Goal: Task Accomplishment & Management: Complete application form

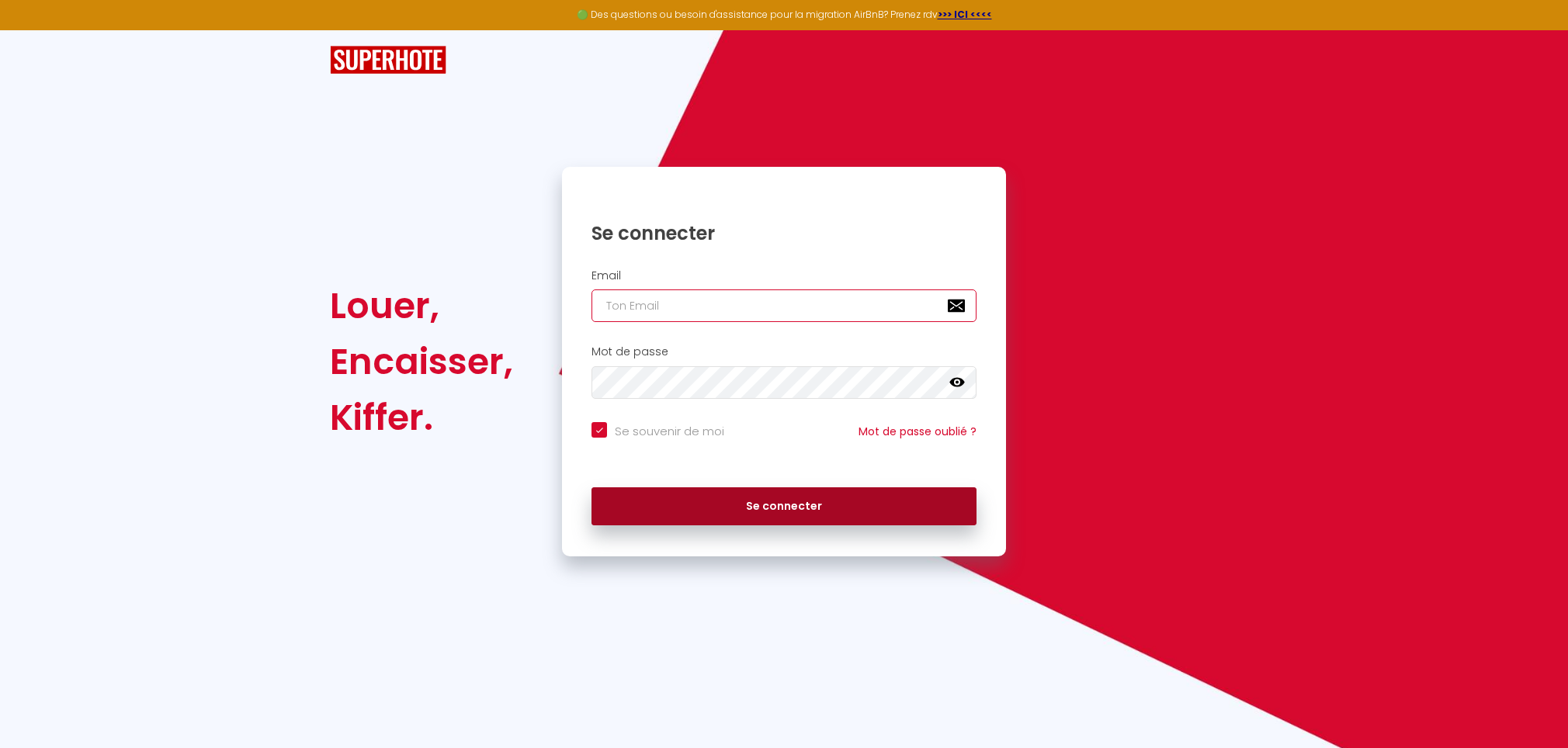
type input "[EMAIL_ADDRESS][DOMAIN_NAME]"
click at [776, 511] on button "Se connecter" at bounding box center [784, 507] width 385 height 39
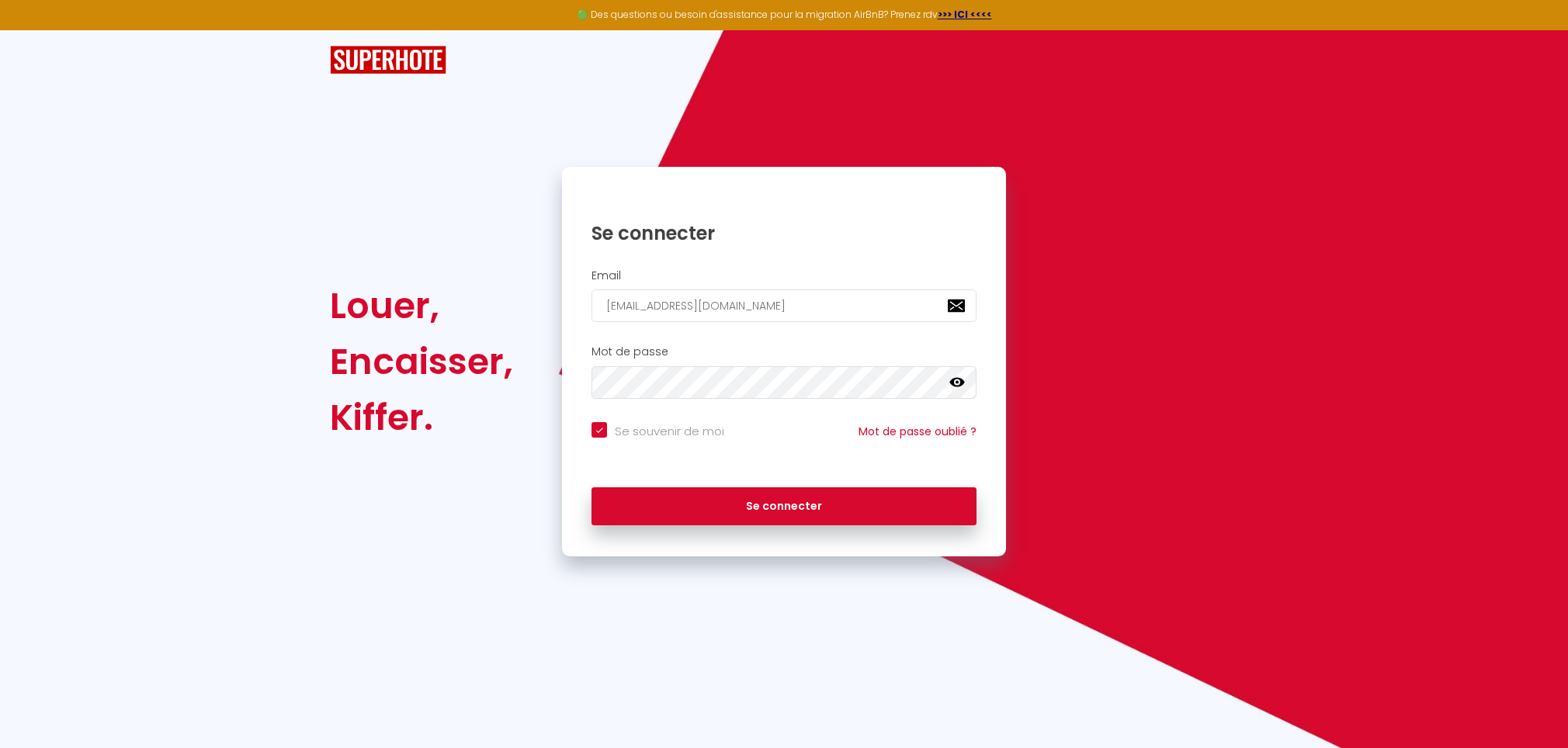
checkbox input "true"
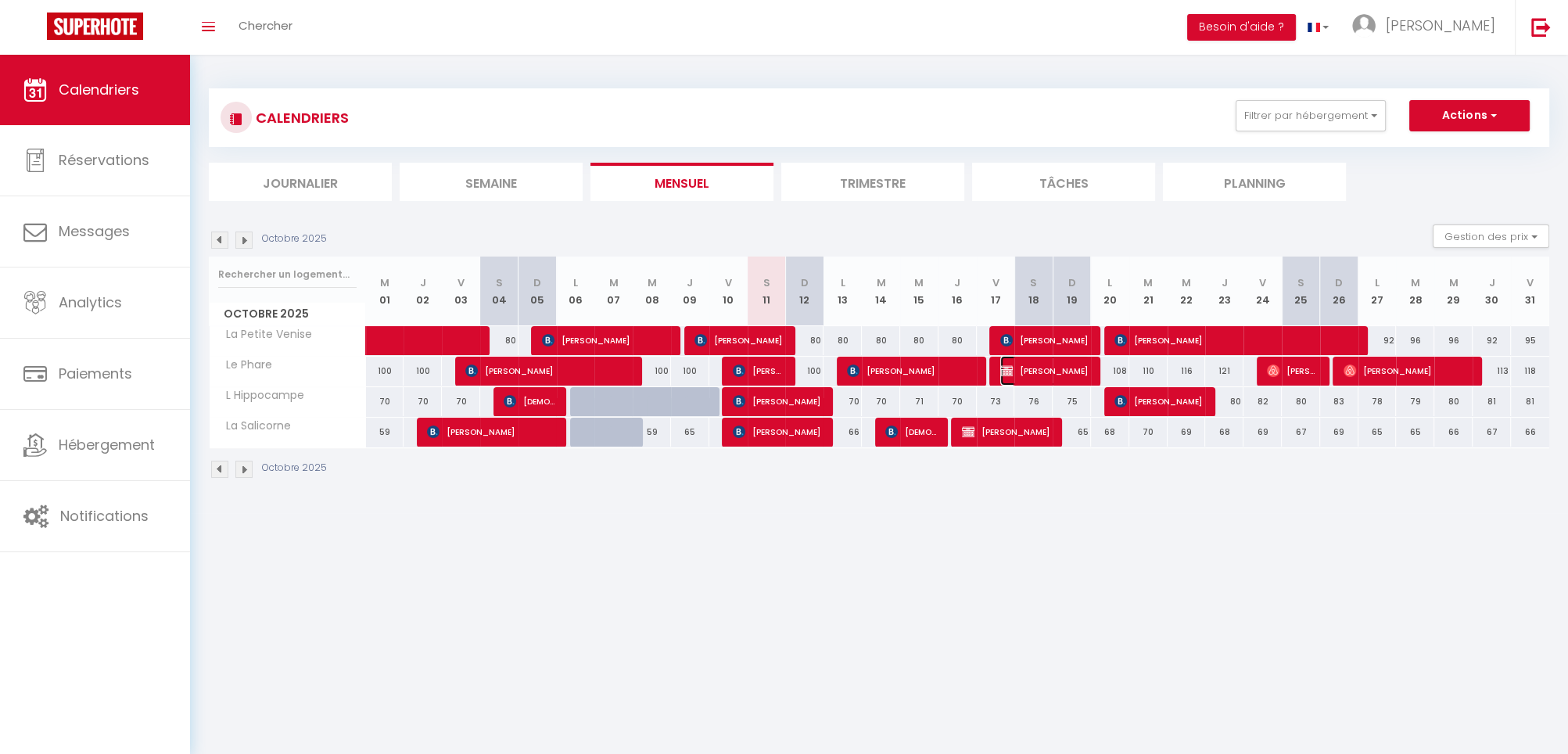
click at [1056, 369] on span "[PERSON_NAME]" at bounding box center [1045, 371] width 90 height 30
select select "OK"
select select "KO"
select select "0"
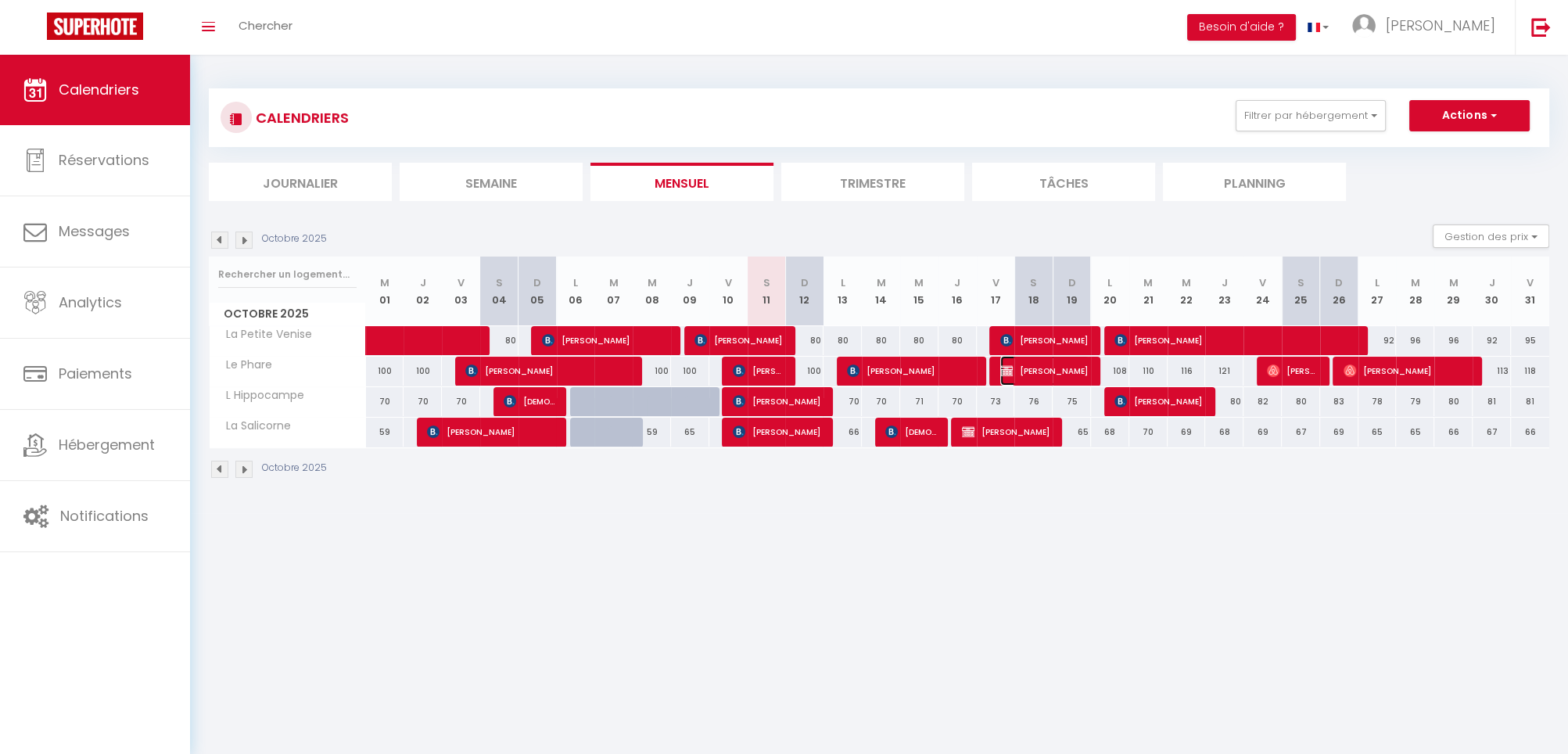
select select "1"
select select
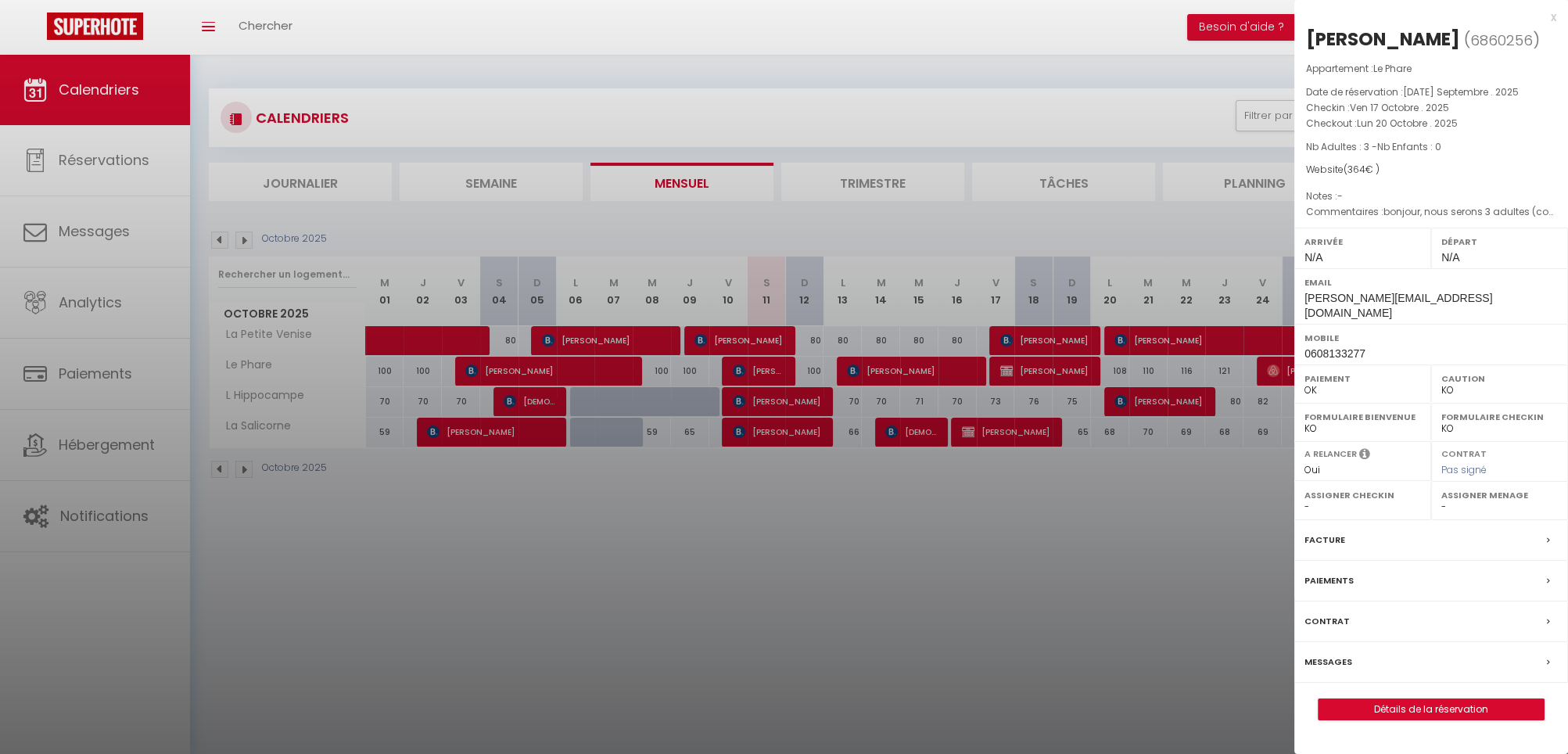
click at [1320, 665] on label "Messages" at bounding box center [1329, 662] width 48 height 16
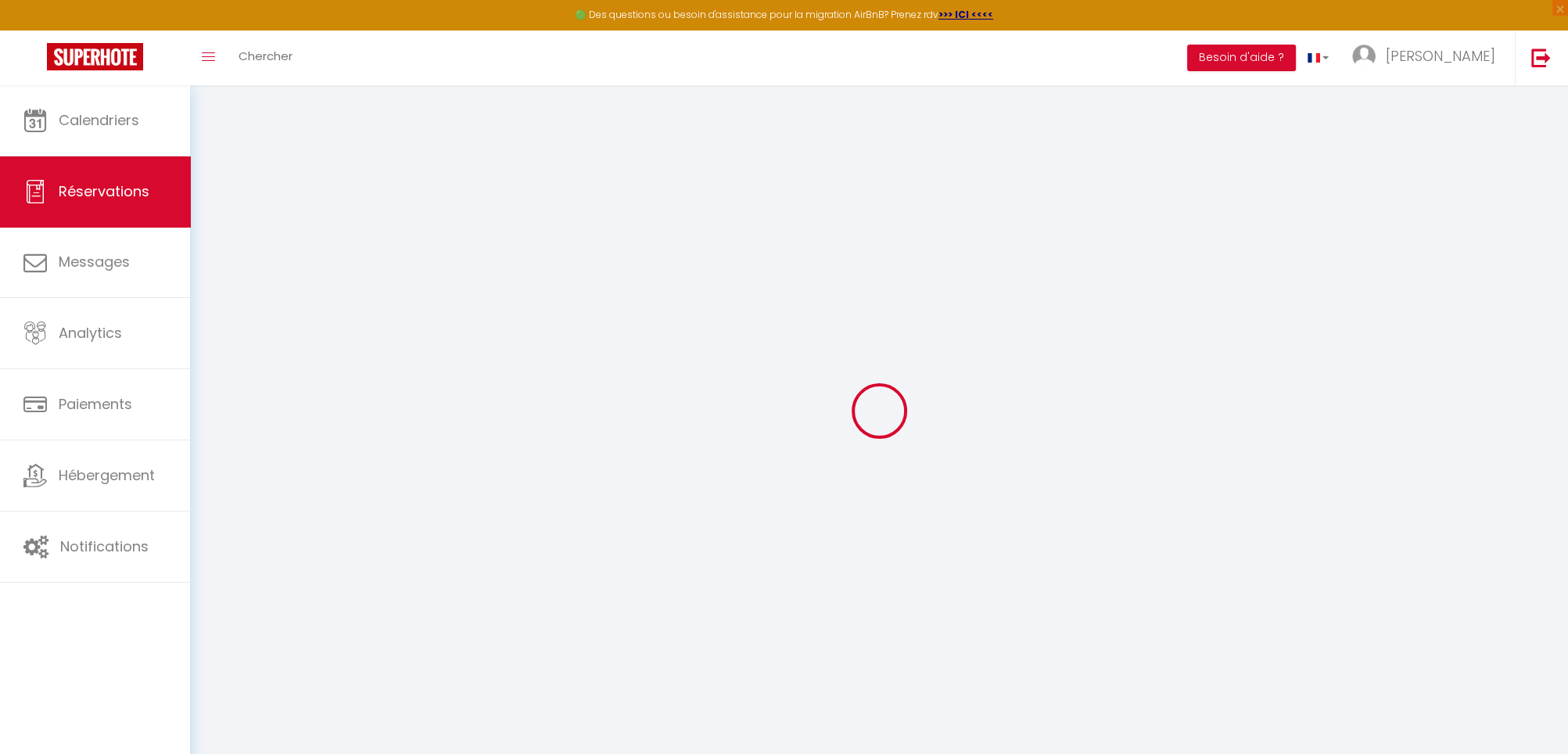
select select
checkbox input "false"
type \?1 "bonjour, nous serons 3 adultes (couple notre fille adulte) pour [PERSON_NAME] w…"
select select
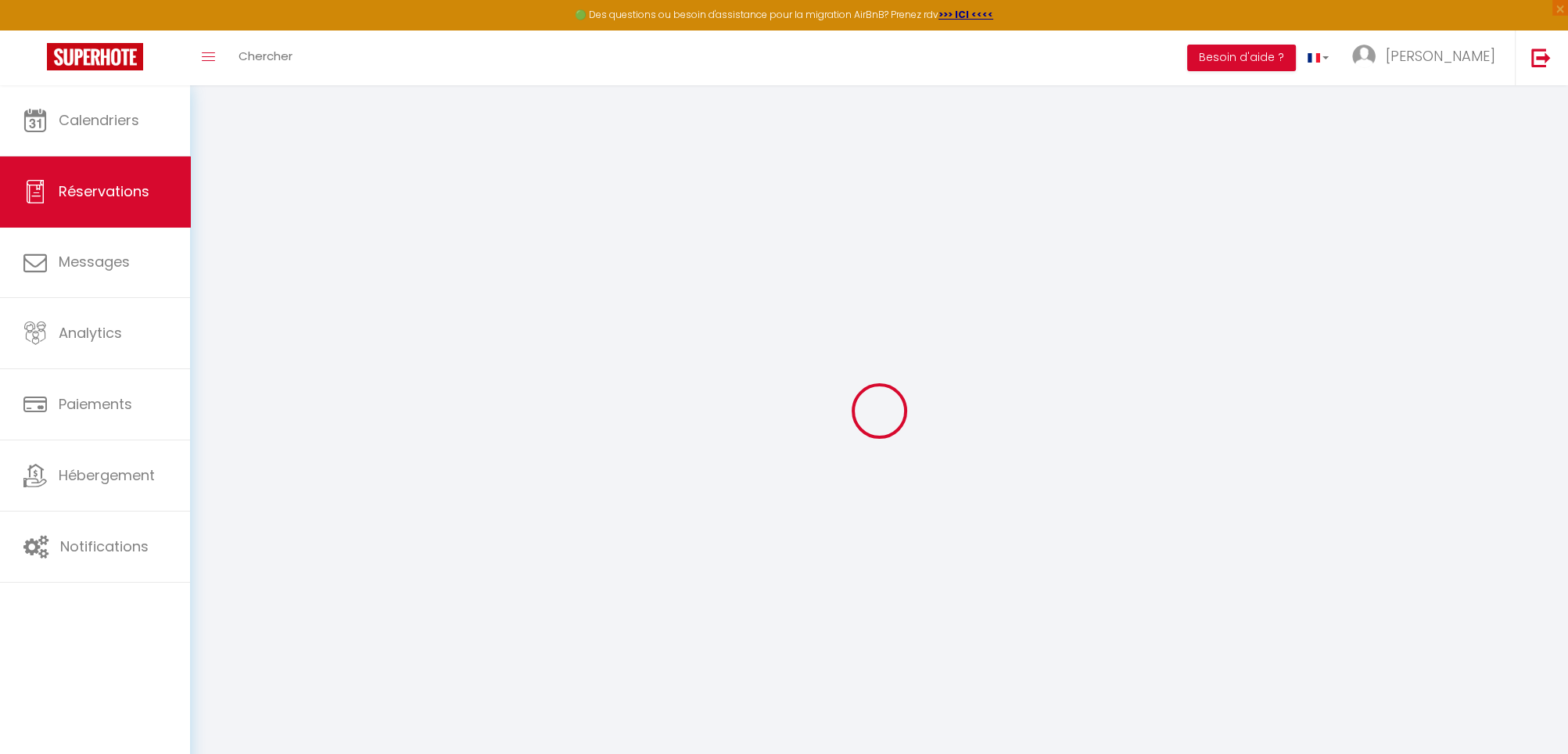
select select
checkbox input "false"
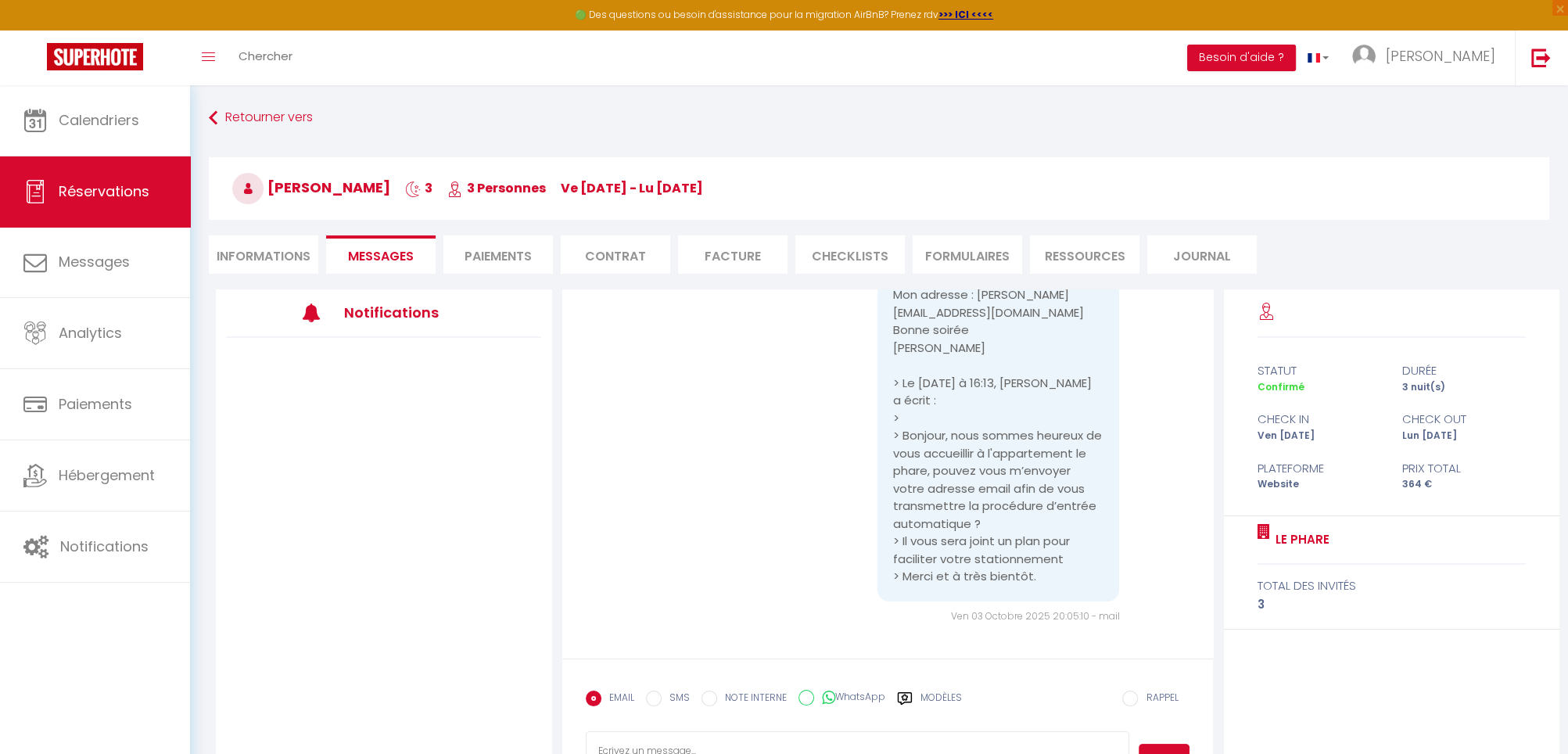
scroll to position [123, 0]
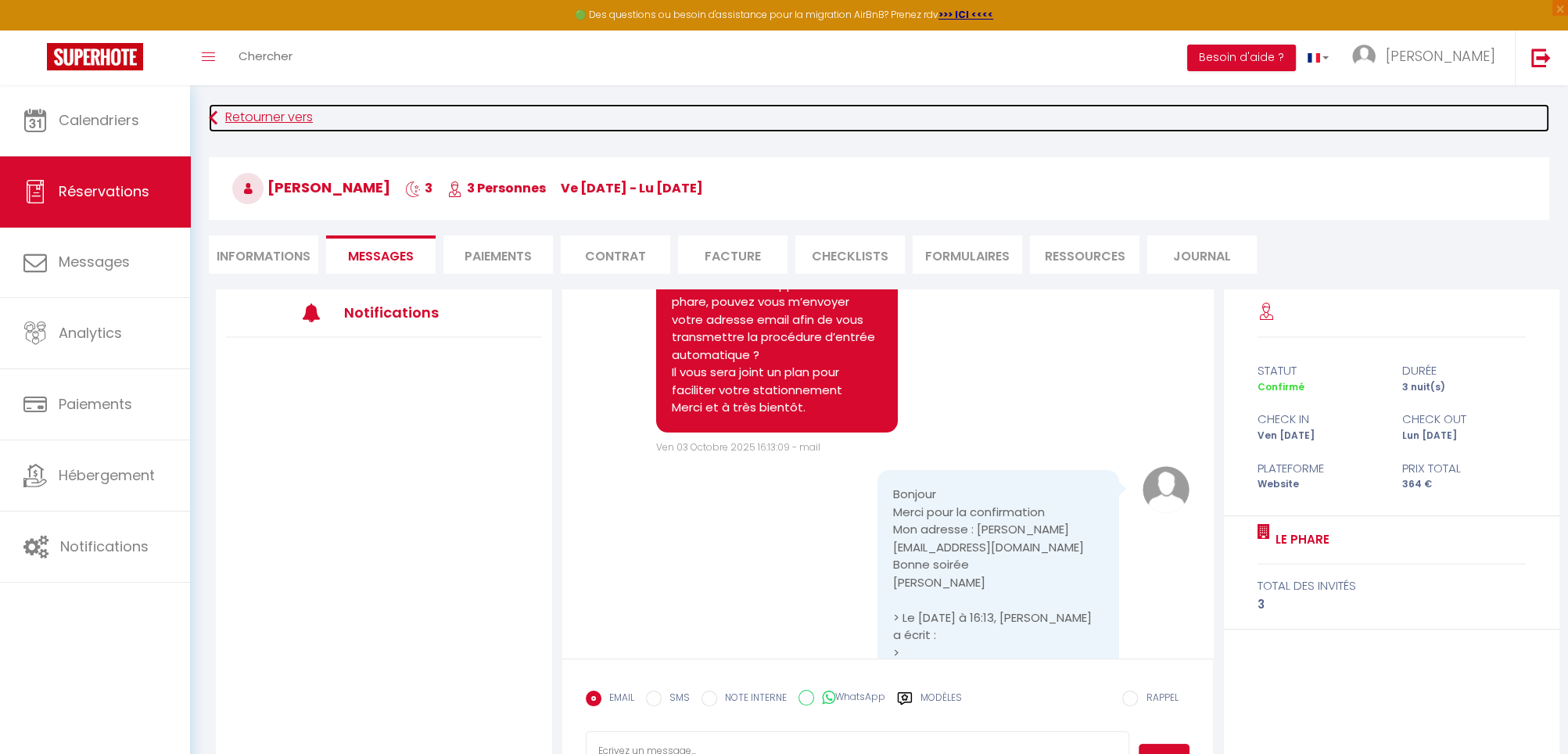
click at [265, 127] on link "Retourner vers" at bounding box center [879, 118] width 1341 height 28
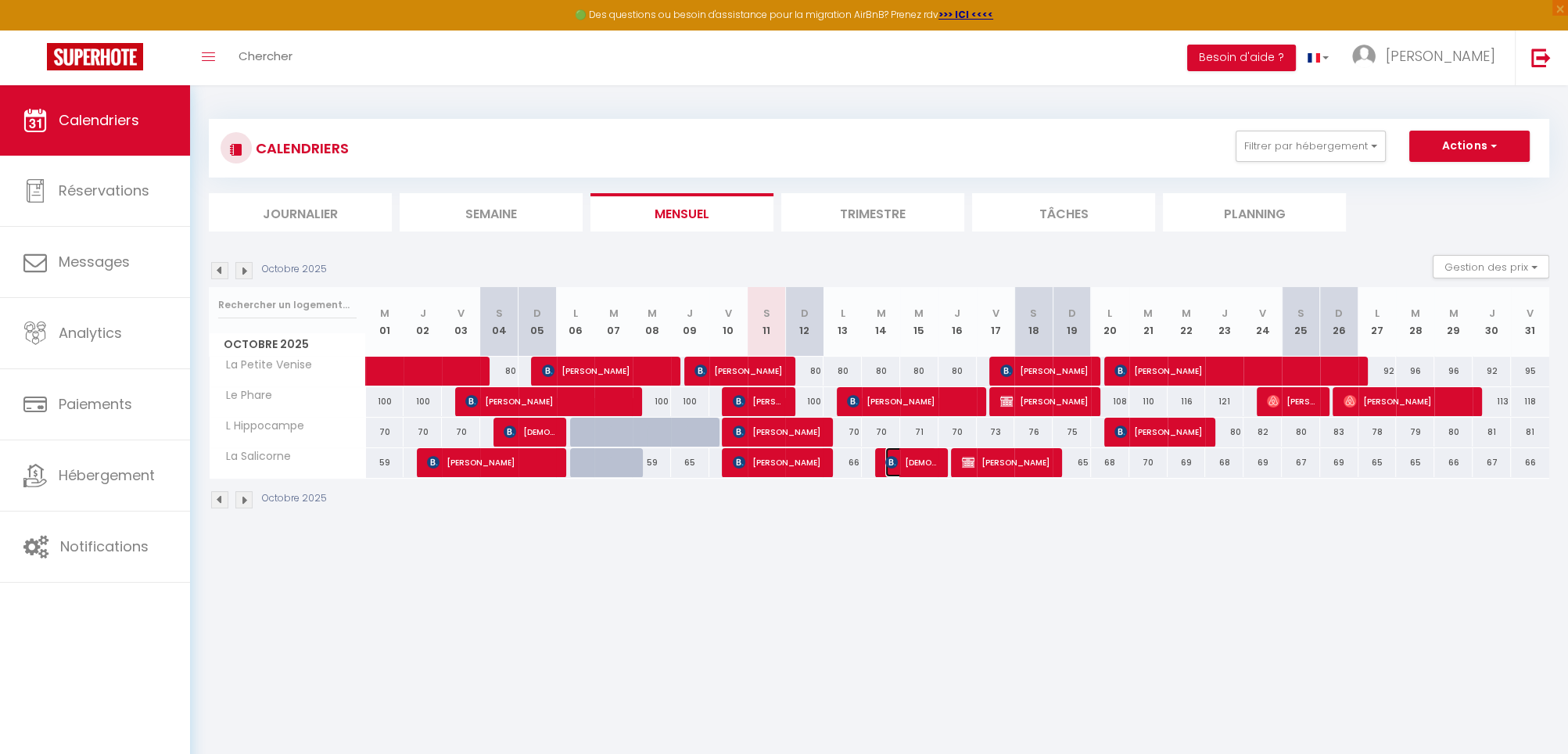
click at [916, 456] on span "[DEMOGRAPHIC_DATA][PERSON_NAME]" at bounding box center [911, 463] width 51 height 30
select select "OK"
select select "KO"
select select "0"
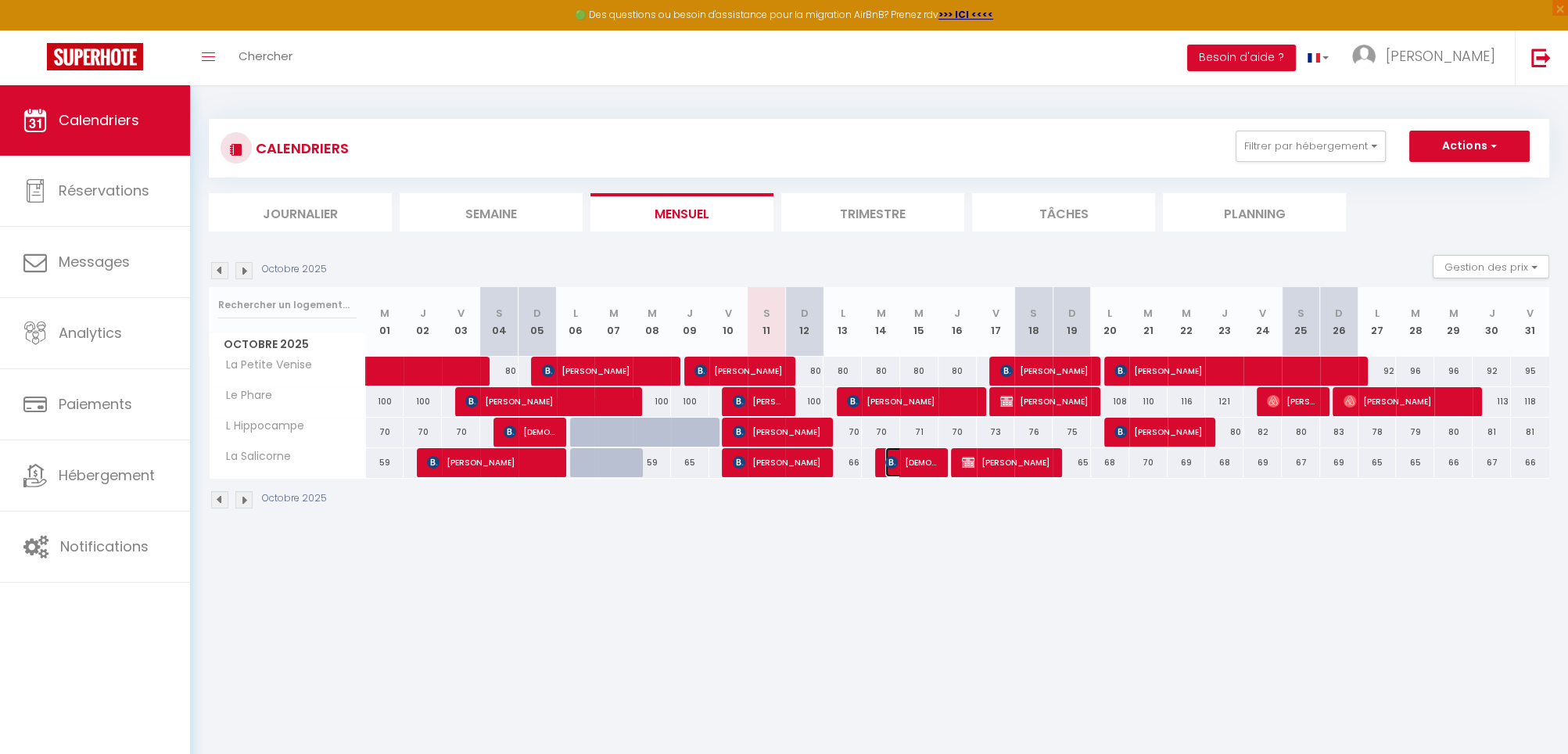
select select "1"
select select
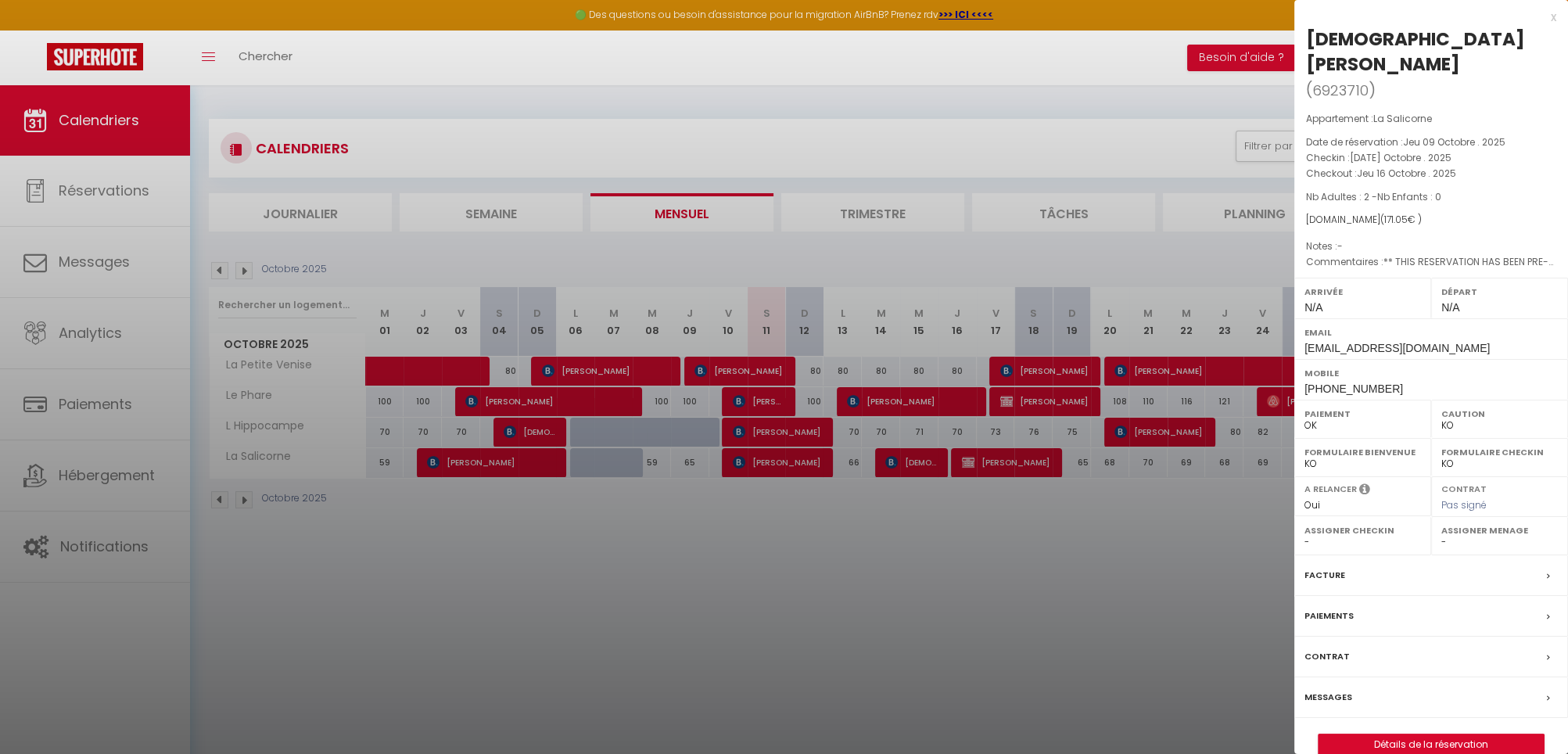
click at [1322, 689] on label "Messages" at bounding box center [1329, 697] width 48 height 16
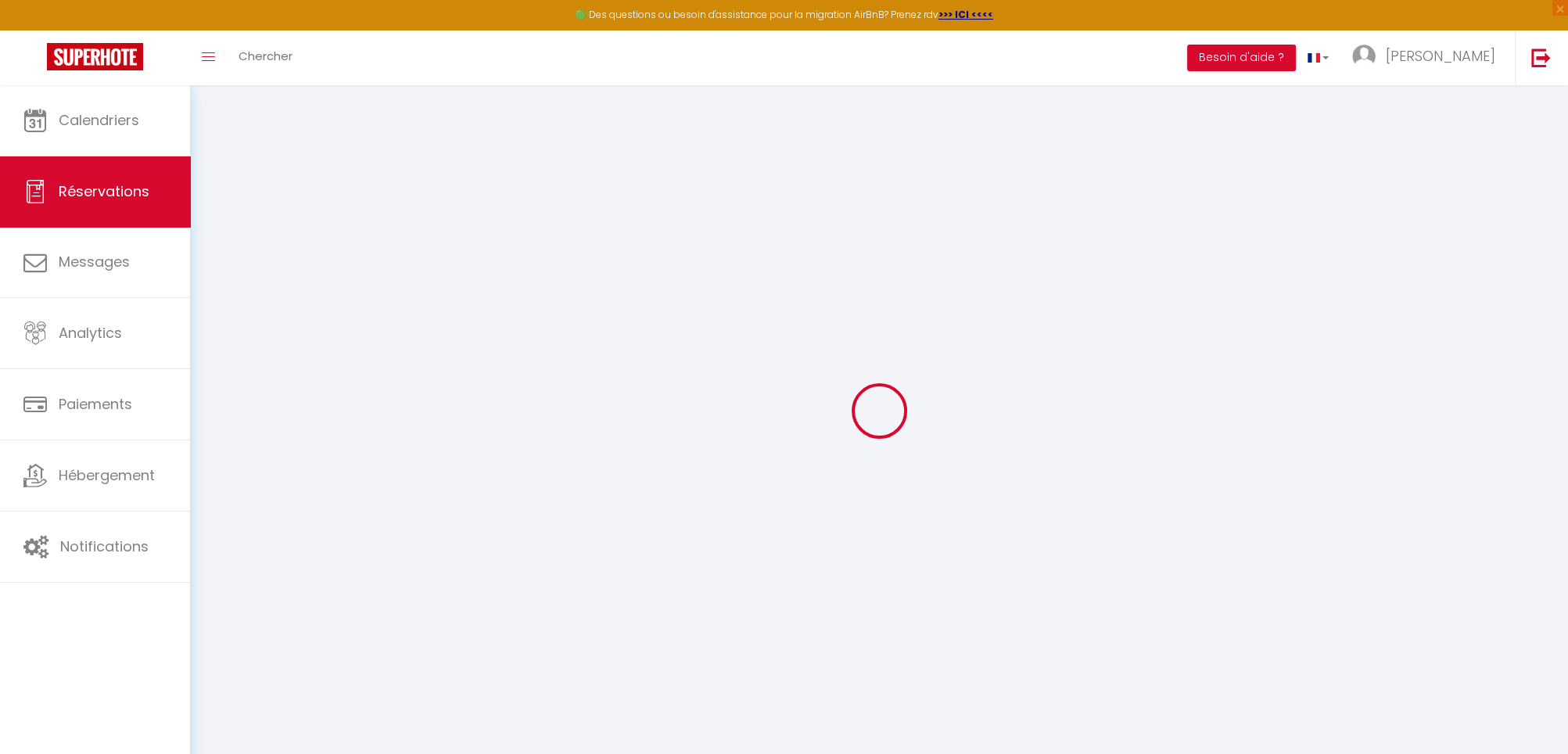
select select
checkbox input "false"
type textarea "** THIS RESERVATION HAS BEEN PRE-PAID ** Reservation has a cancellation grace p…"
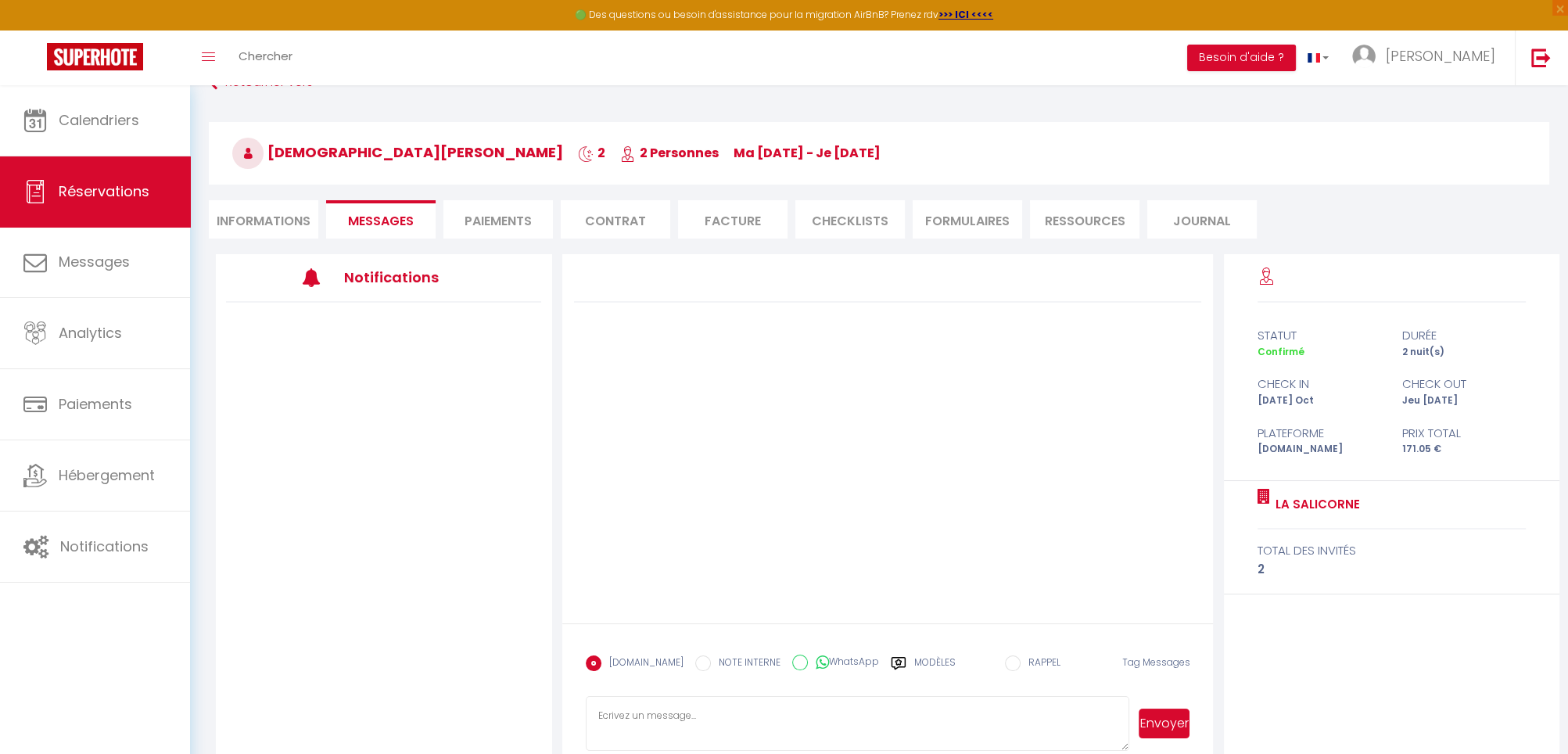
scroll to position [85, 0]
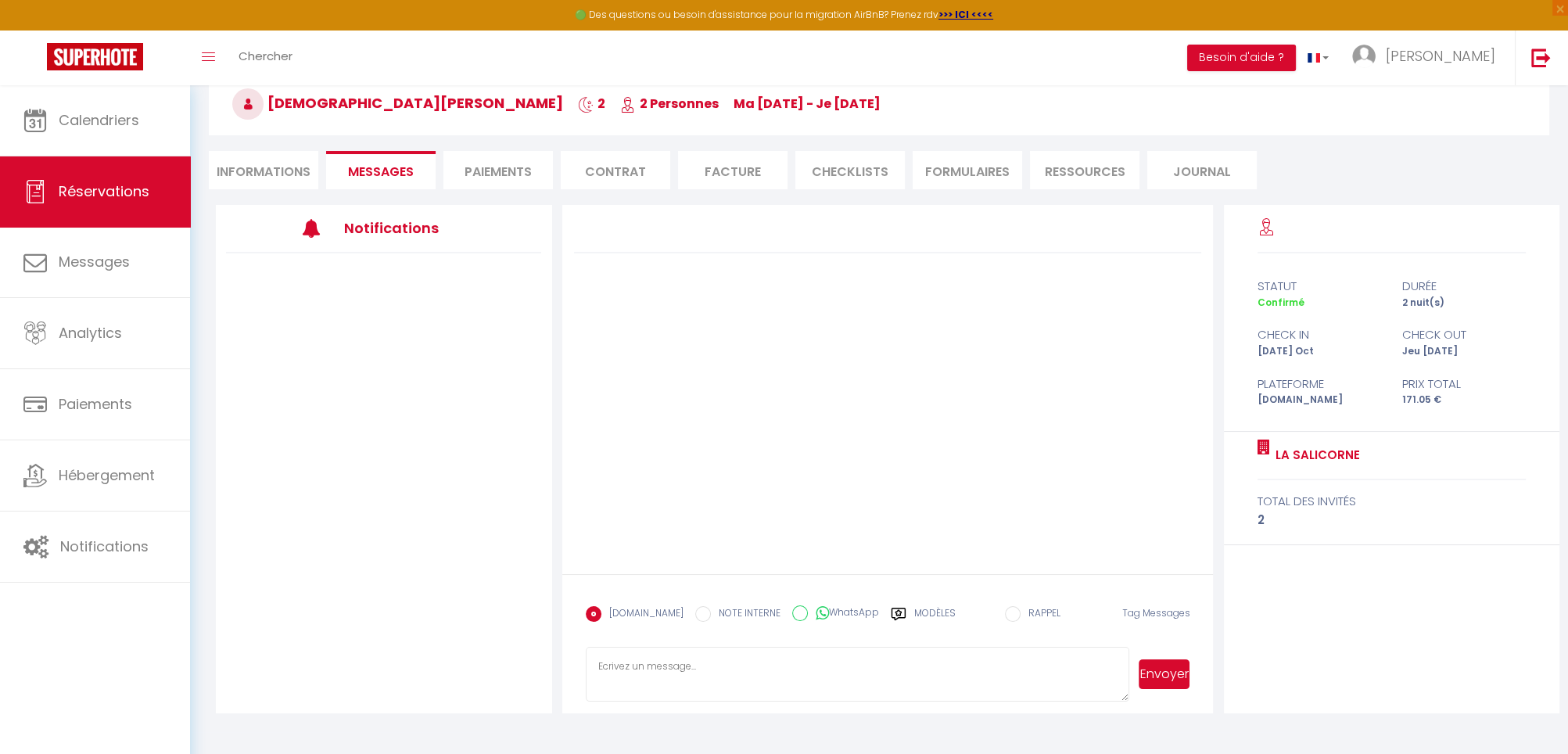
click at [914, 610] on label "Modèles" at bounding box center [935, 619] width 41 height 27
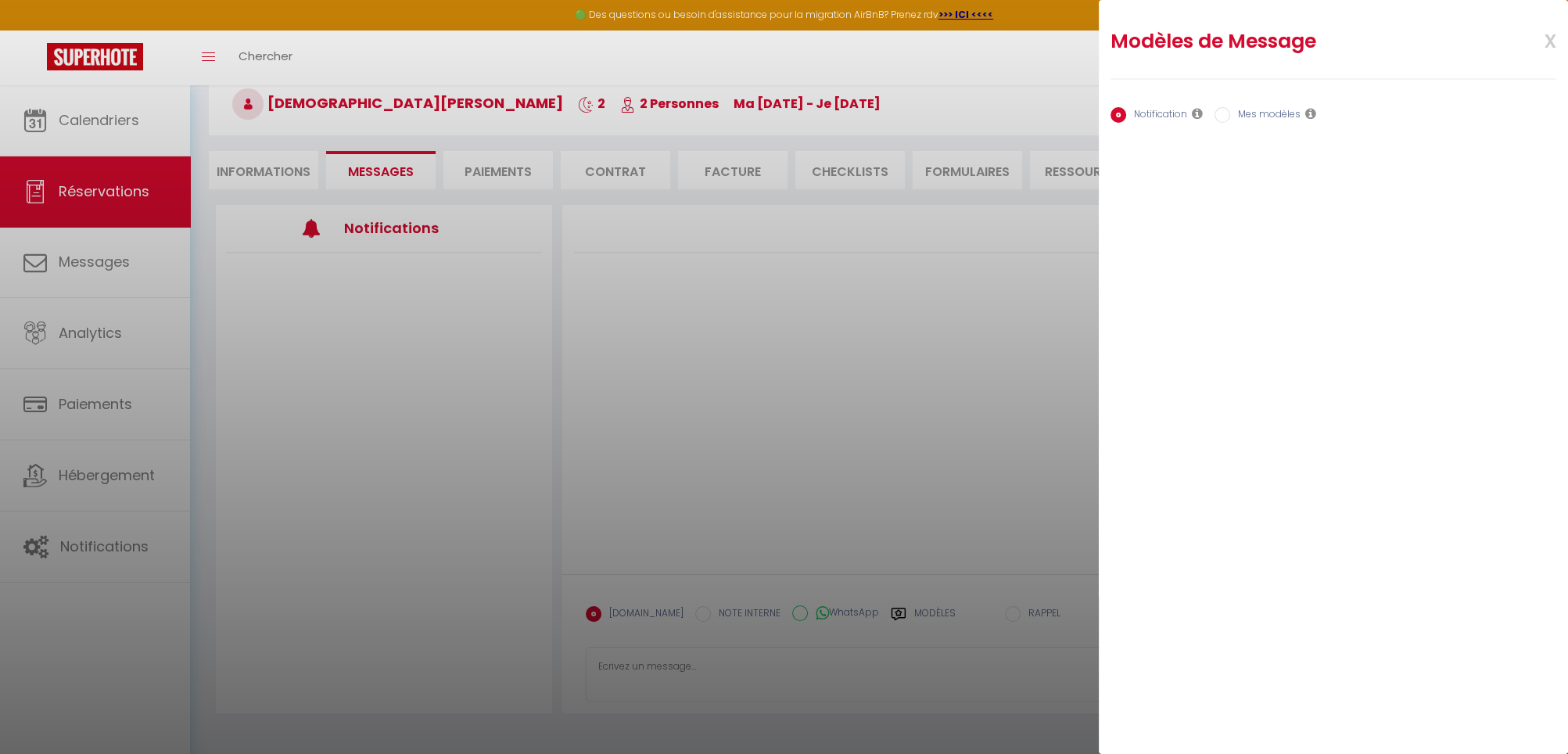
drag, startPoint x: 1282, startPoint y: 108, endPoint x: 1278, endPoint y: 139, distance: 31.3
click at [1282, 108] on label "Mes modèles" at bounding box center [1266, 116] width 71 height 17
click at [1231, 108] on input "Mes modèles" at bounding box center [1222, 115] width 16 height 16
radio input "true"
radio input "false"
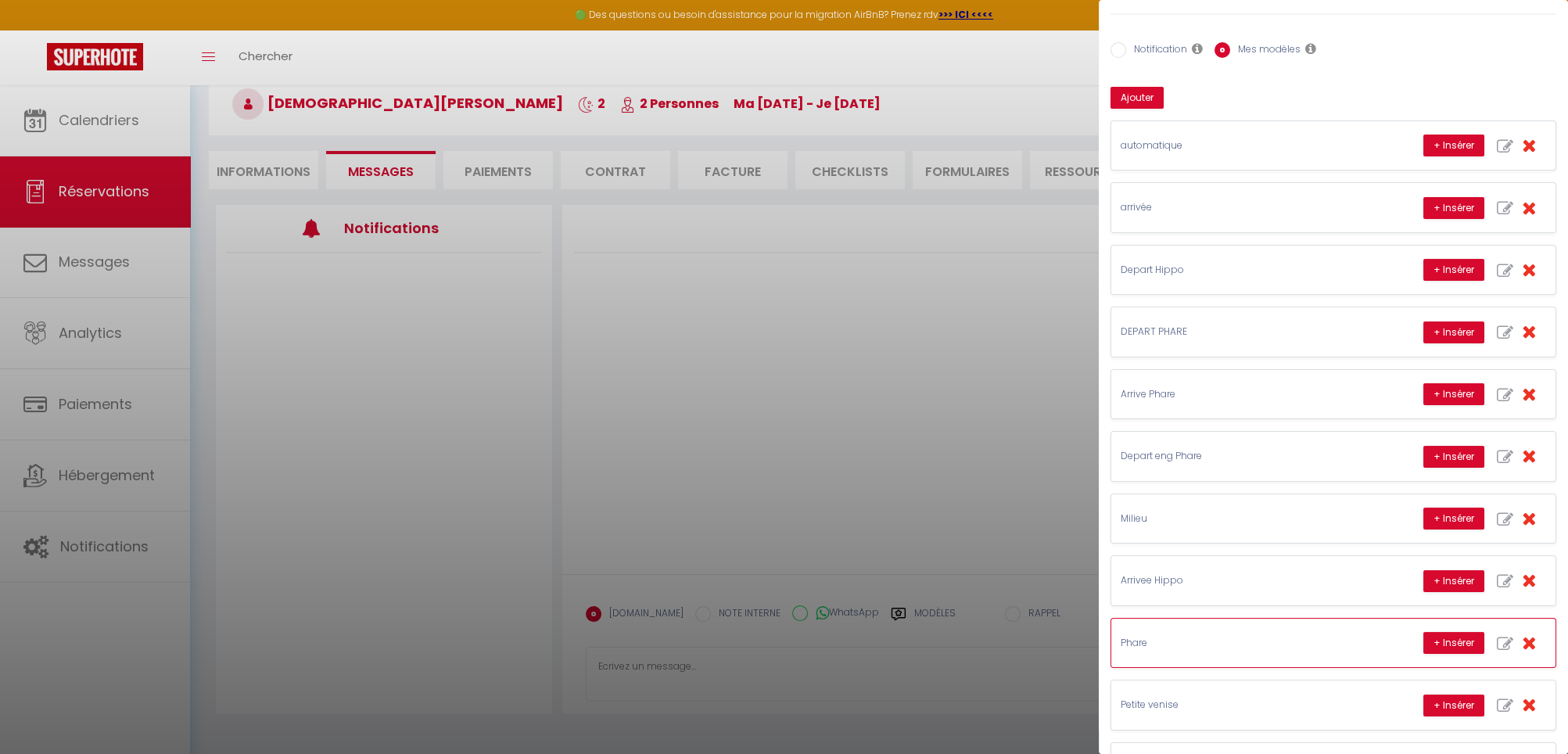
scroll to position [156, 0]
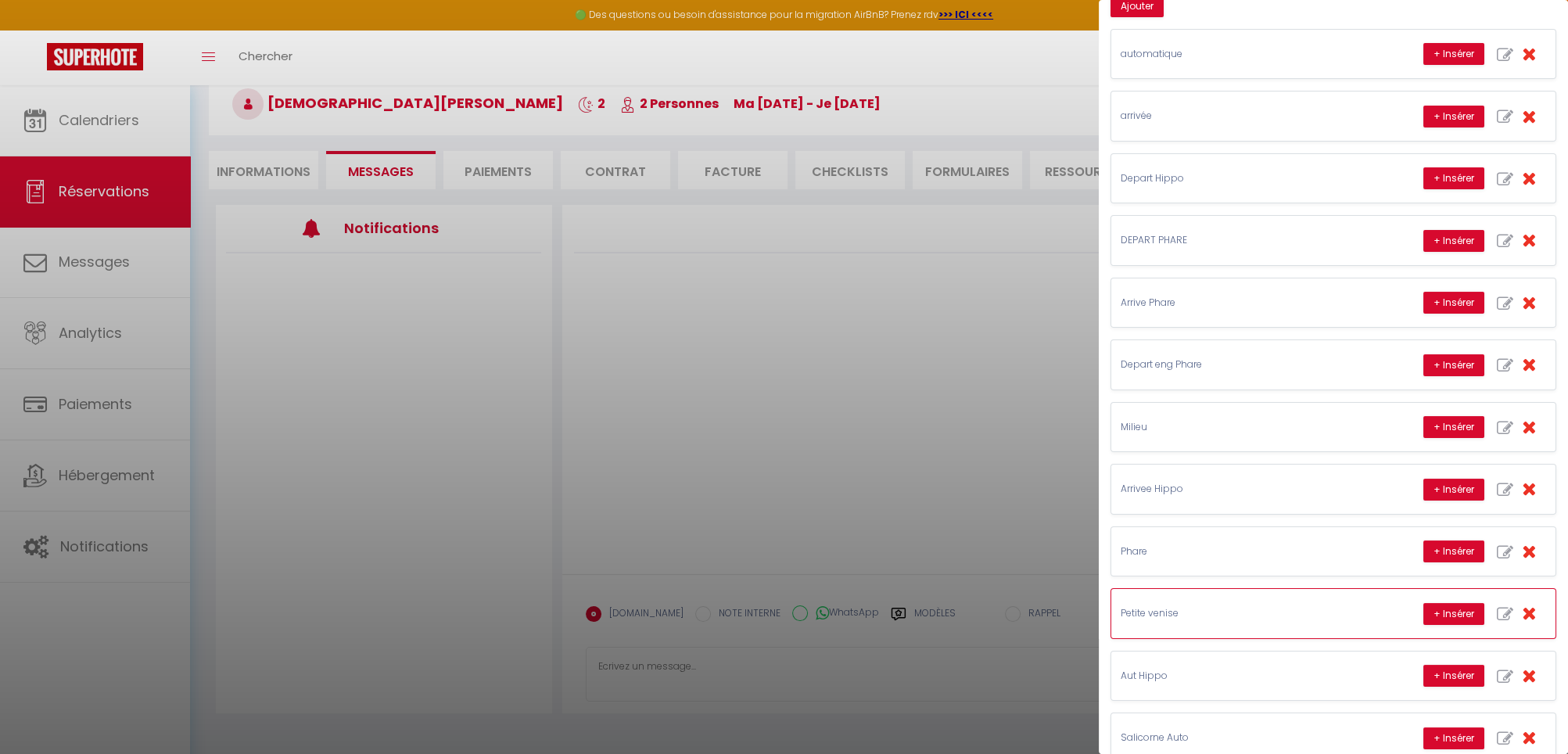
click at [1230, 612] on p "Petite venise" at bounding box center [1238, 614] width 235 height 15
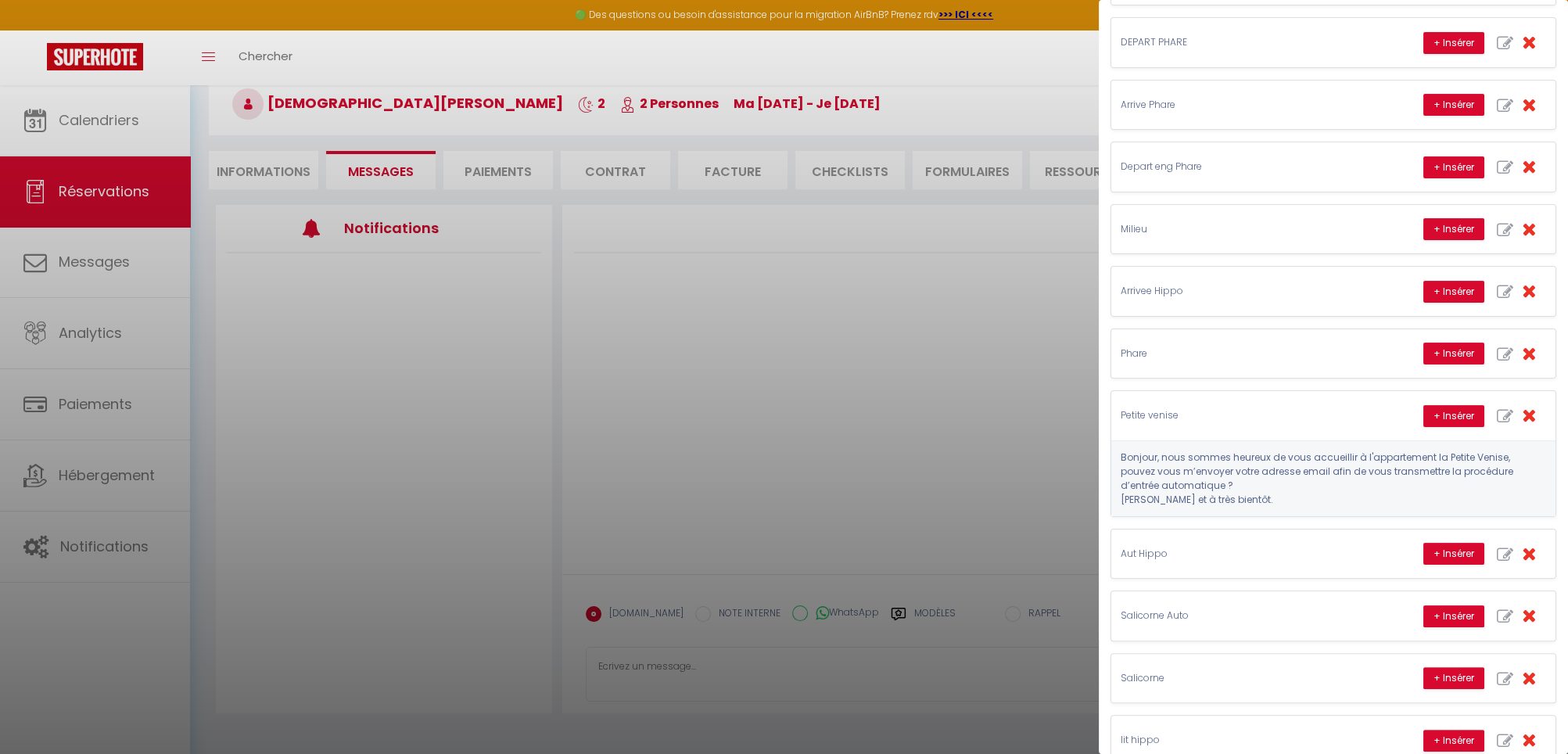
scroll to position [380, 0]
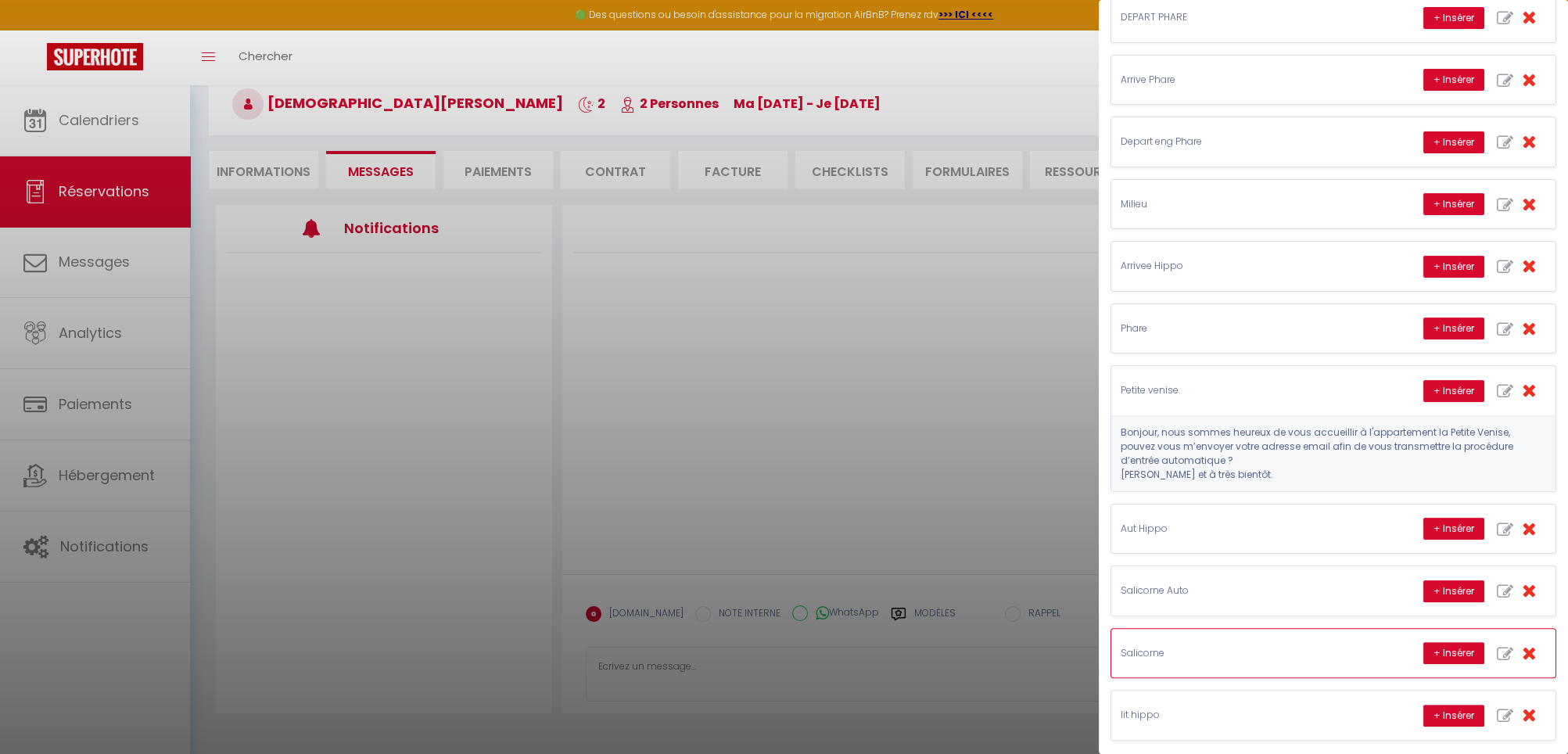
click at [1209, 647] on p "Salicorne" at bounding box center [1238, 654] width 235 height 15
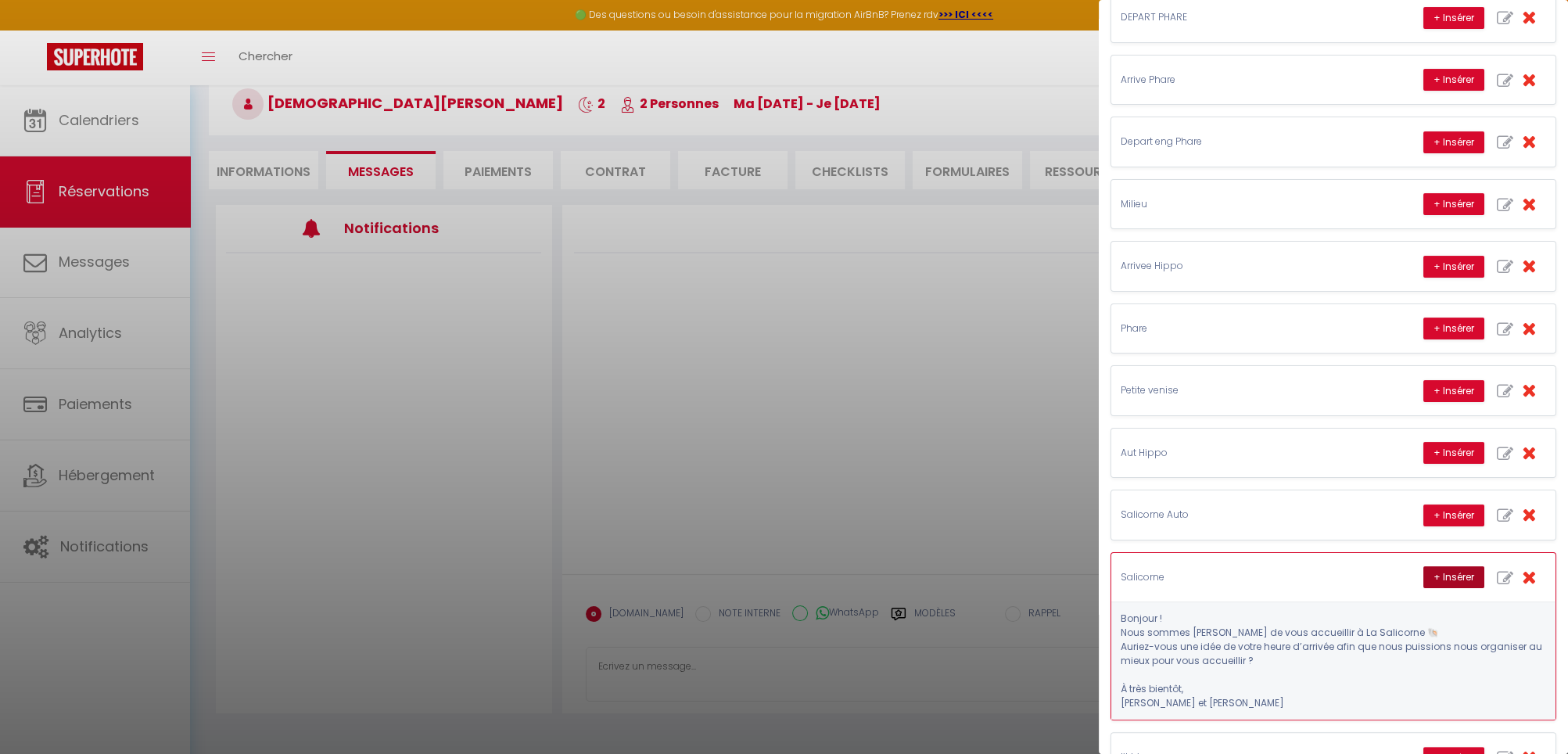
click at [1442, 567] on button "+ Insérer" at bounding box center [1454, 577] width 61 height 22
type textarea "Bonjour ! Nous sommes [PERSON_NAME] de vous accueillir à La Salicorne 🐚 Auriez-…"
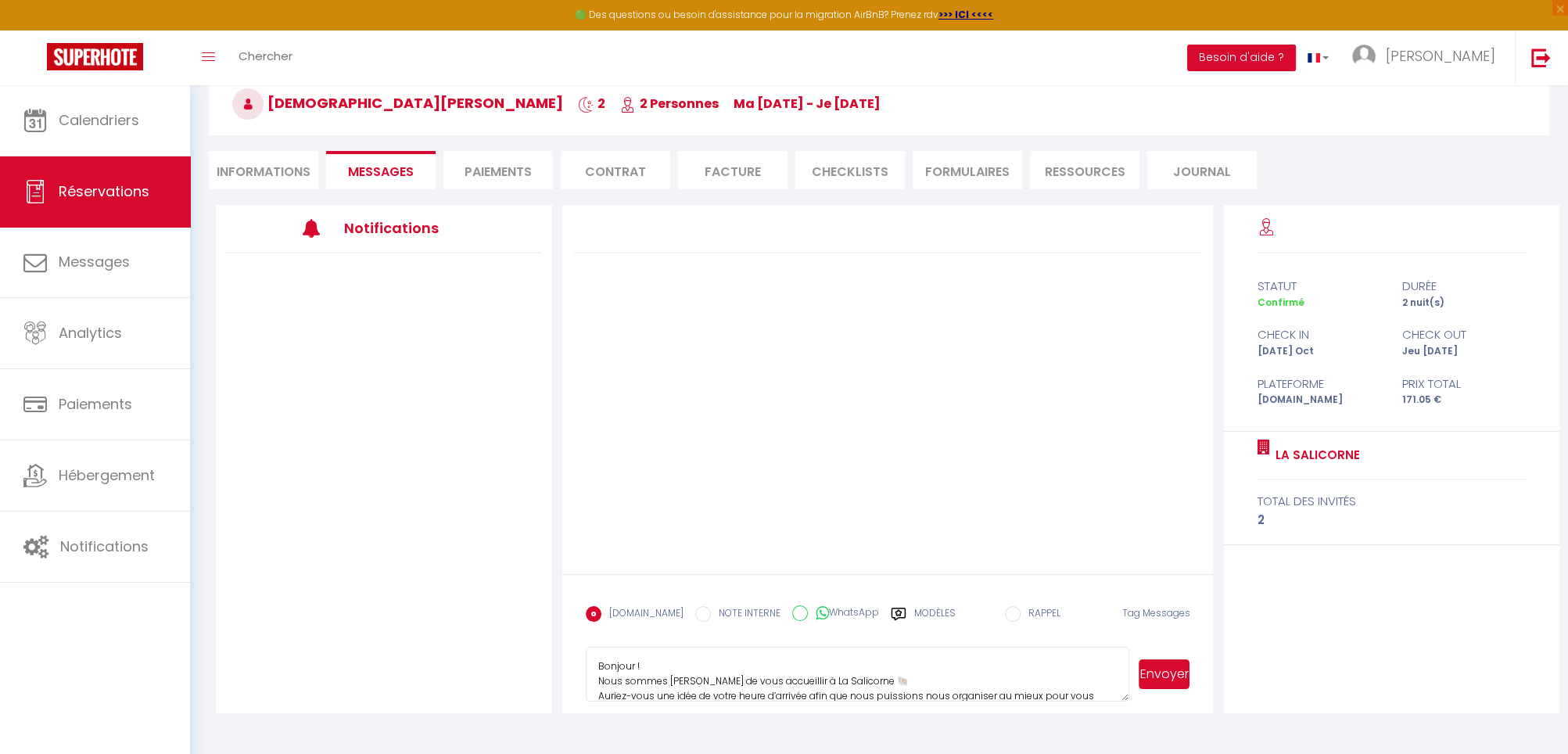
click at [1176, 670] on button "Envoyer" at bounding box center [1165, 675] width 52 height 30
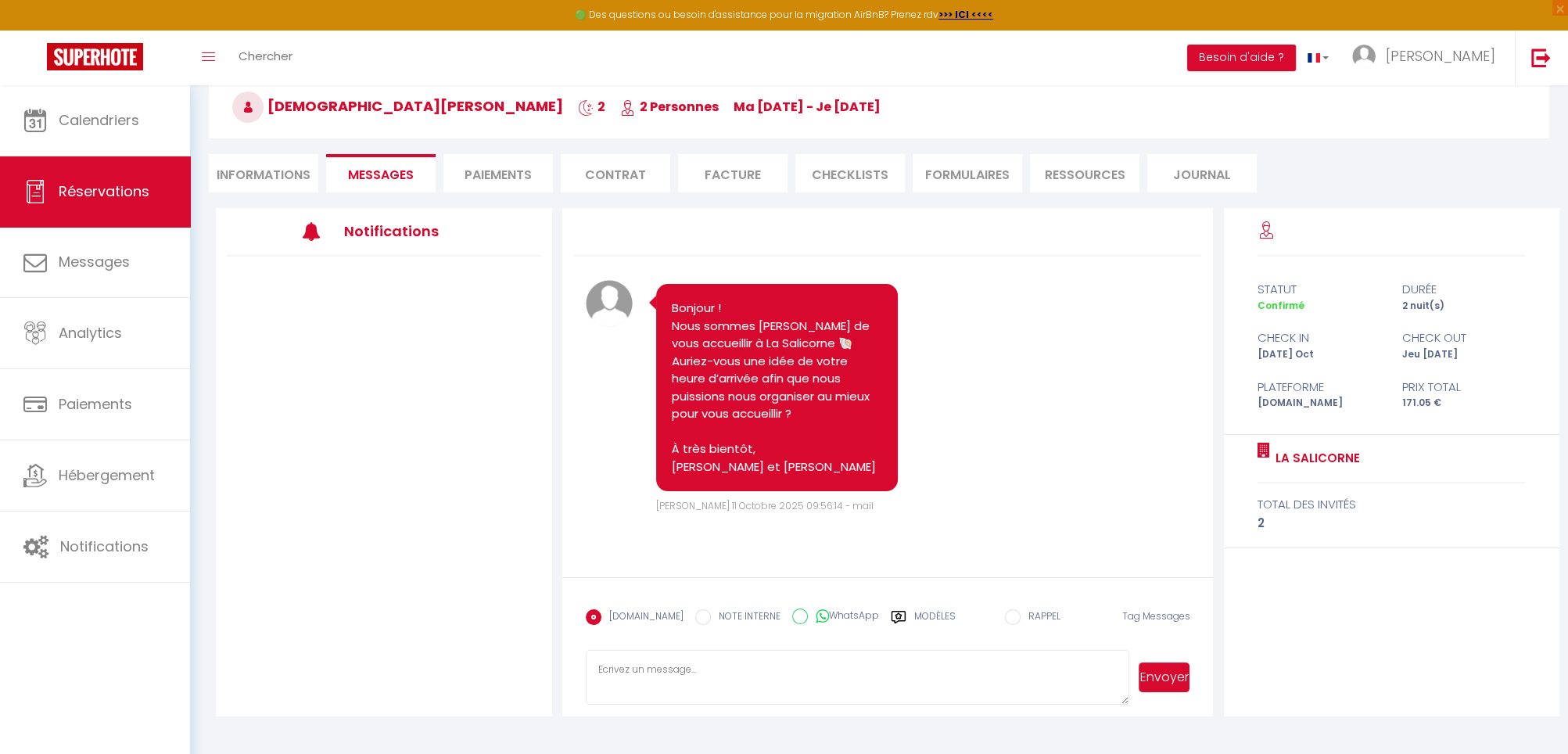
scroll to position [85, 0]
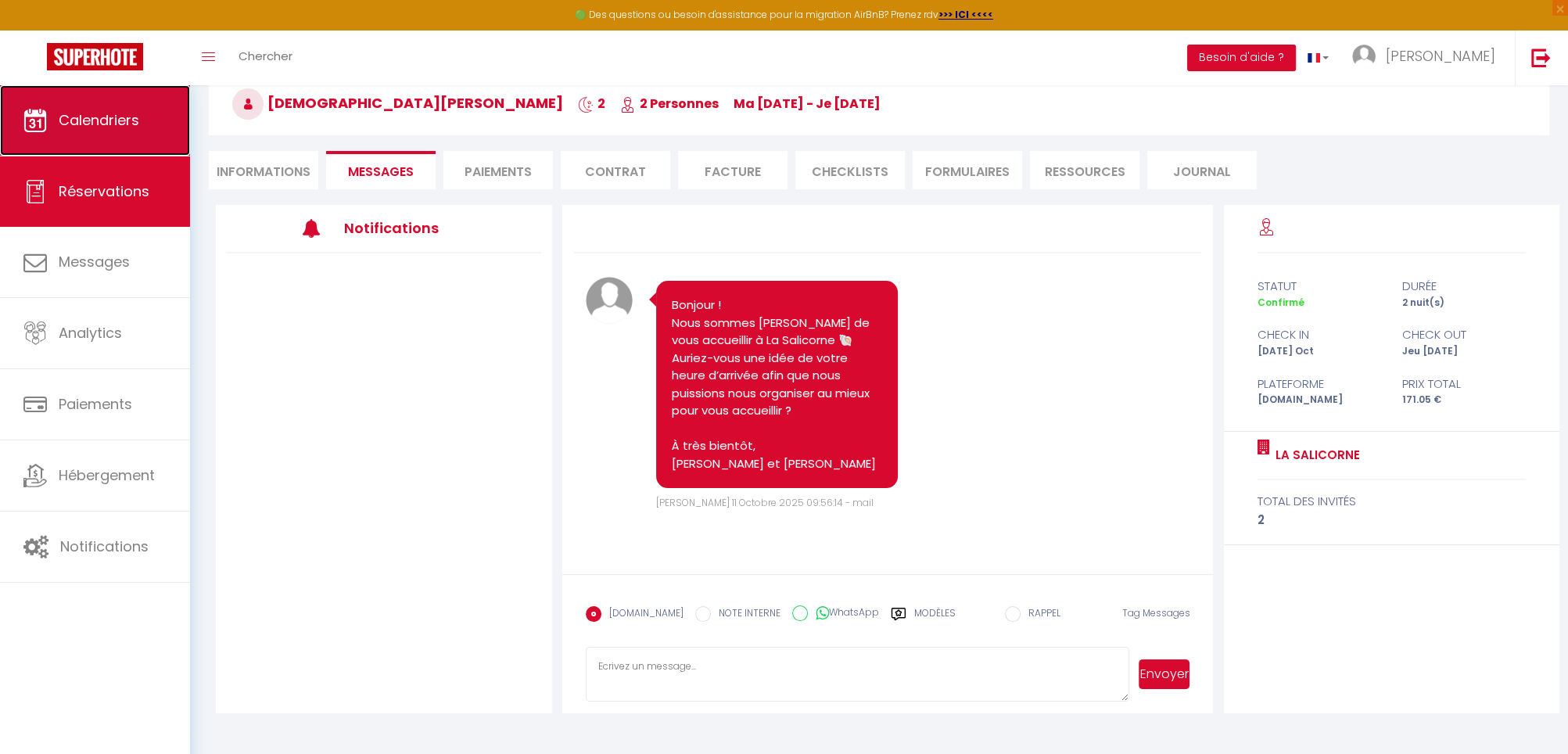
click at [135, 132] on link "Calendriers" at bounding box center [95, 120] width 190 height 71
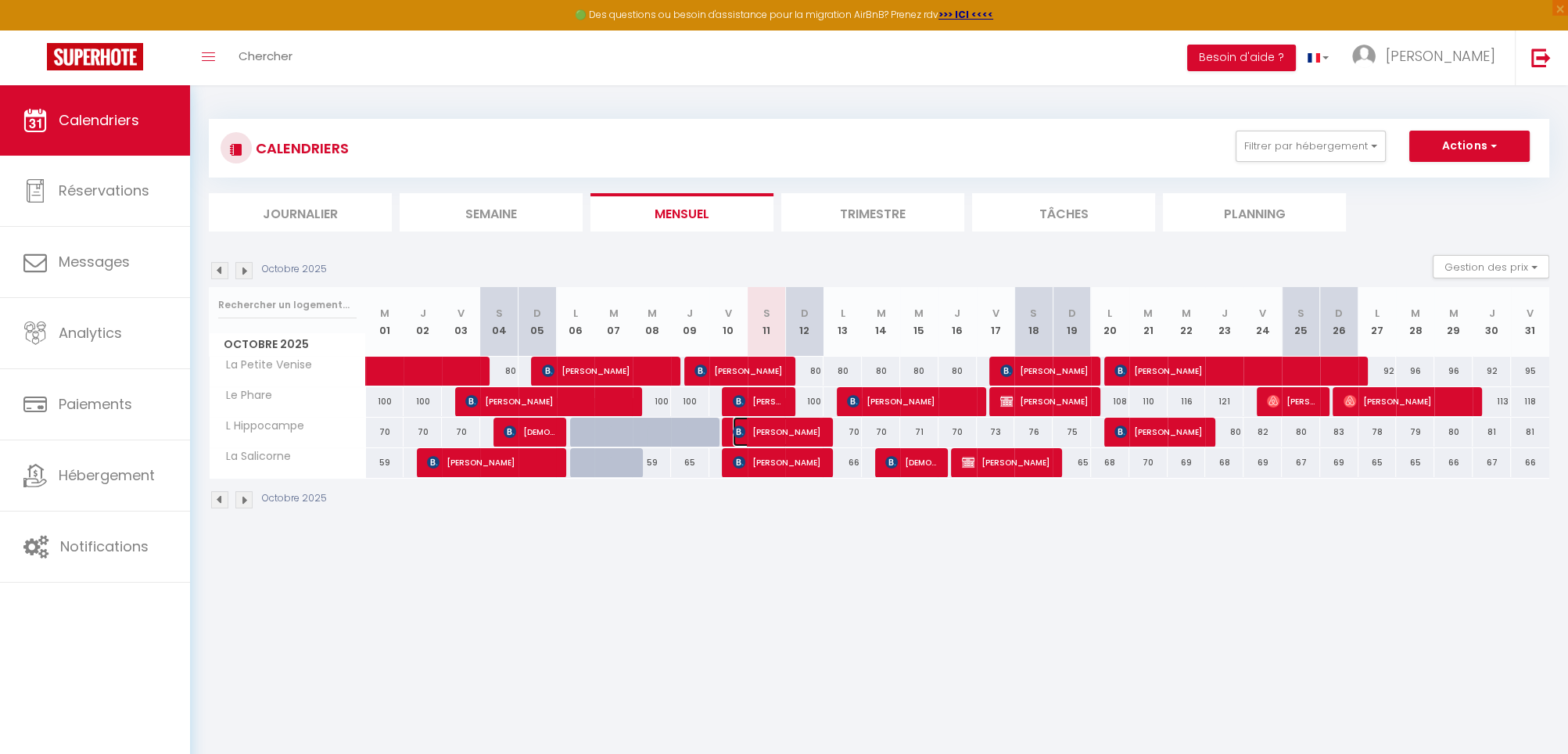
click at [794, 434] on span "[PERSON_NAME]" at bounding box center [777, 432] width 90 height 30
select select "OK"
select select "KO"
select select "0"
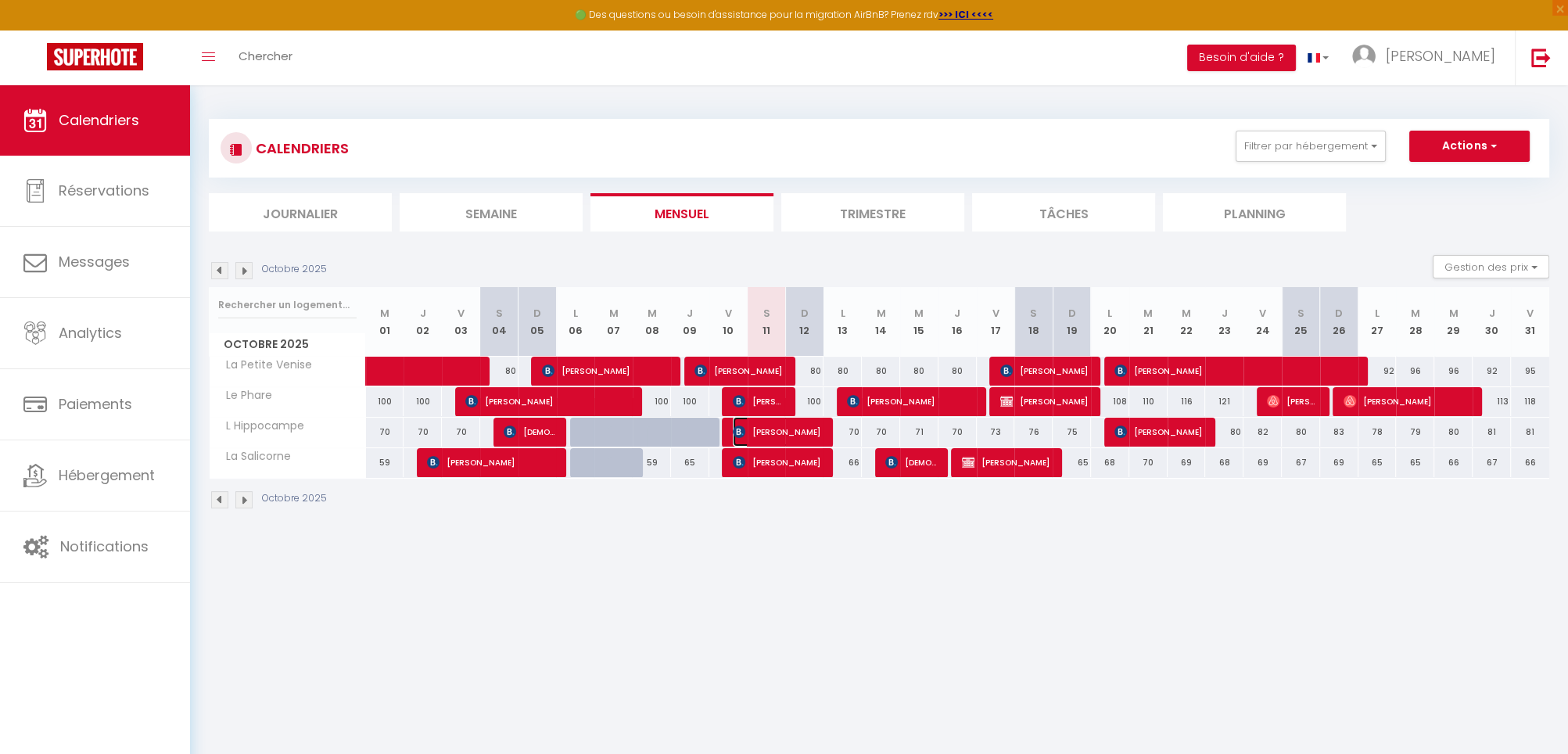
select select "1"
select select
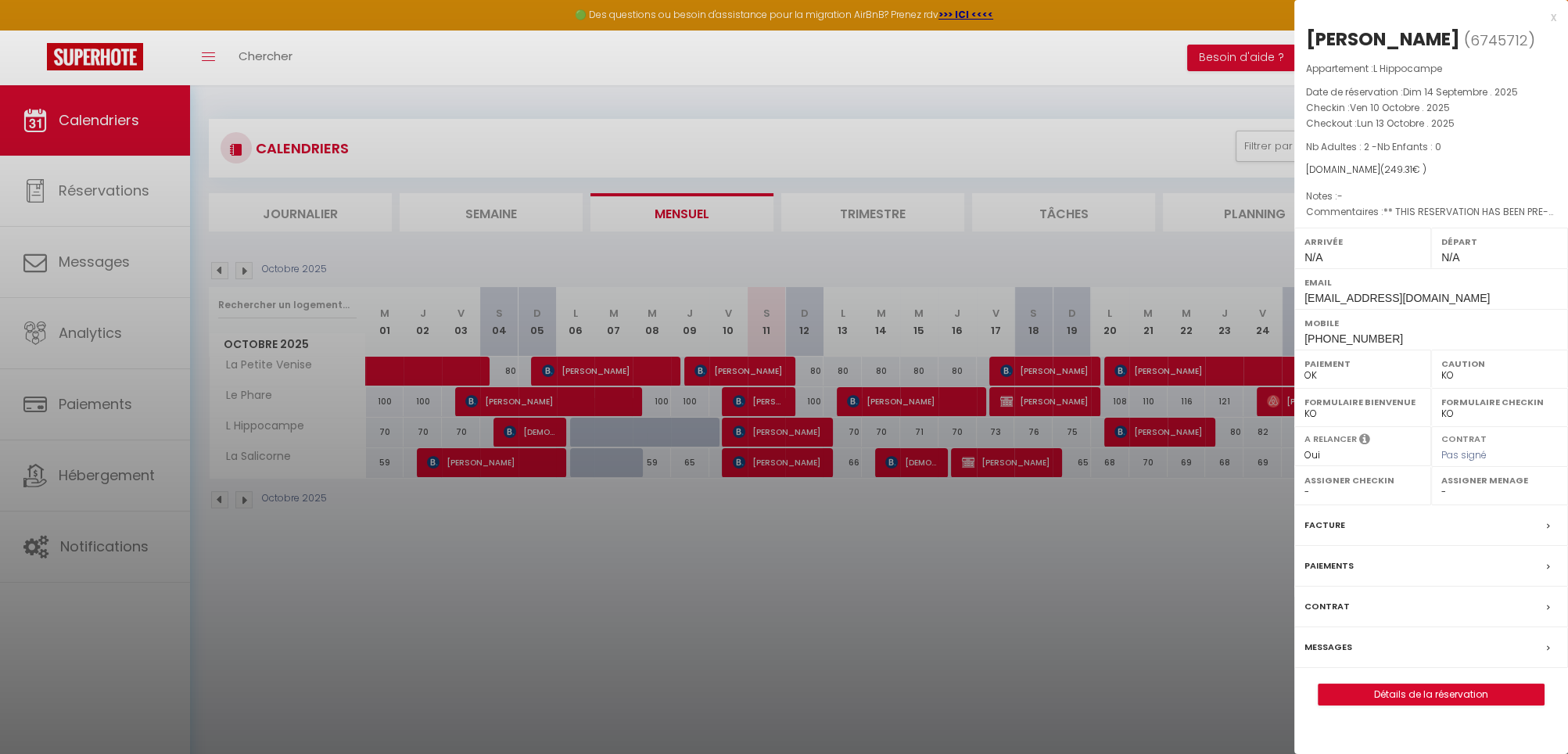
click at [1316, 641] on label "Messages" at bounding box center [1329, 647] width 48 height 16
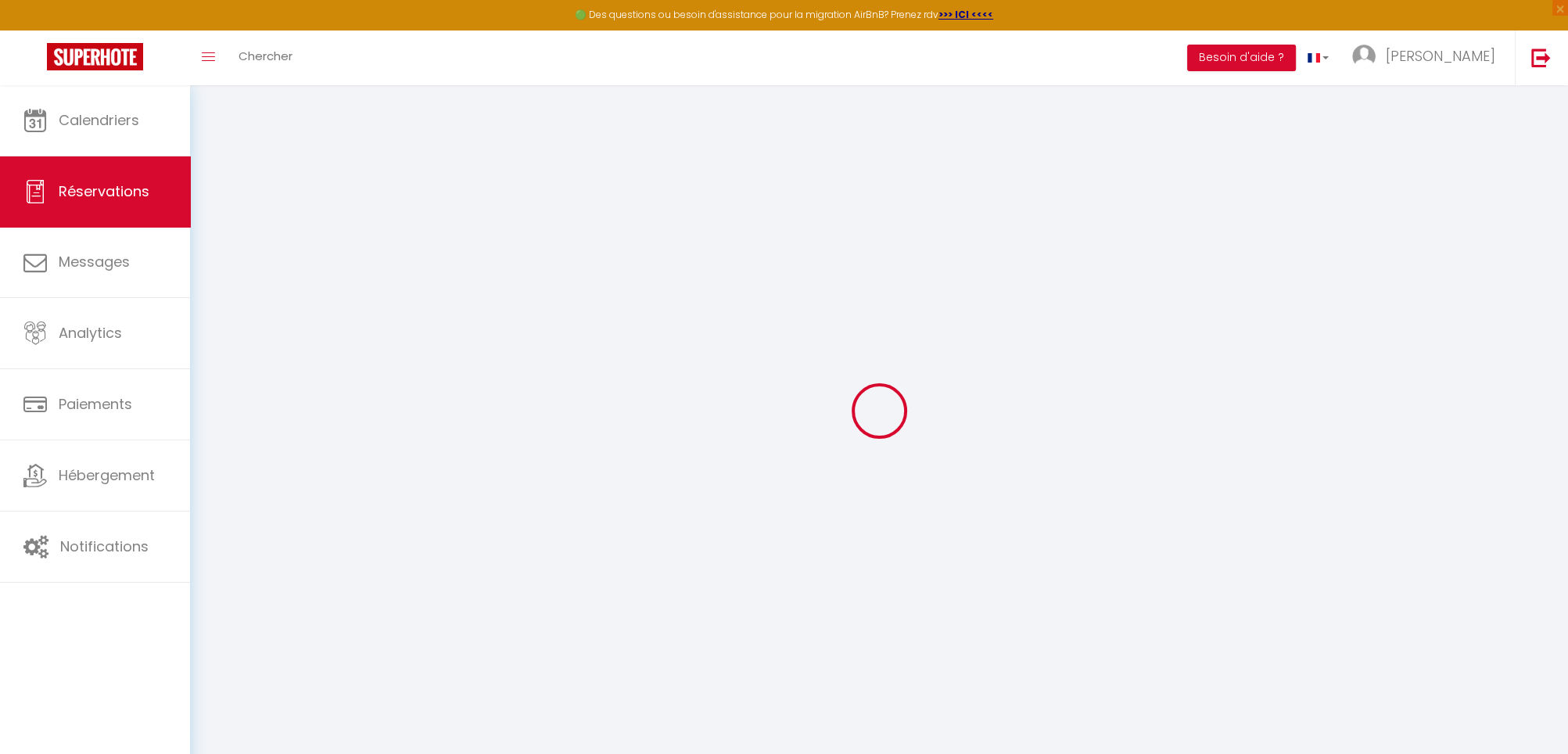
select select
checkbox input "false"
type textarea "** THIS RESERVATION HAS BEEN PRE-PAID ** BOOKING NOTE : Payment charge is EUR 3…"
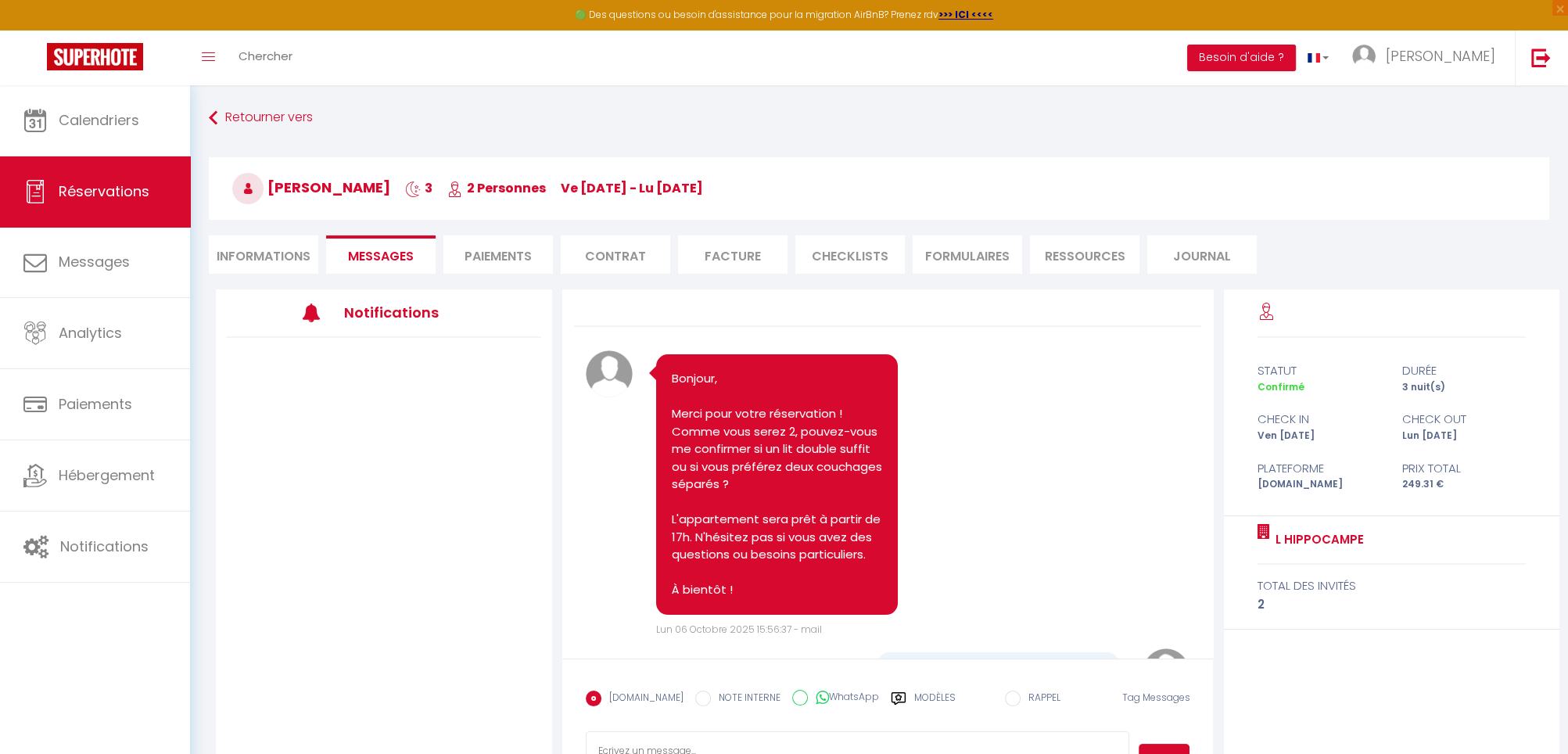
scroll to position [8, 0]
click at [279, 255] on li "Informations" at bounding box center [264, 254] width 109 height 39
select select
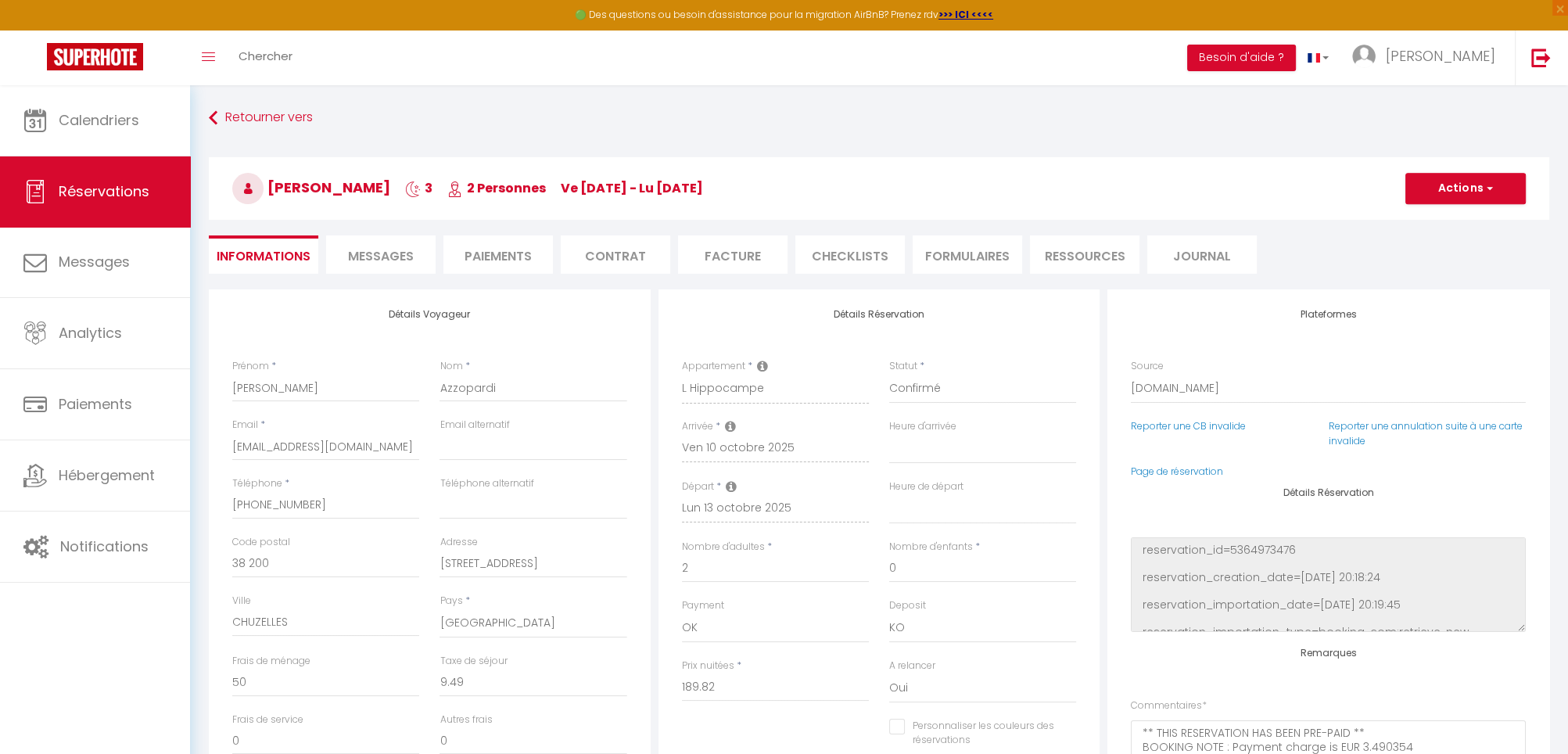
select select
checkbox input "false"
select select
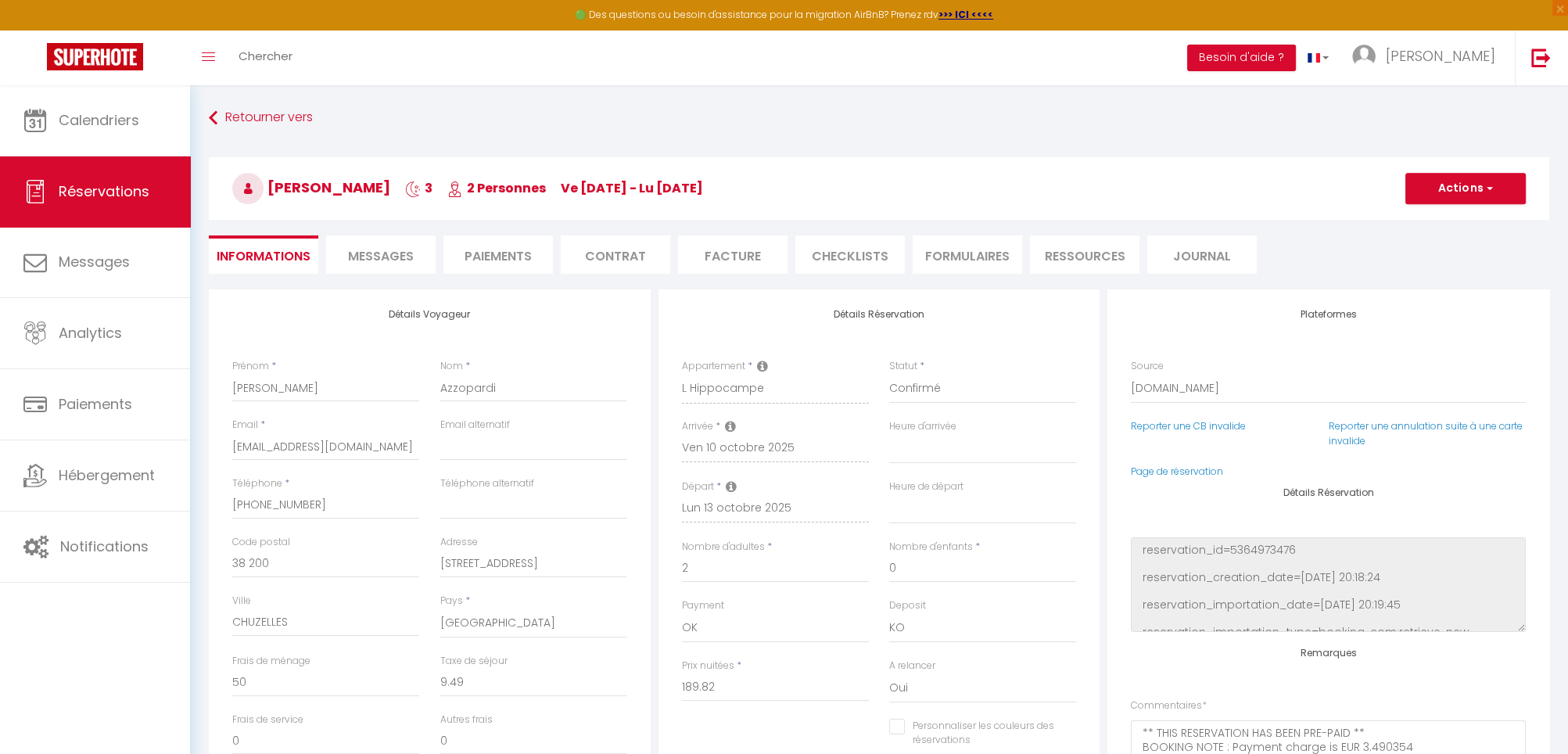
checkbox input "false"
select select
checkbox input "false"
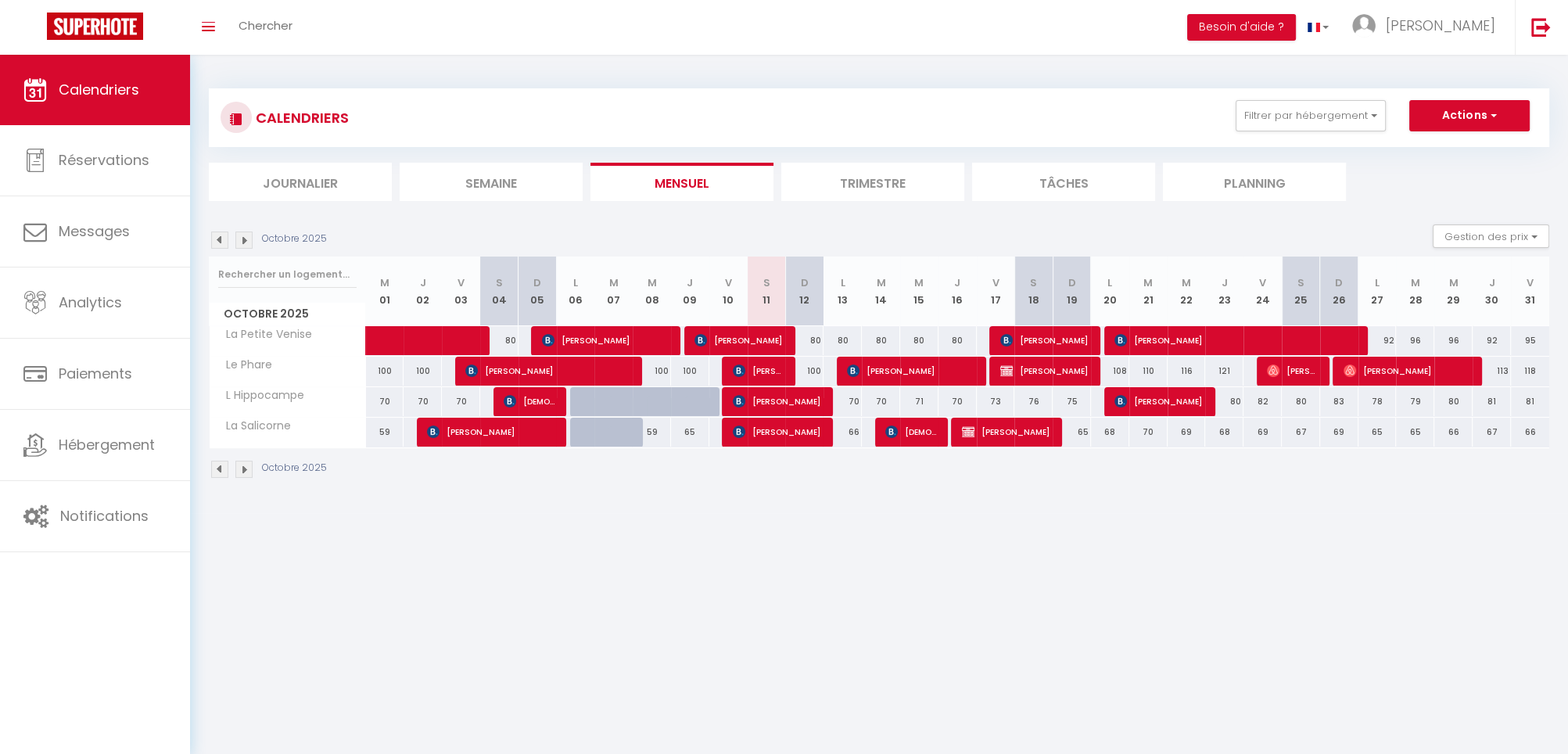
click at [882, 498] on div "CALENDRIERS Filtrer par hébergement Tous L Hippocampe Le Phare La Salicorne La …" at bounding box center [879, 284] width 1379 height 458
click at [111, 312] on link "Analytics" at bounding box center [95, 303] width 190 height 71
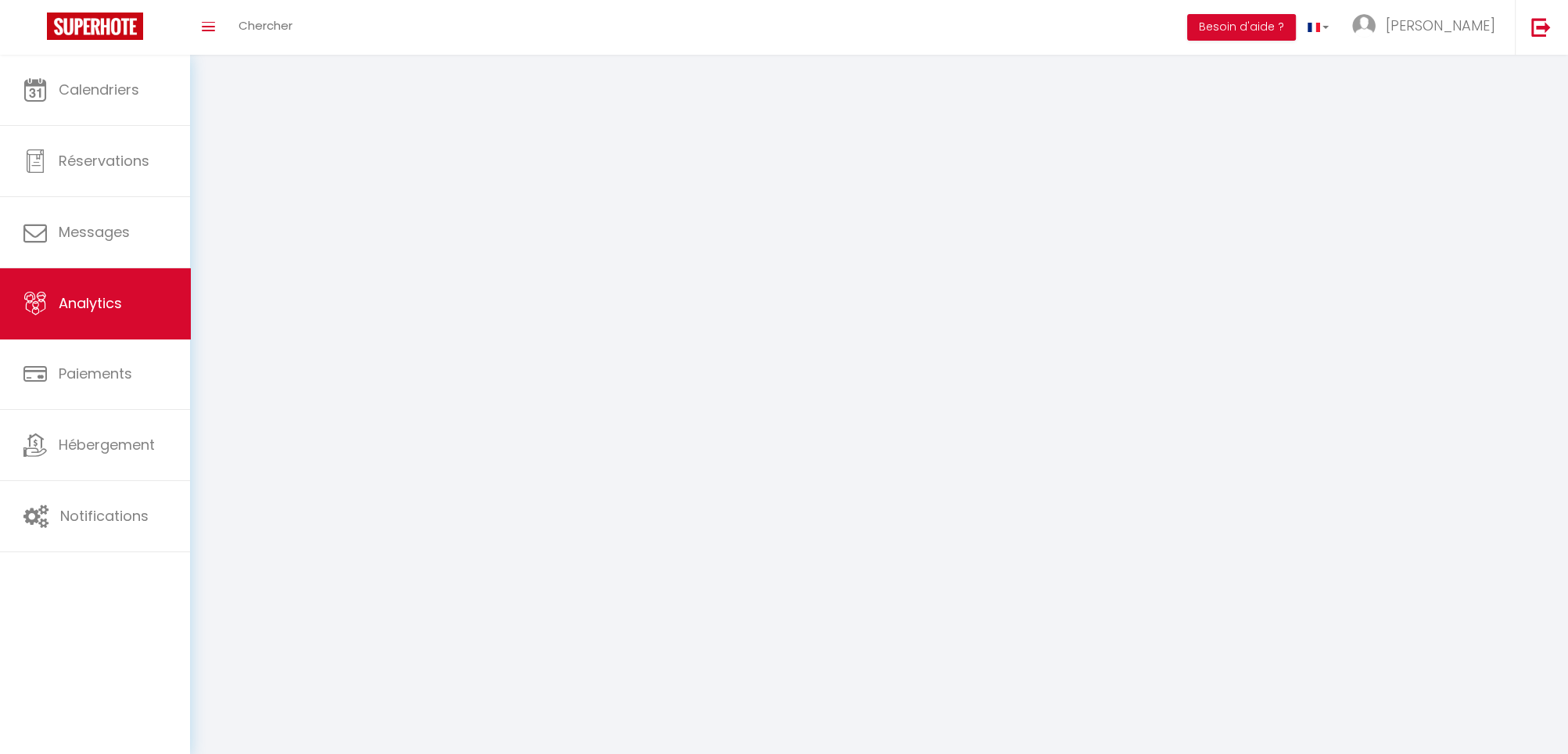
select select "2025"
select select "10"
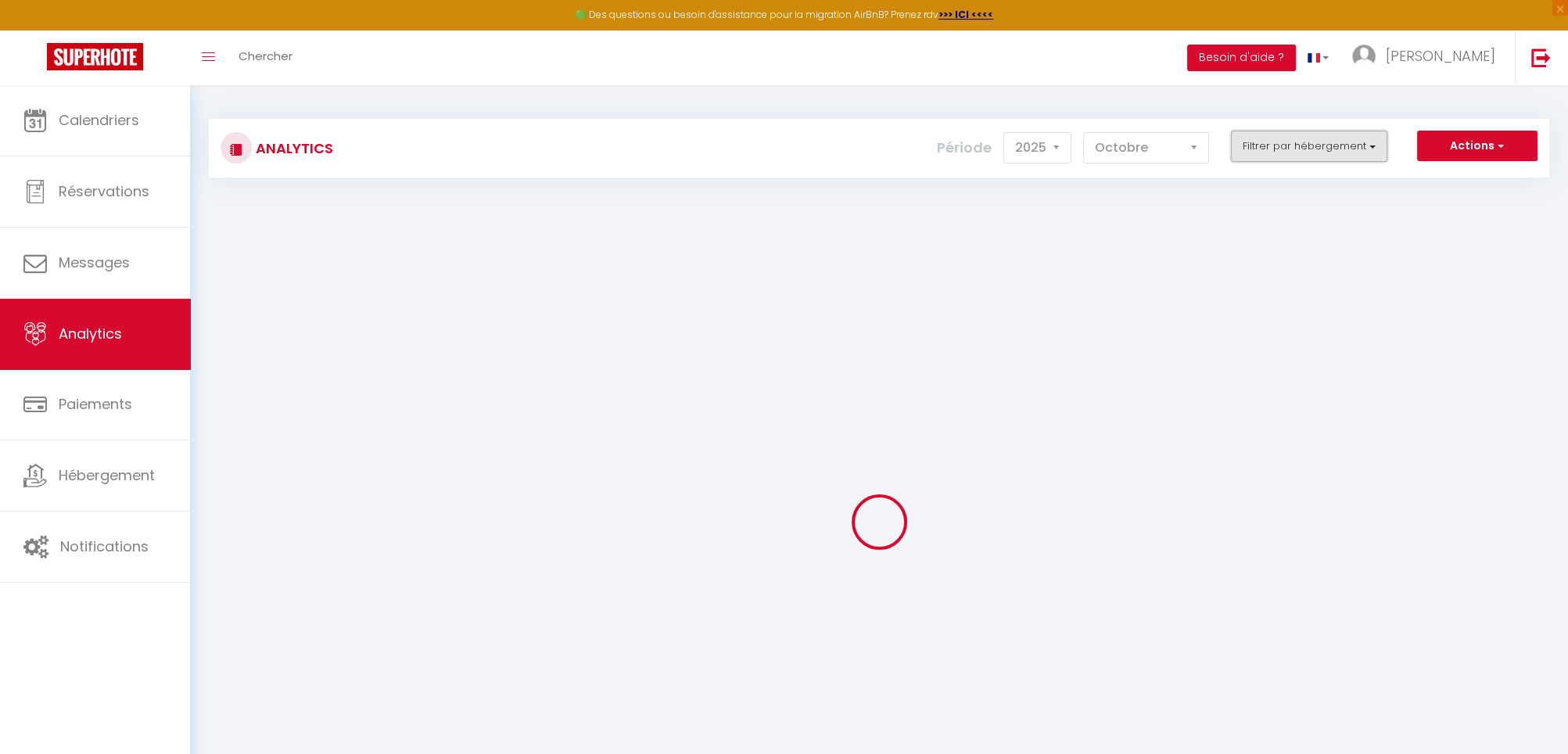
click at [1260, 145] on button "Filtrer par hébergement" at bounding box center [1310, 146] width 156 height 31
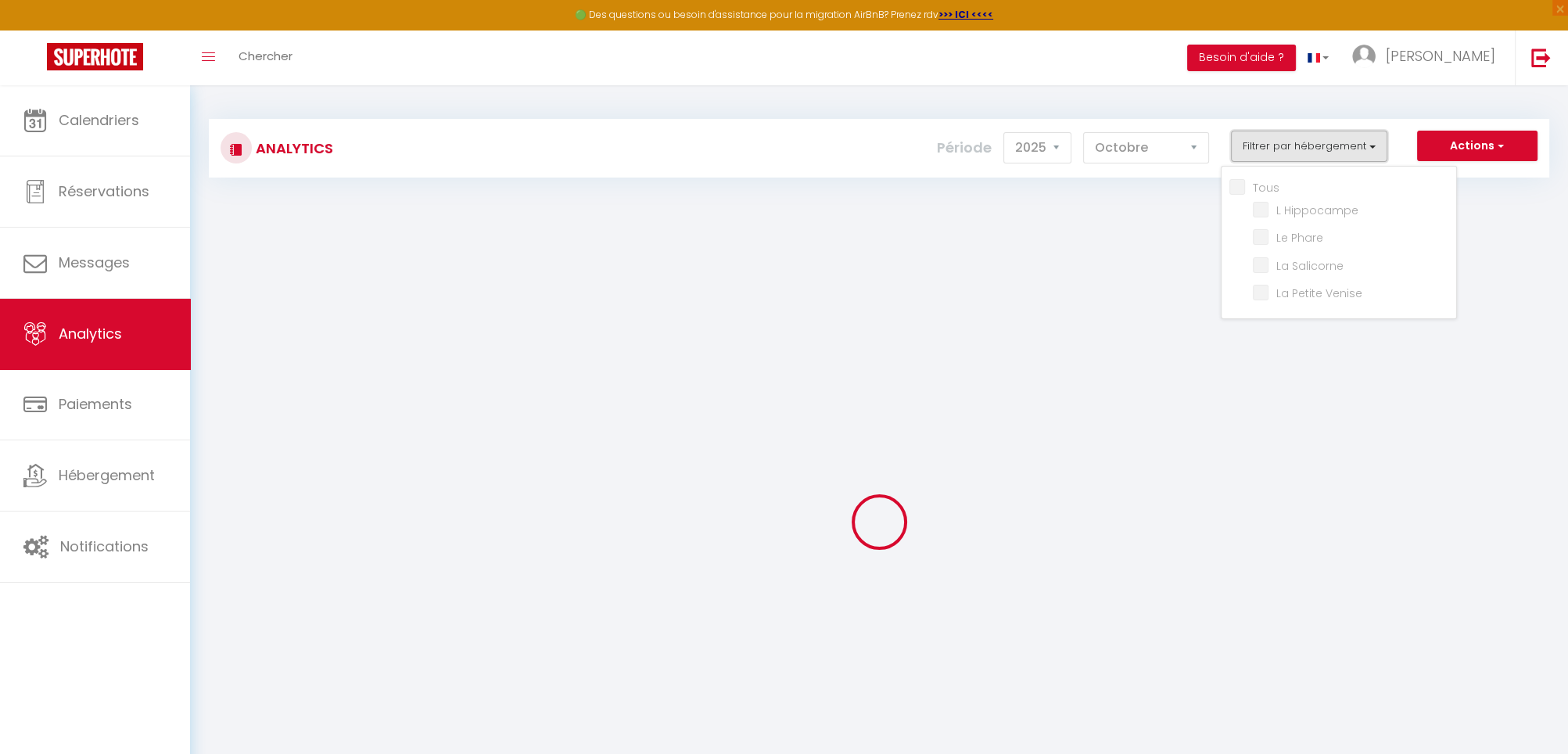
checkbox input "false"
checkbox Hippocampe "false"
checkbox Phare "false"
checkbox Salicorne "false"
checkbox Venise "false"
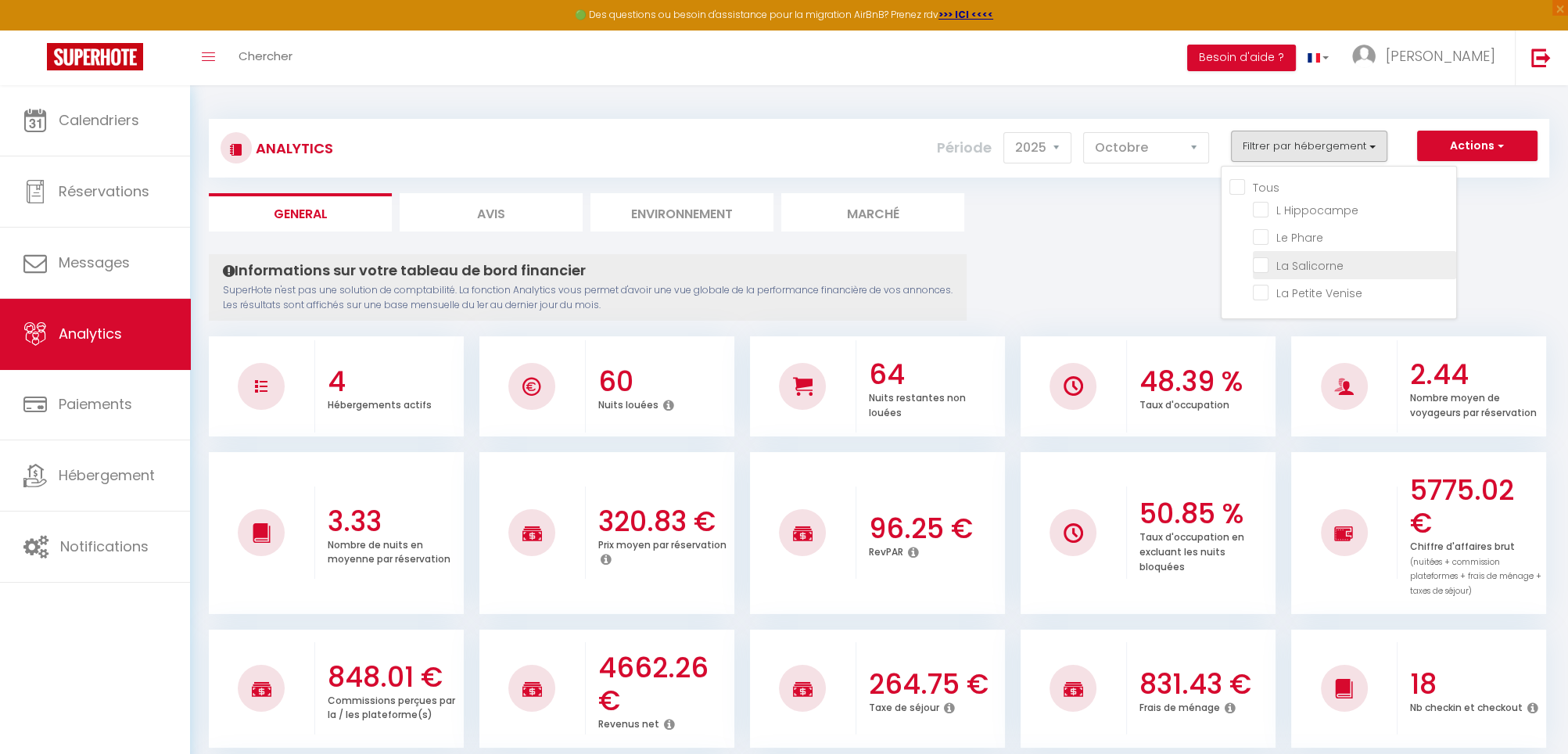
click at [1257, 261] on Salicorne "checkbox" at bounding box center [1355, 263] width 204 height 16
checkbox Salicorne "true"
checkbox Hippocampe "false"
checkbox Phare "false"
checkbox Venise "false"
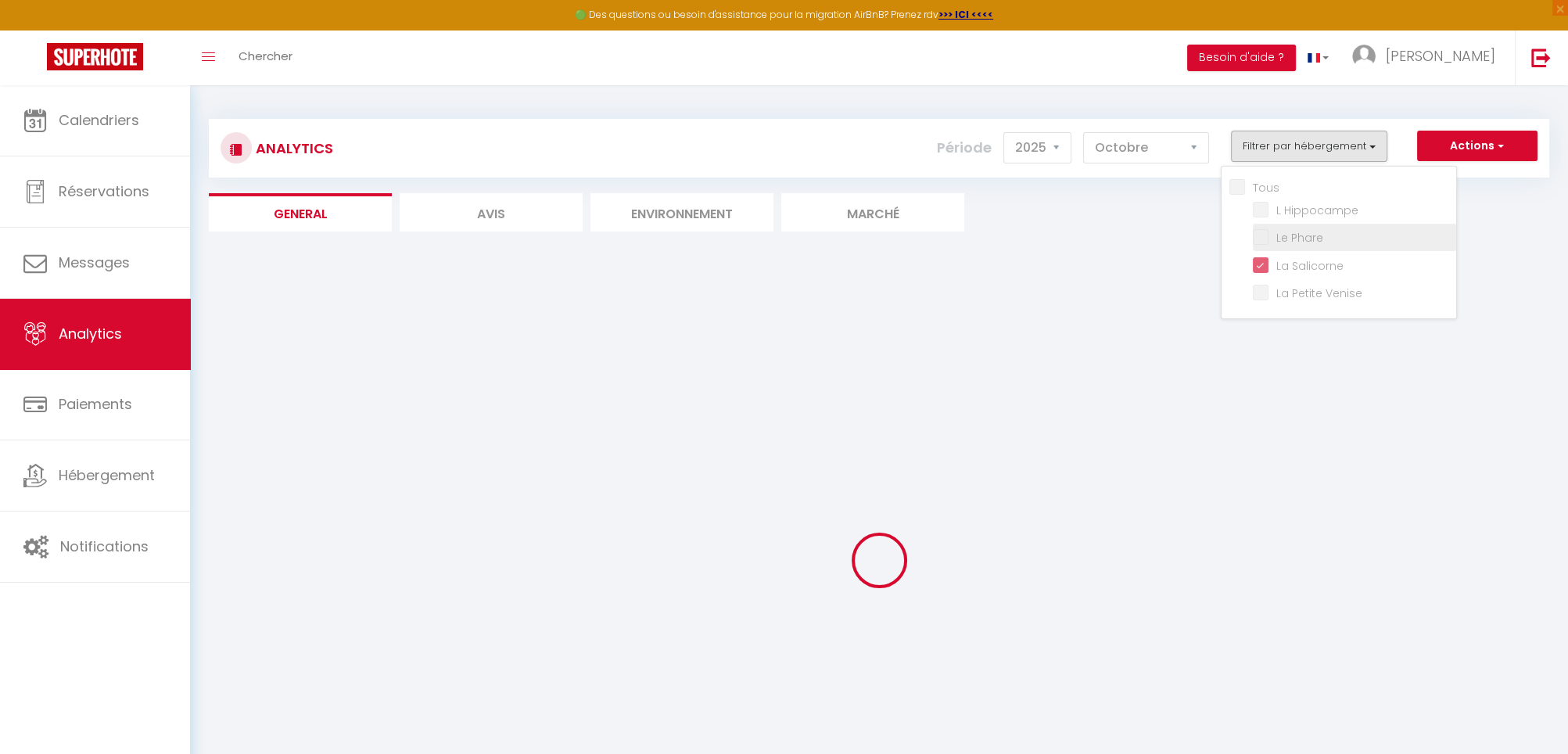
checkbox Hippocampe "false"
checkbox Phare "false"
checkbox Venise "false"
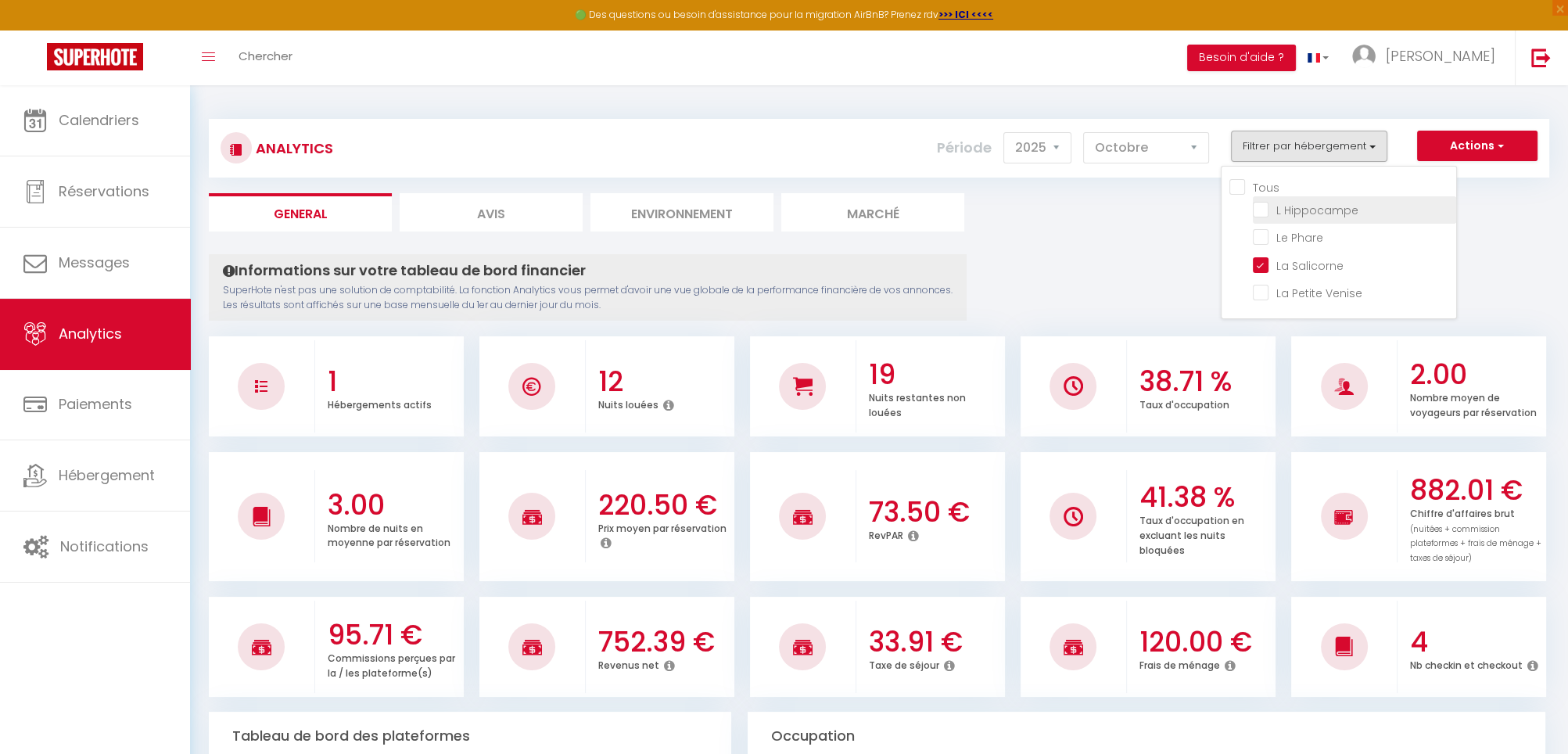
click at [1269, 215] on Hippocampe "checkbox" at bounding box center [1355, 208] width 204 height 16
checkbox Hippocampe "true"
checkbox Phare "false"
checkbox Venise "false"
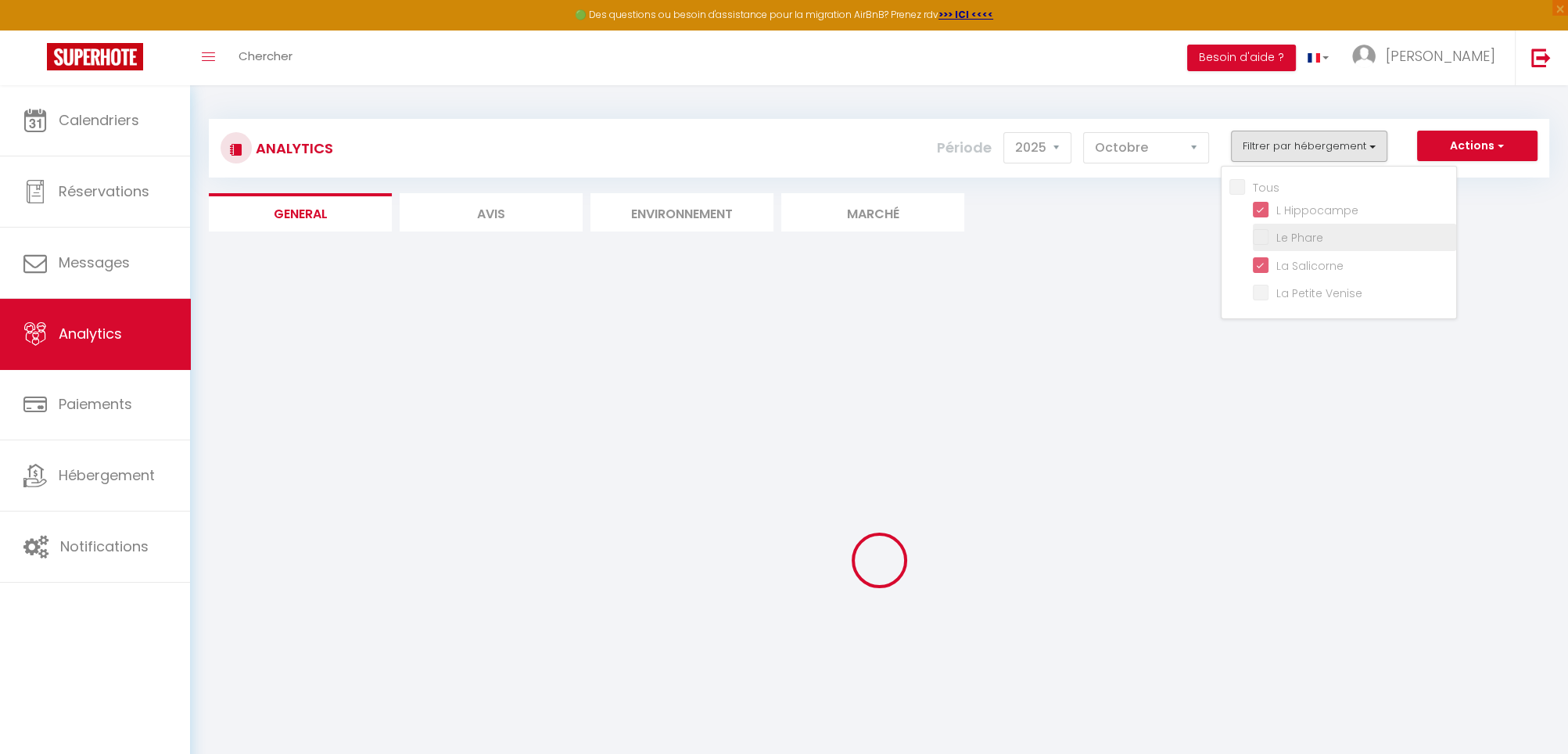
checkbox Phare "false"
checkbox Venise "false"
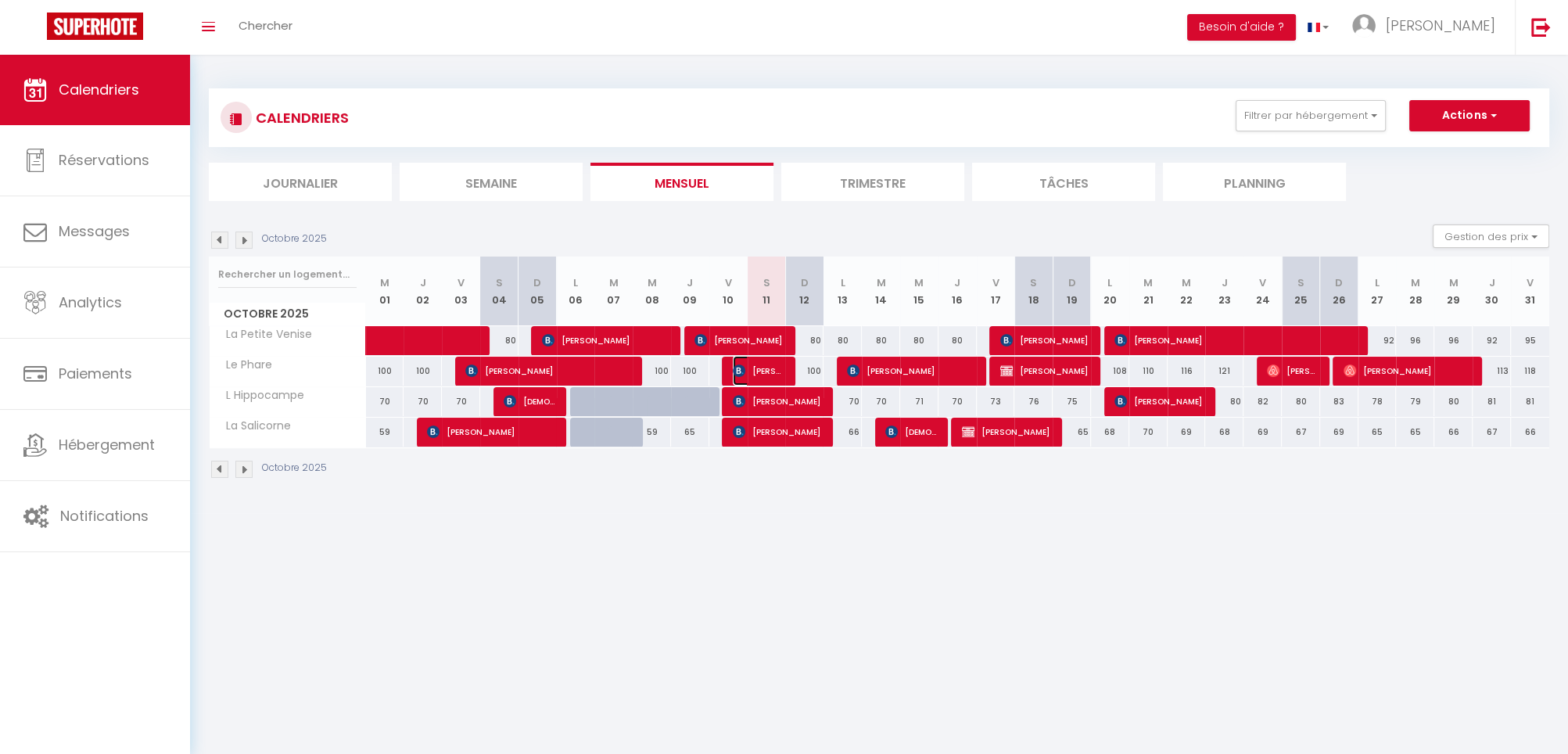
click at [774, 371] on span "[PERSON_NAME]" at bounding box center [759, 371] width 51 height 30
select select "KO"
select select "0"
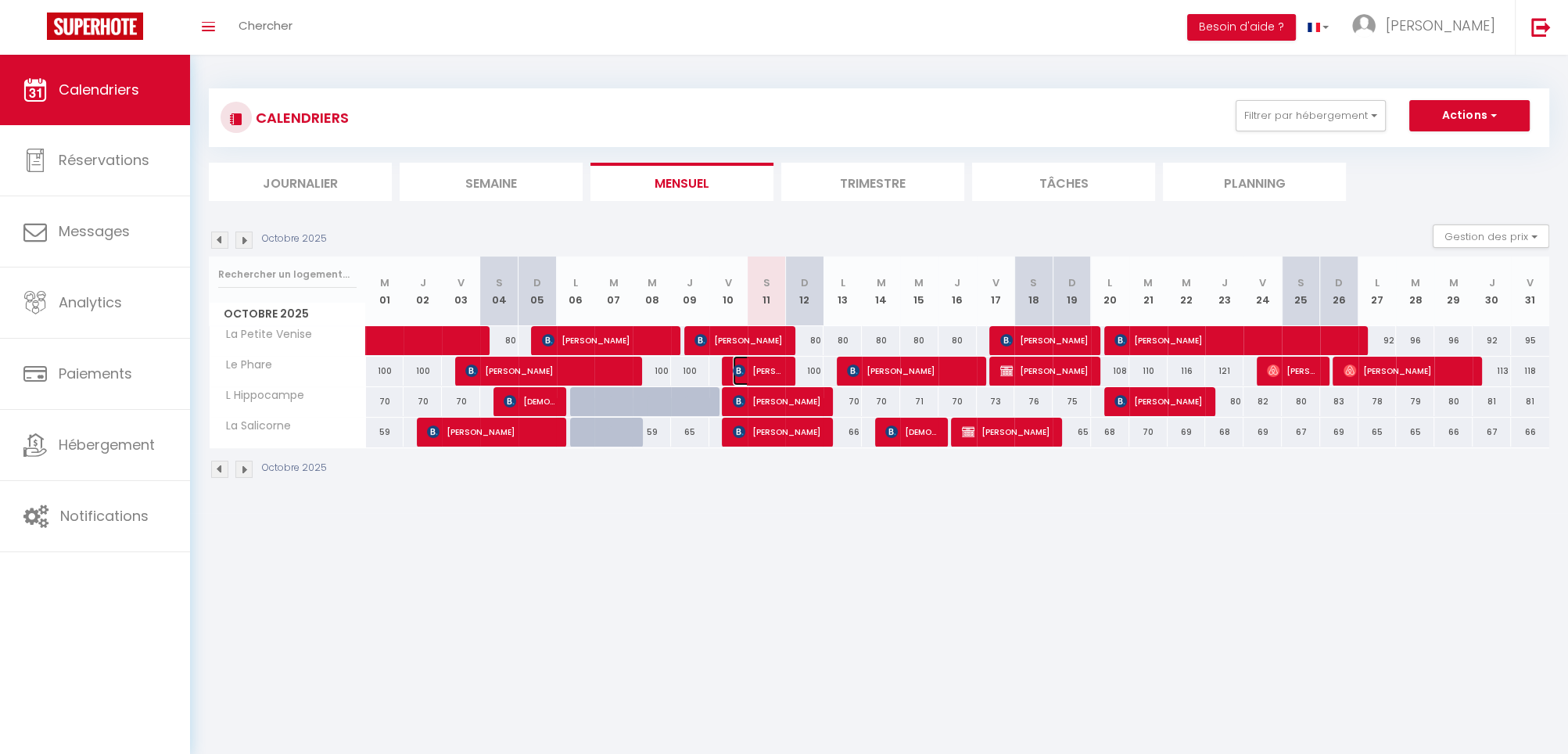
select select "1"
select select
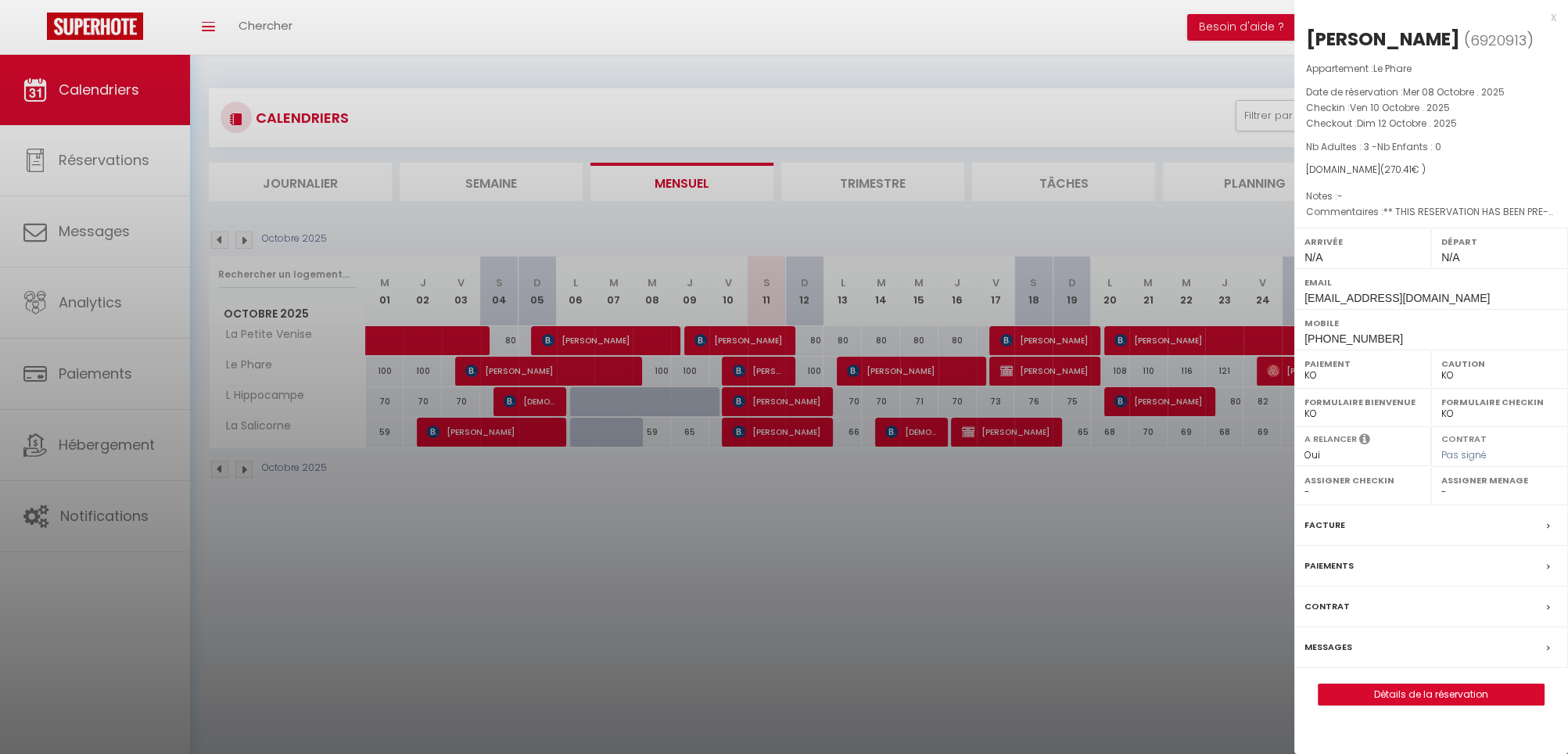
click at [1329, 647] on label "Messages" at bounding box center [1329, 647] width 48 height 16
select select
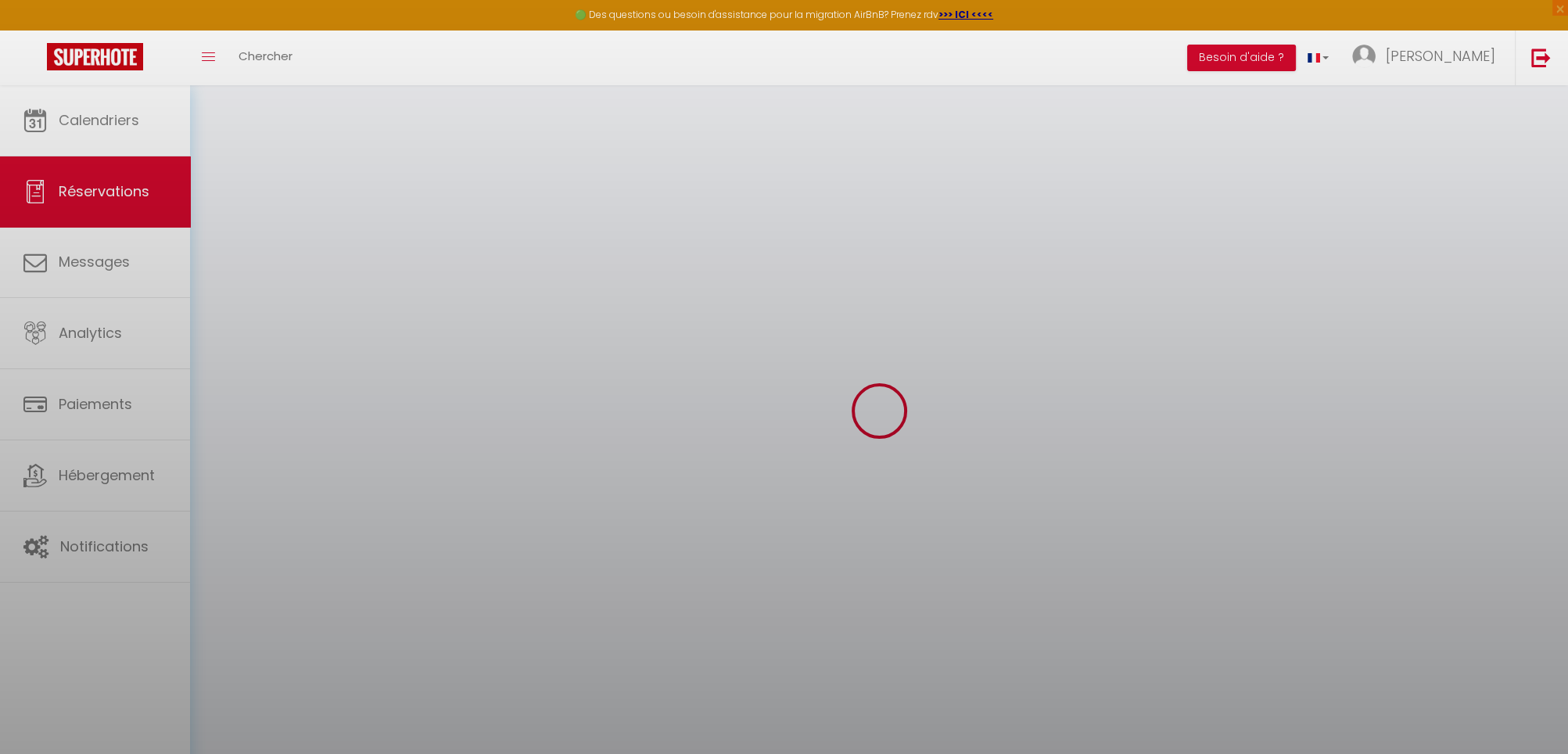
select select
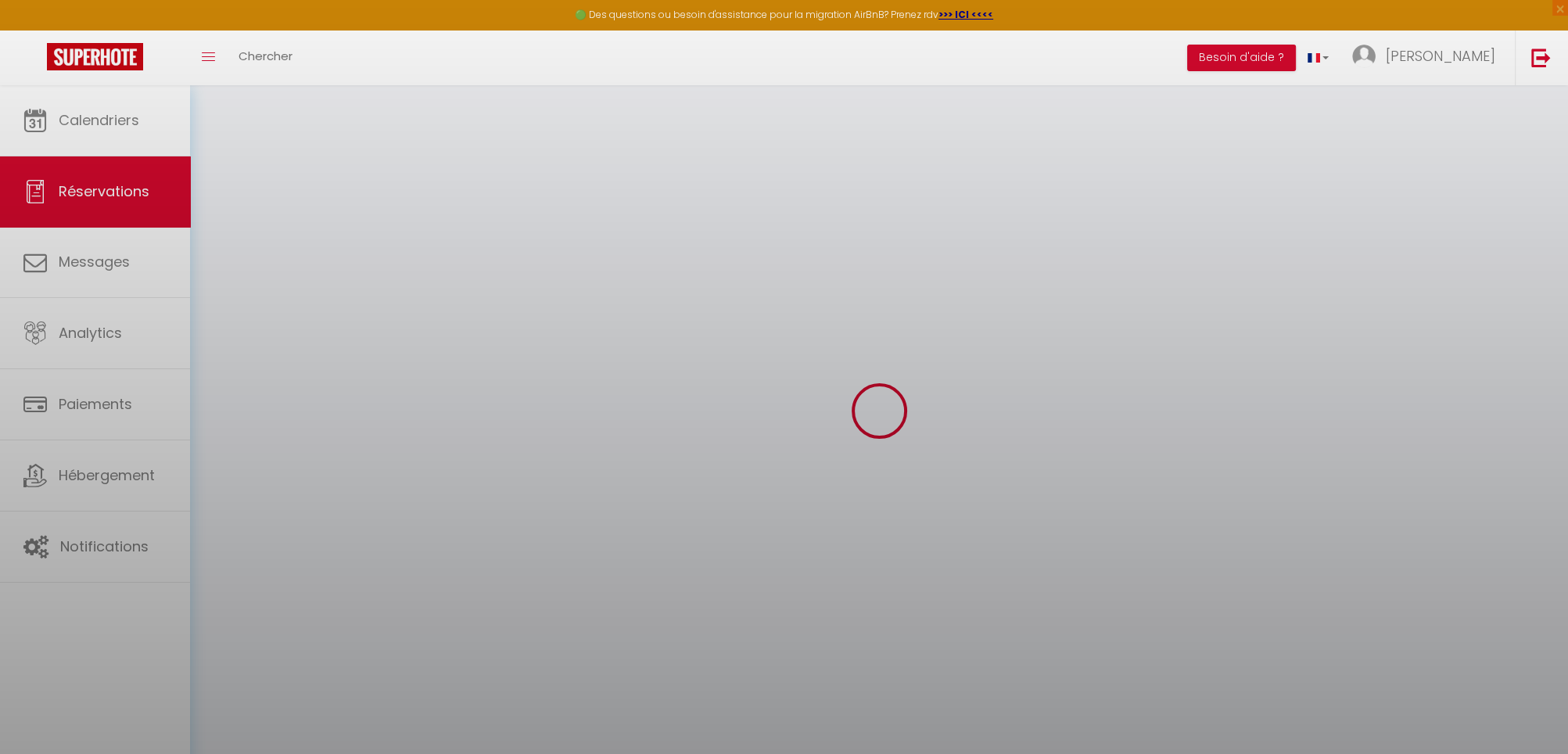
select select
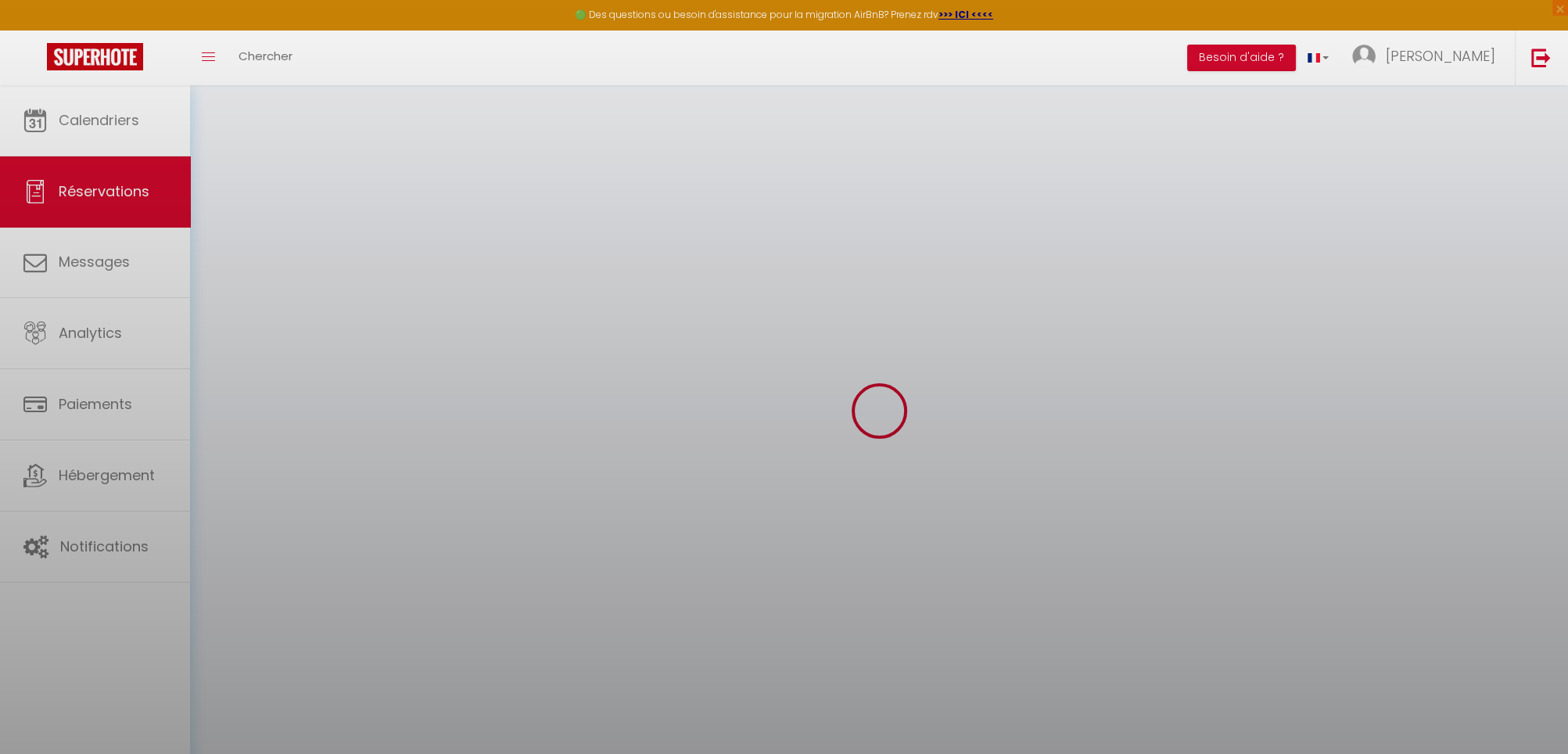
select select
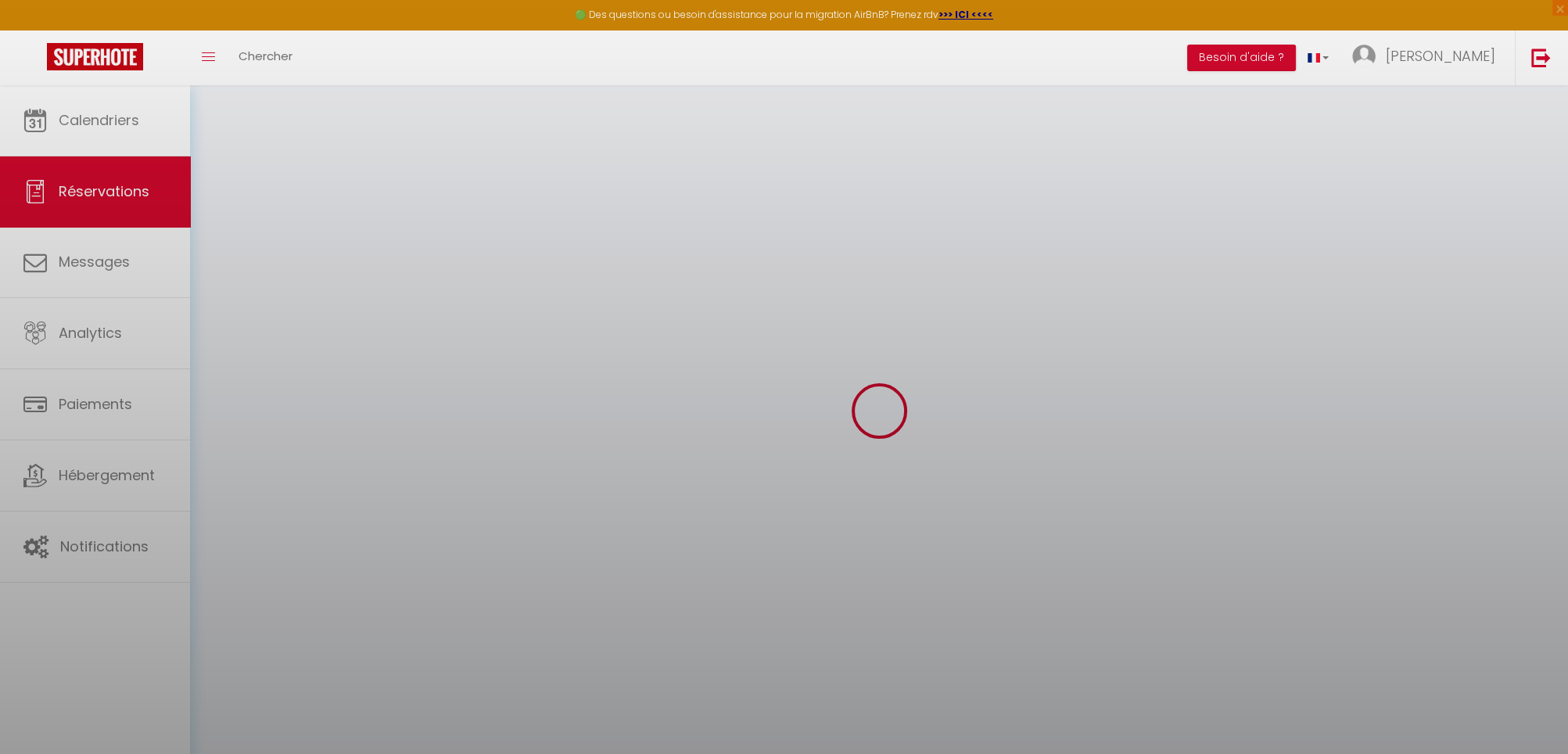
select select
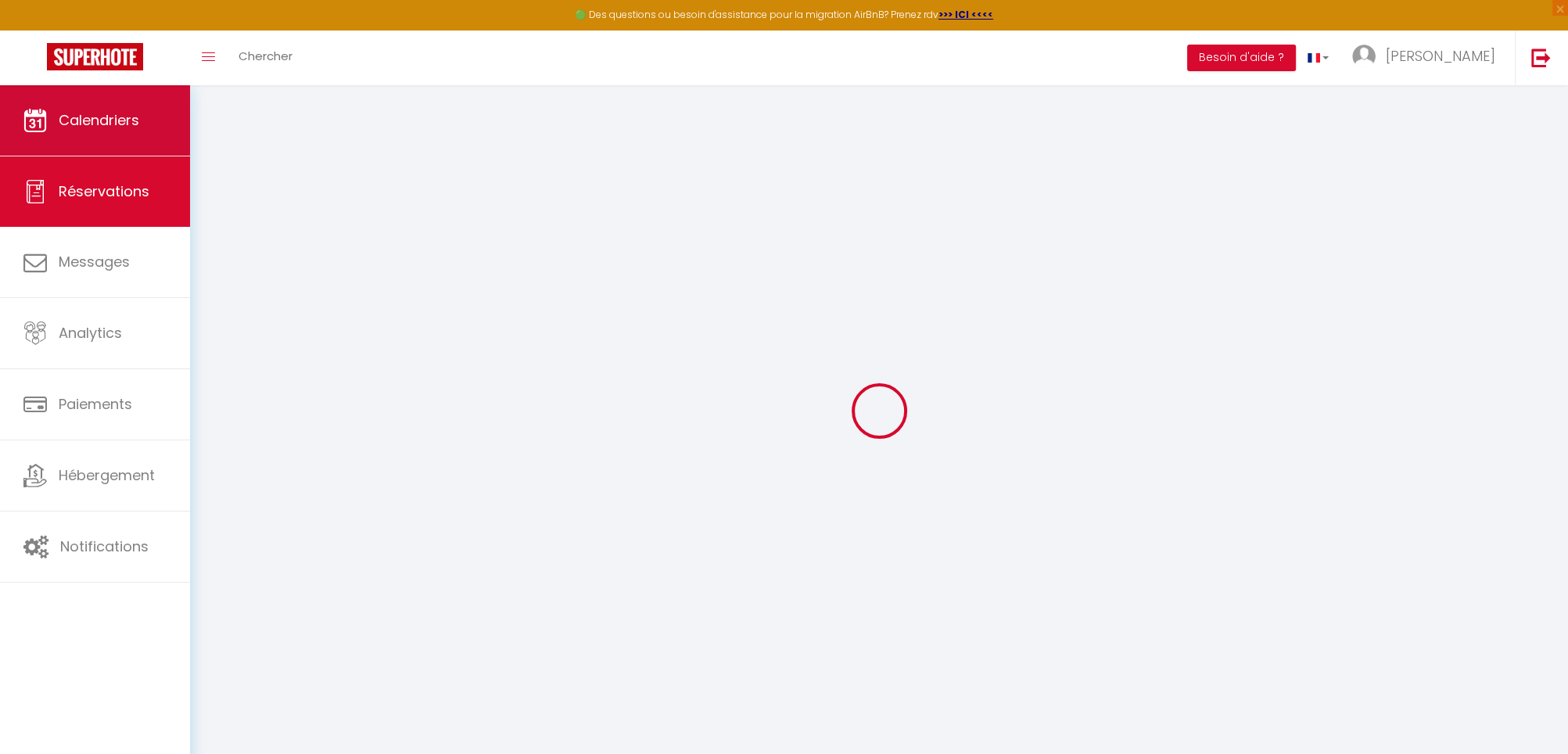
type input "Berengere"
type input "Grillet"
type input "bgrill.293132@guest.booking.com"
type input "+33667353613"
type input "26740"
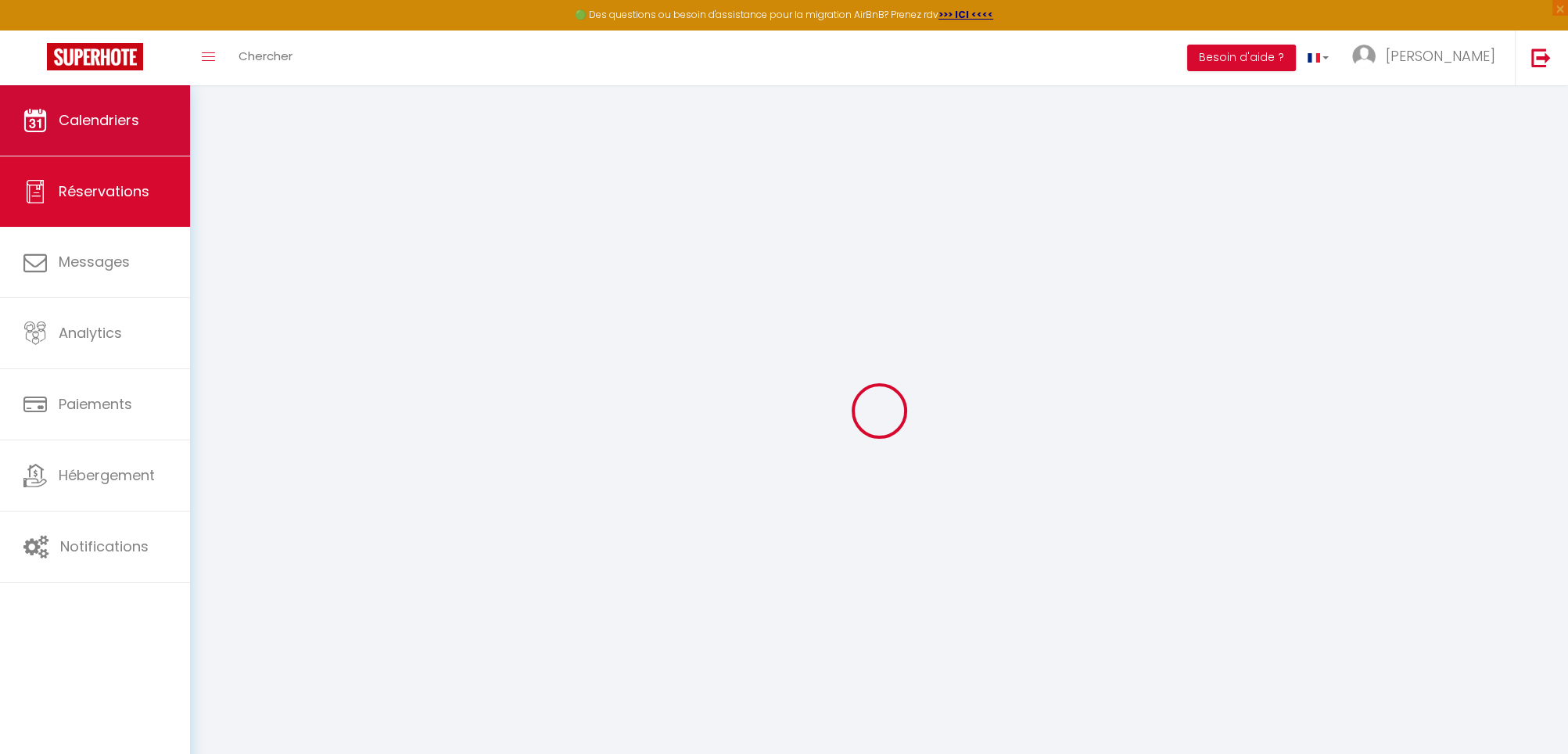
type input "80 Rue des Charmanjon"
type input "St Marcel les Sauzet"
select select "FR"
type input "43.77"
type input "3.79"
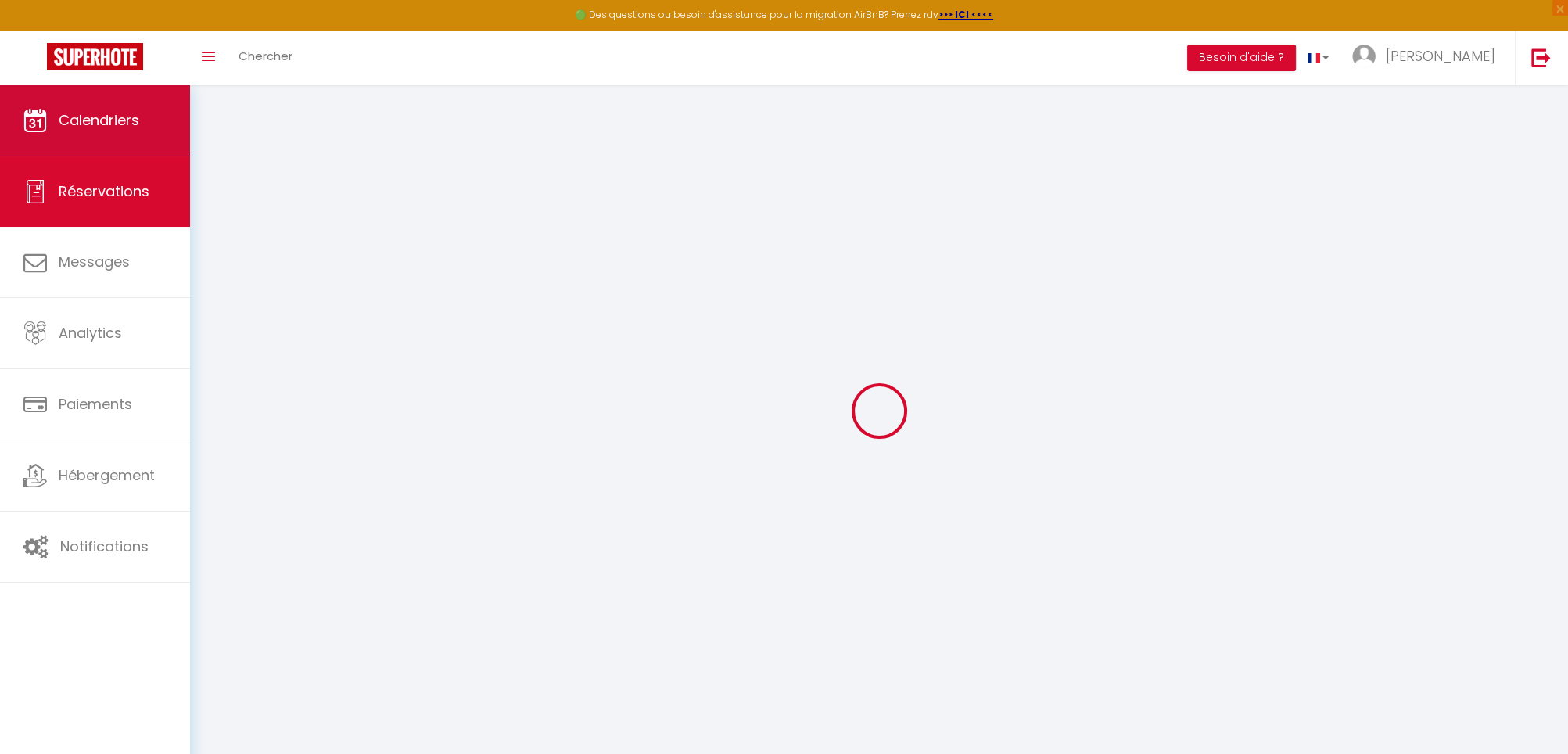
select select "5545"
select select "2"
select select
type input "3"
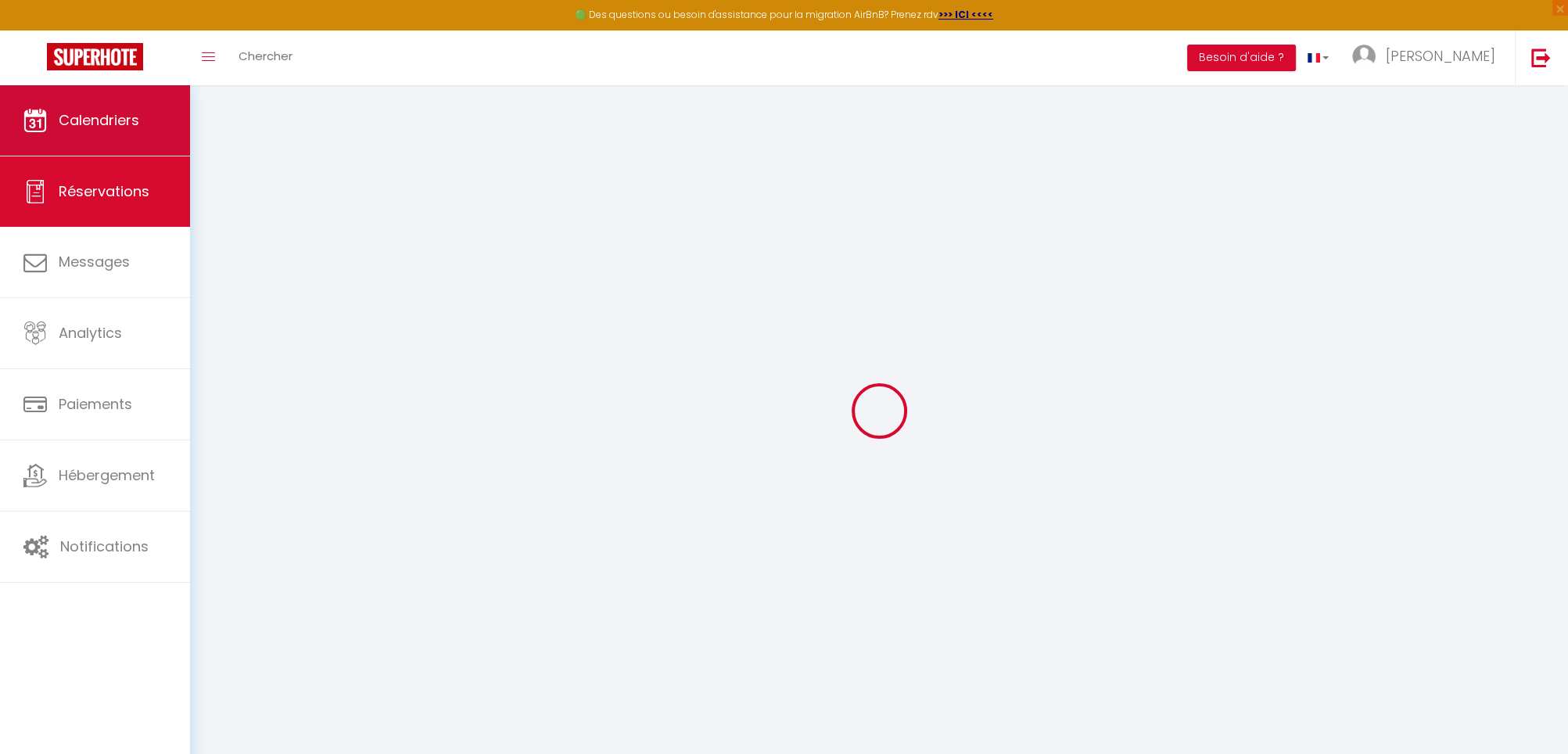
select select "10"
select select
select select "2"
type input "0"
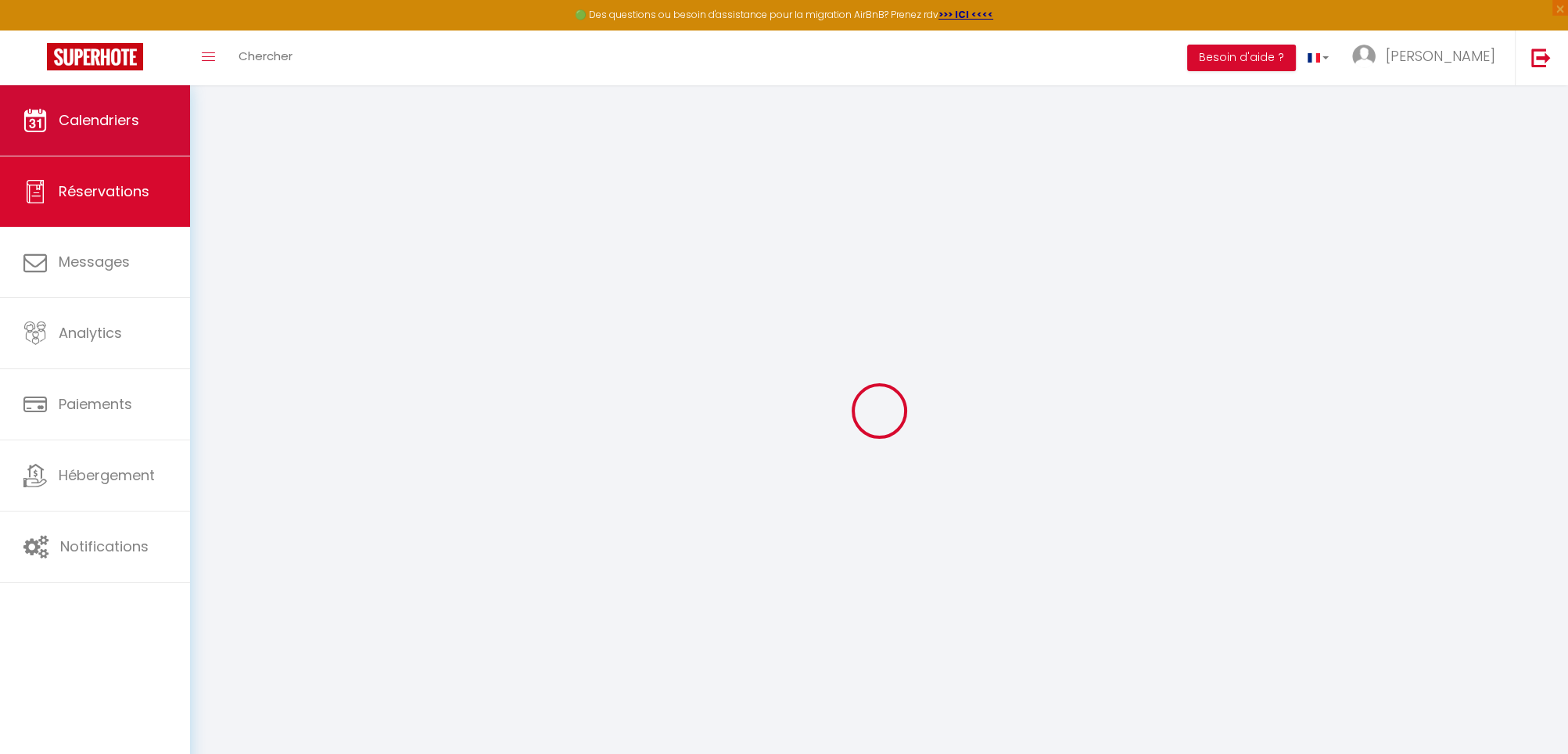
type input "0"
select select
select select "14"
select select
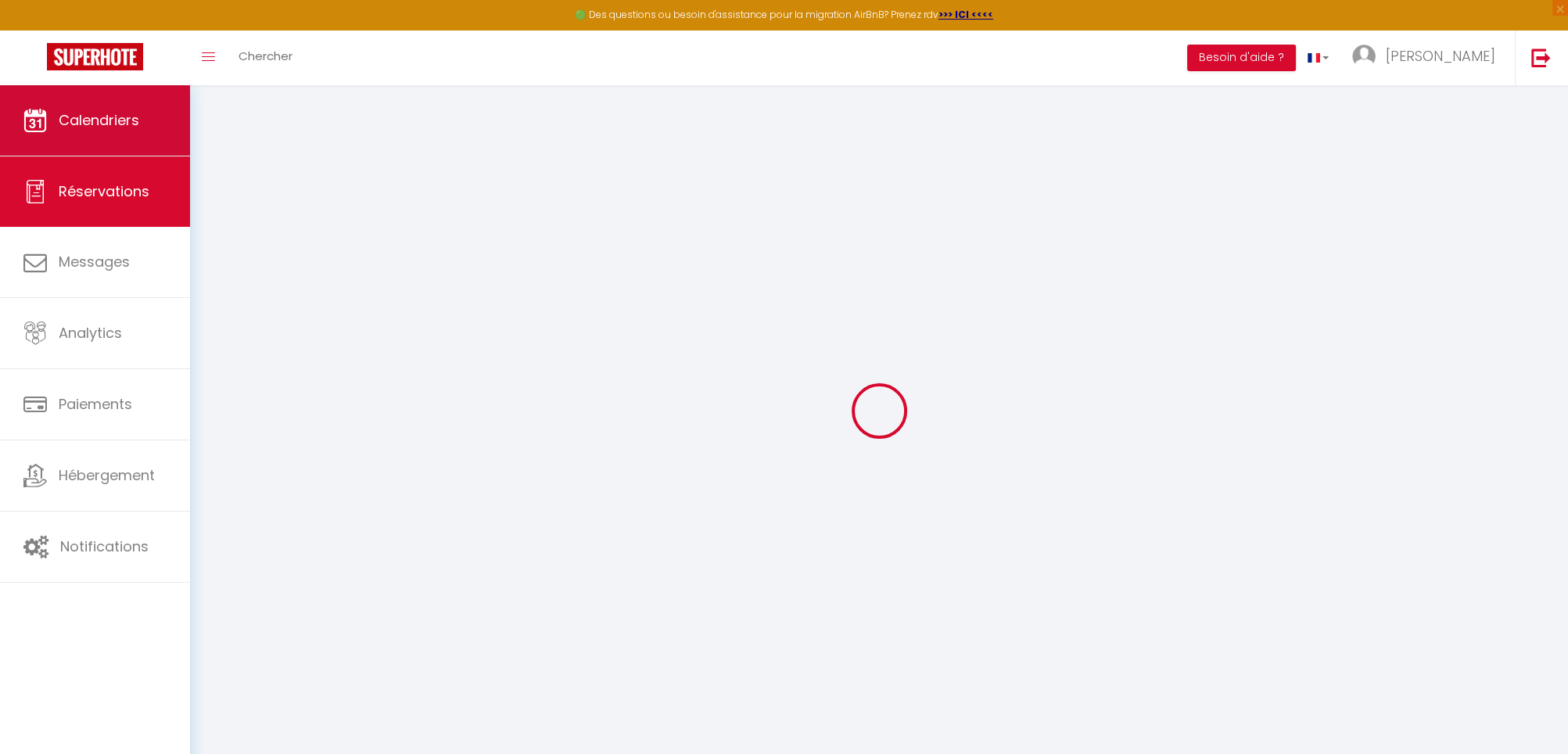
select select
checkbox input "false"
type \?1 "** THIS RESERVATION HAS BEEN PRE-PAID ** BOOKING NOTE : Payment charge is EUR 3…"
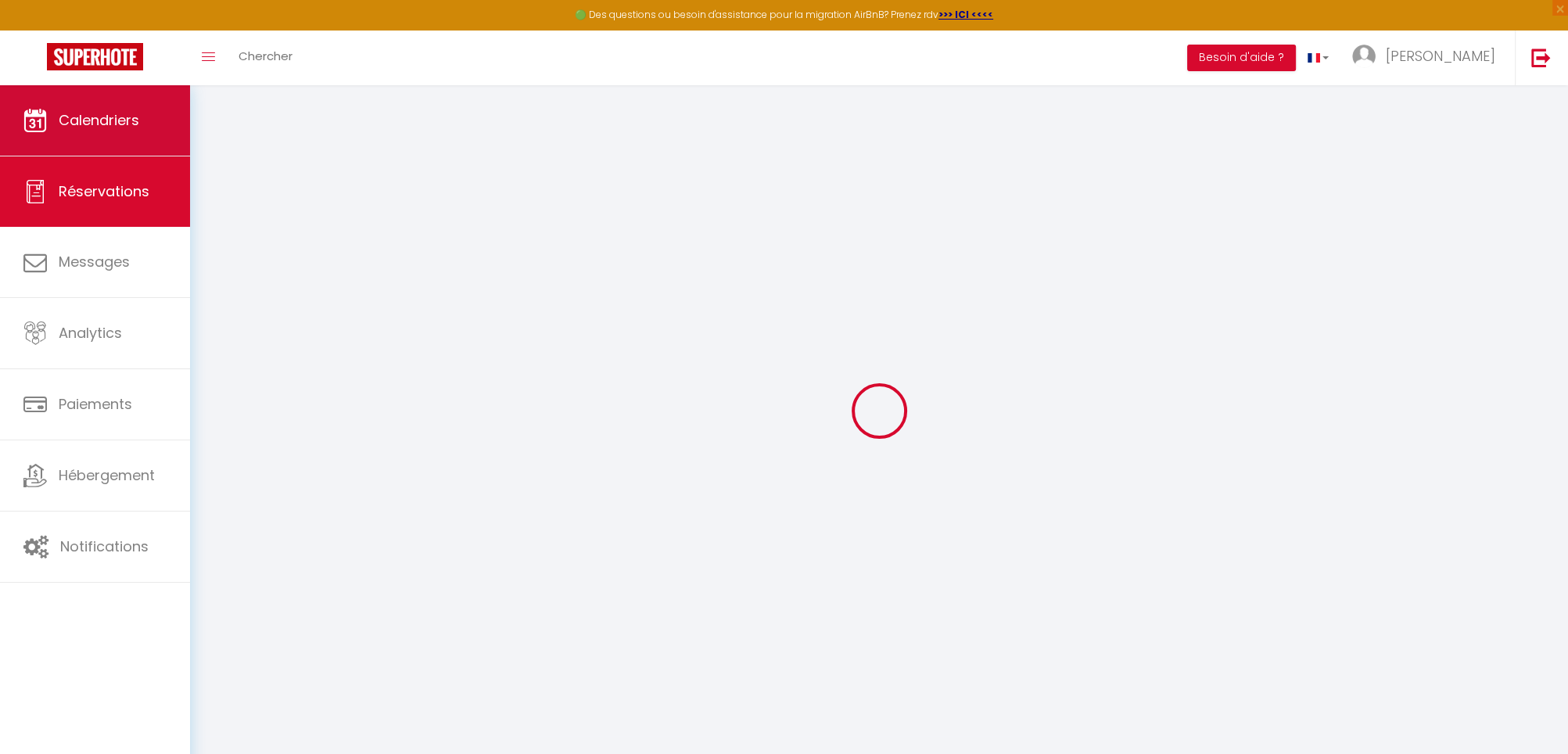
type input "60"
type input "12.93"
select select
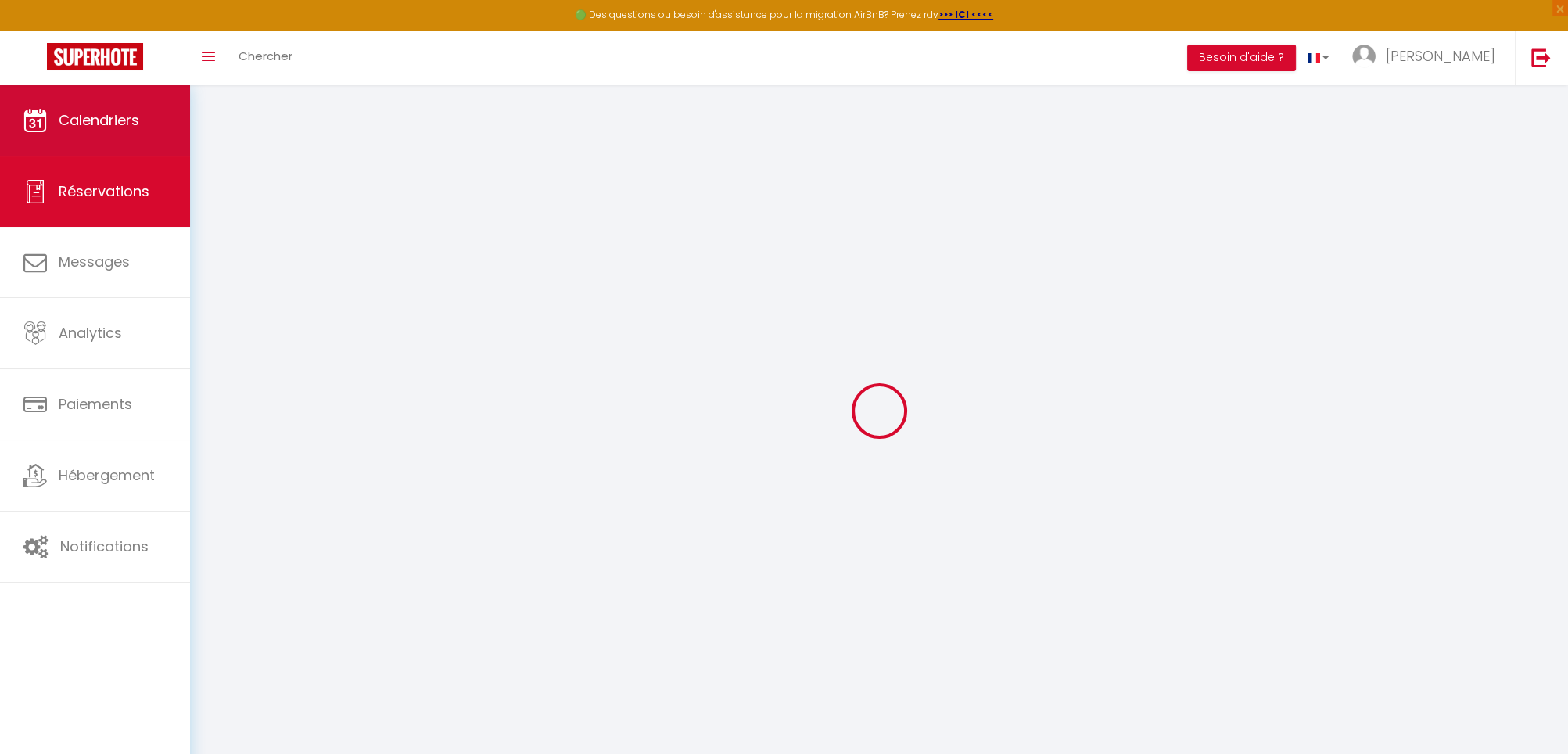
select select
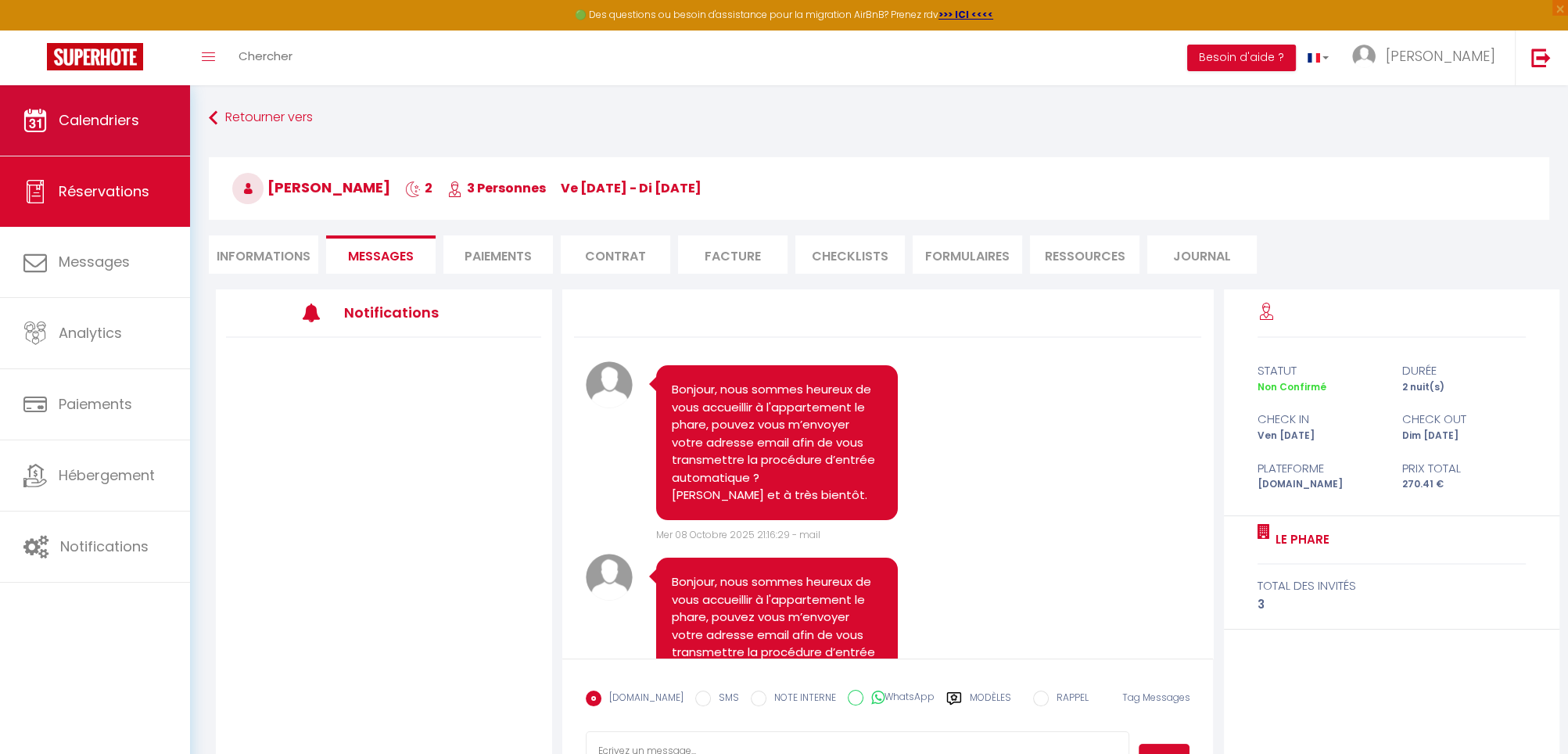
scroll to position [391, 0]
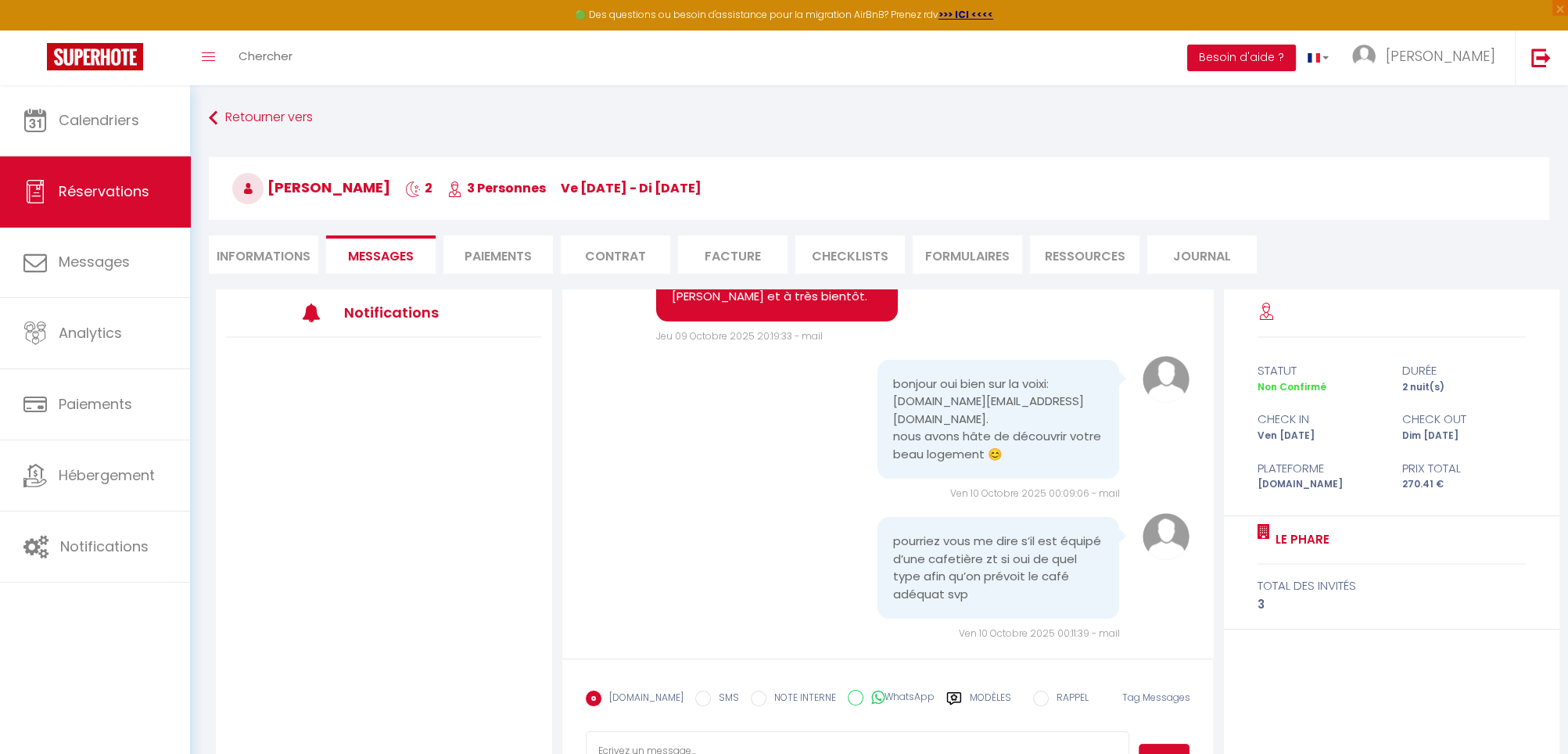
select select
click at [264, 259] on li "Informations" at bounding box center [264, 254] width 109 height 39
select select
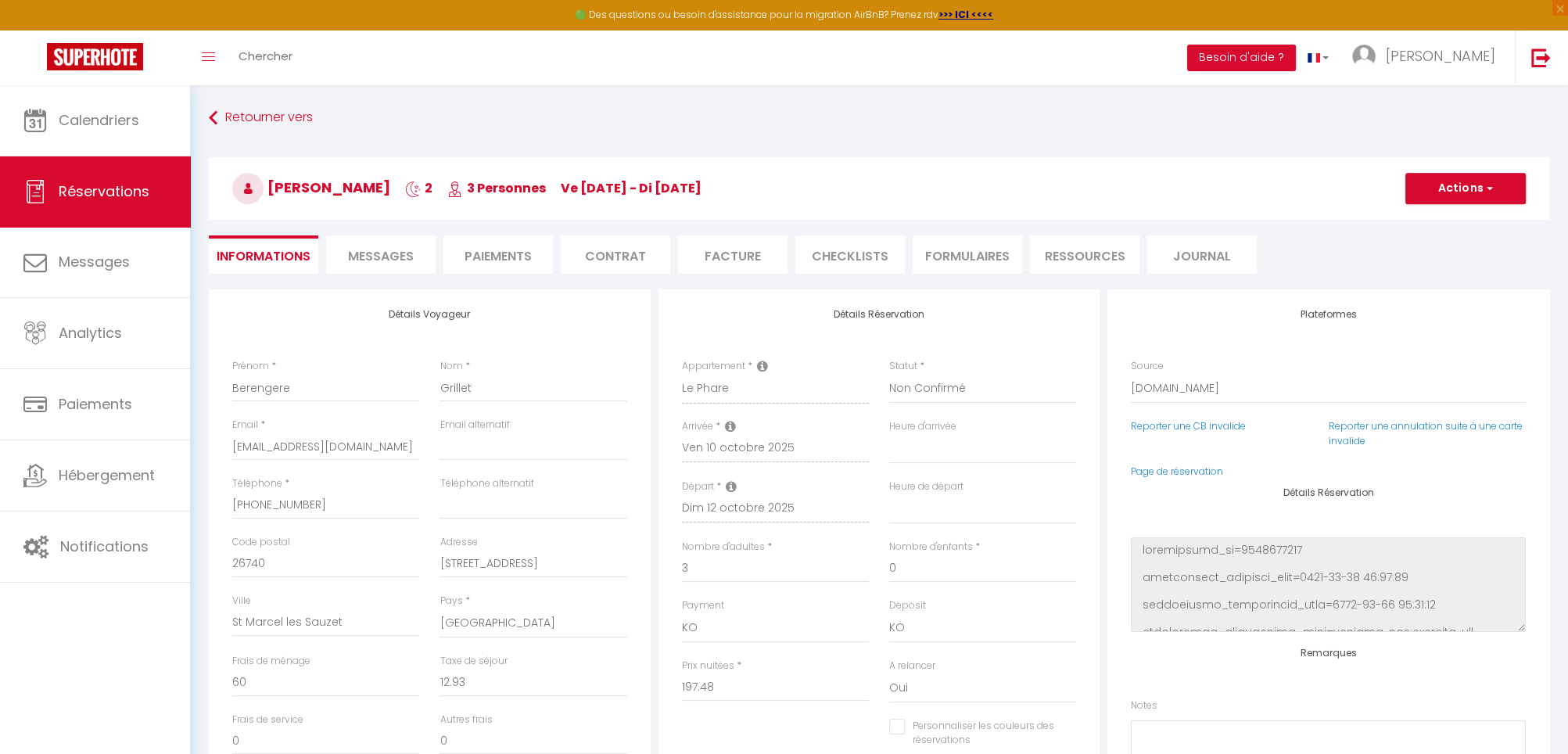
select select
checkbox input "false"
select select
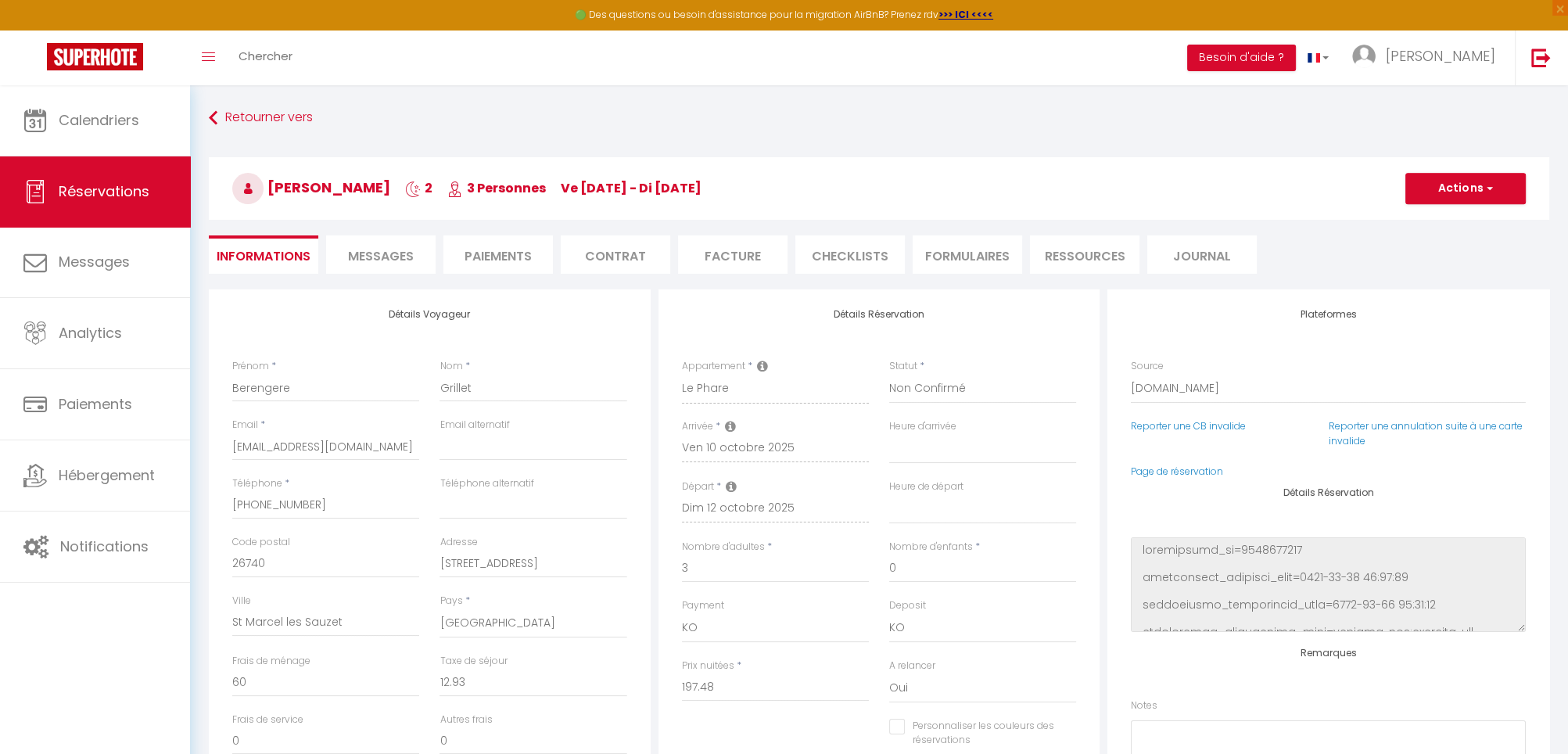
checkbox input "false"
select select
checkbox input "false"
select select
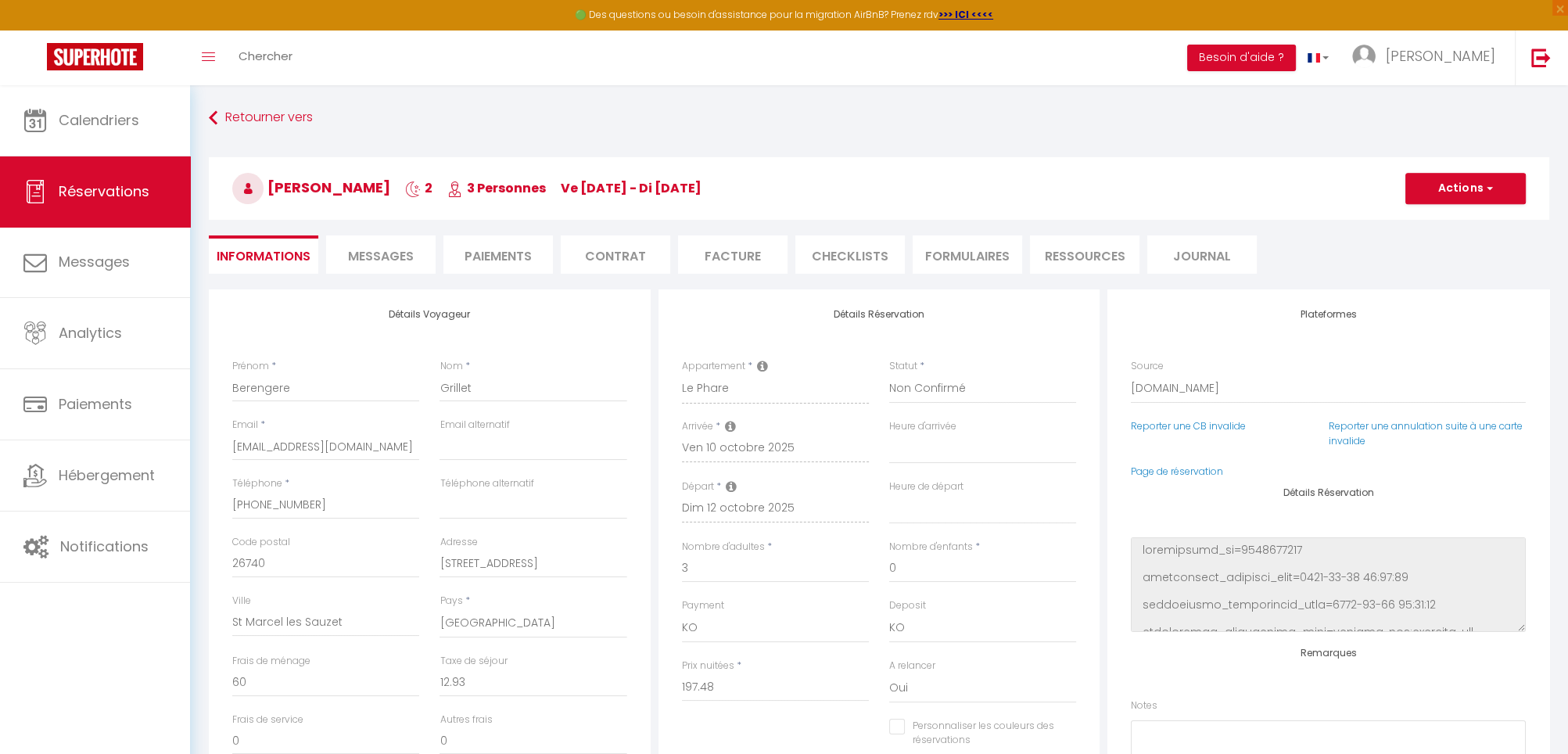
select select
checkbox input "false"
select select
checkbox input "false"
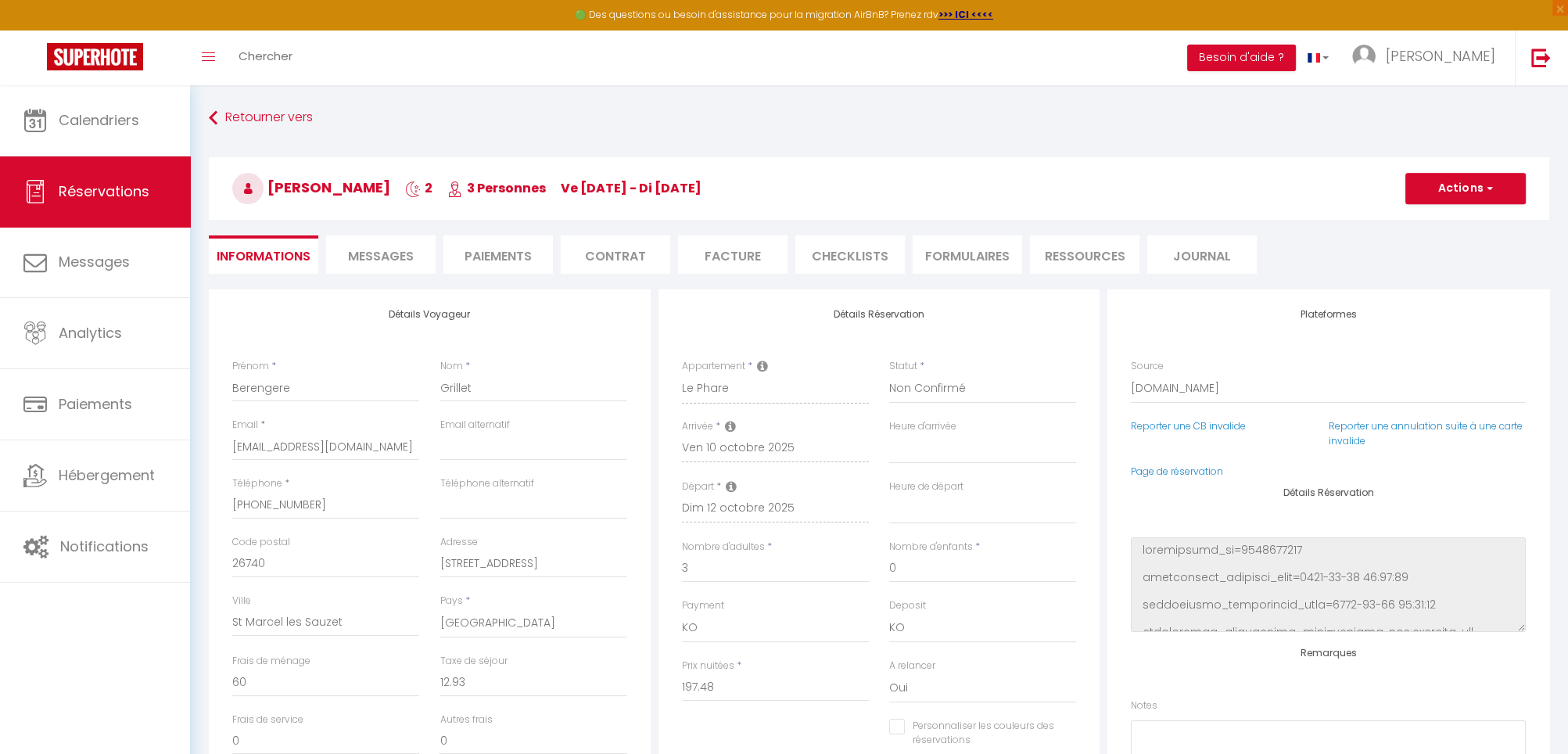
select select
checkbox input "false"
select select
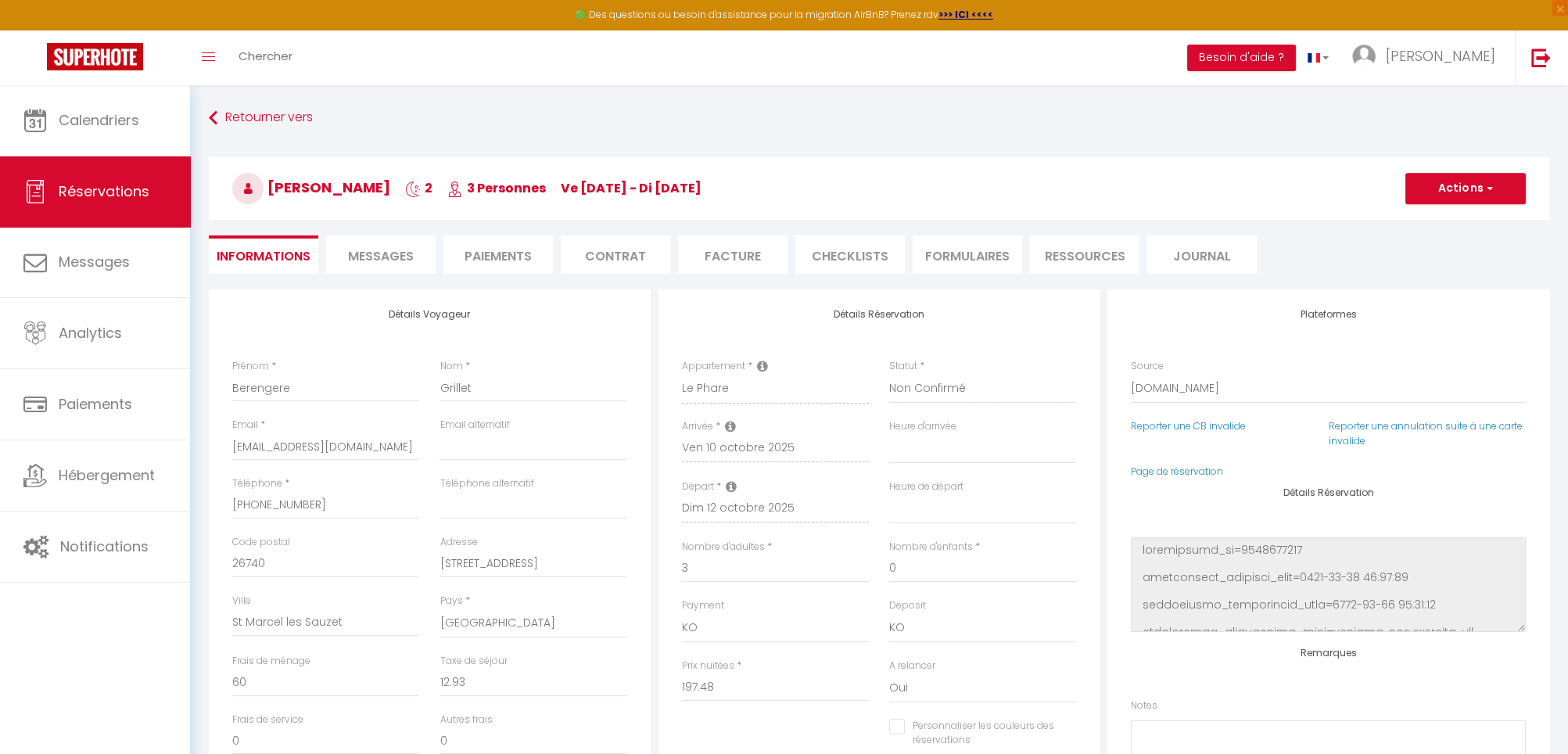
checkbox input "false"
select select
checkbox input "false"
select select
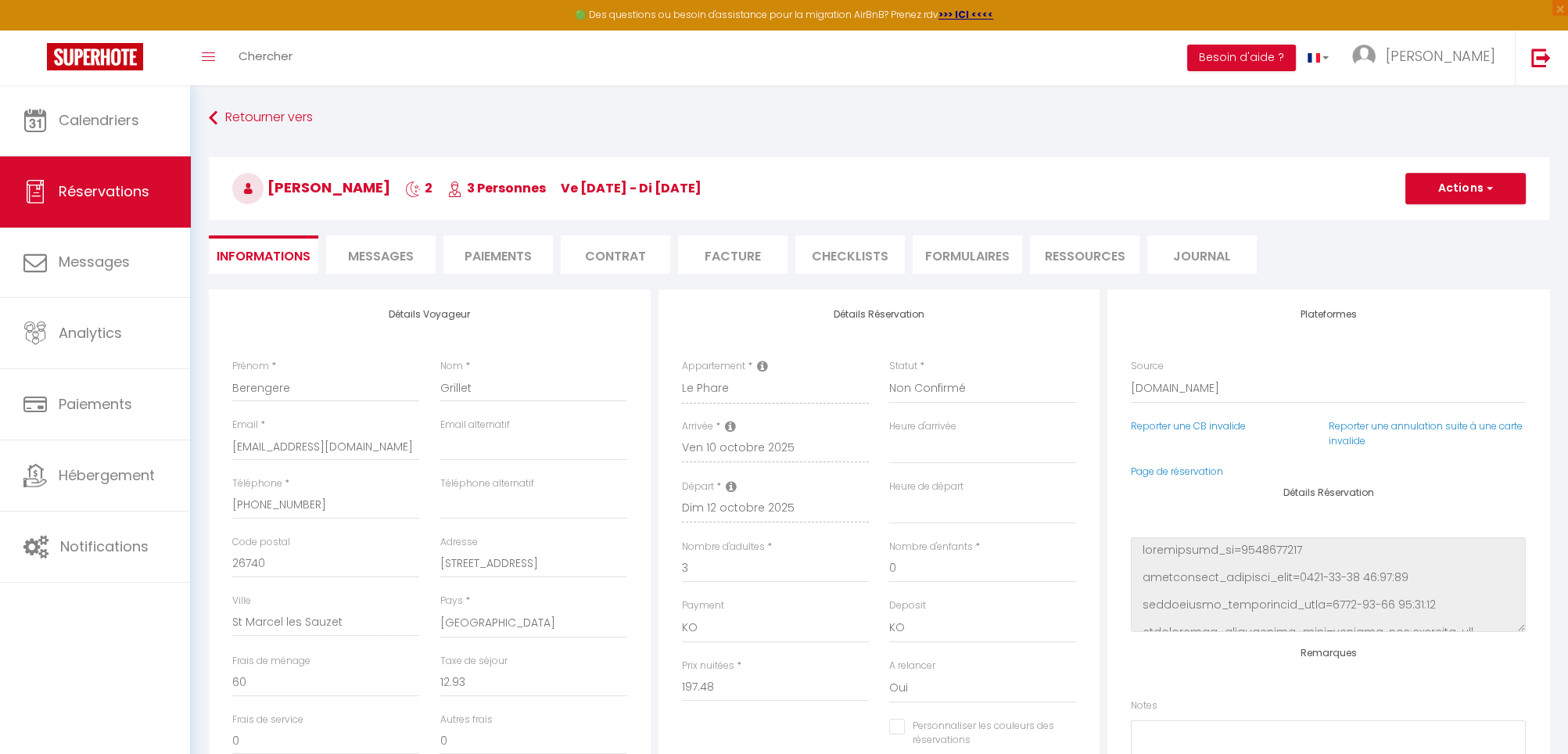
select select
checkbox input "false"
select select
checkbox input "false"
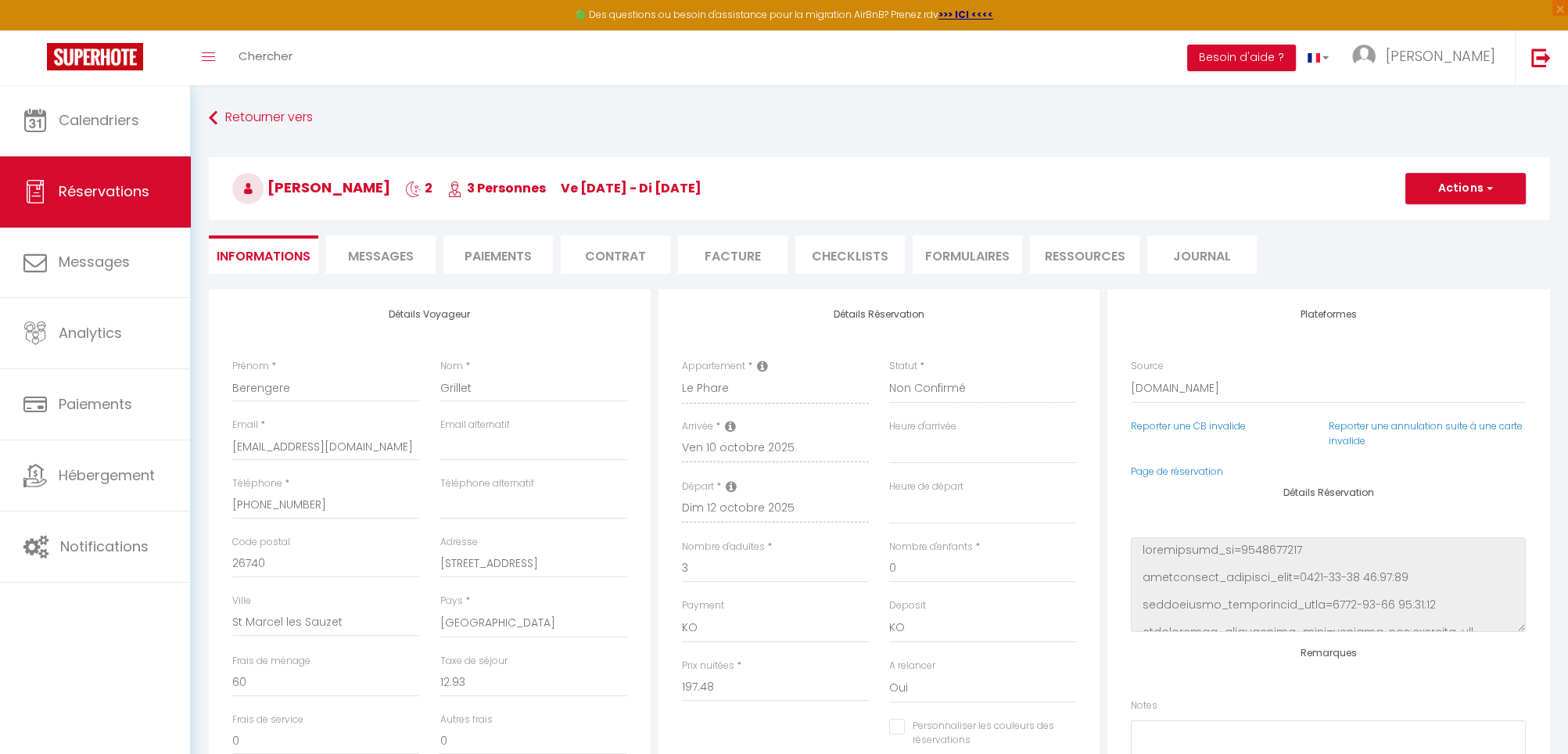
select select
checkbox input "false"
select select
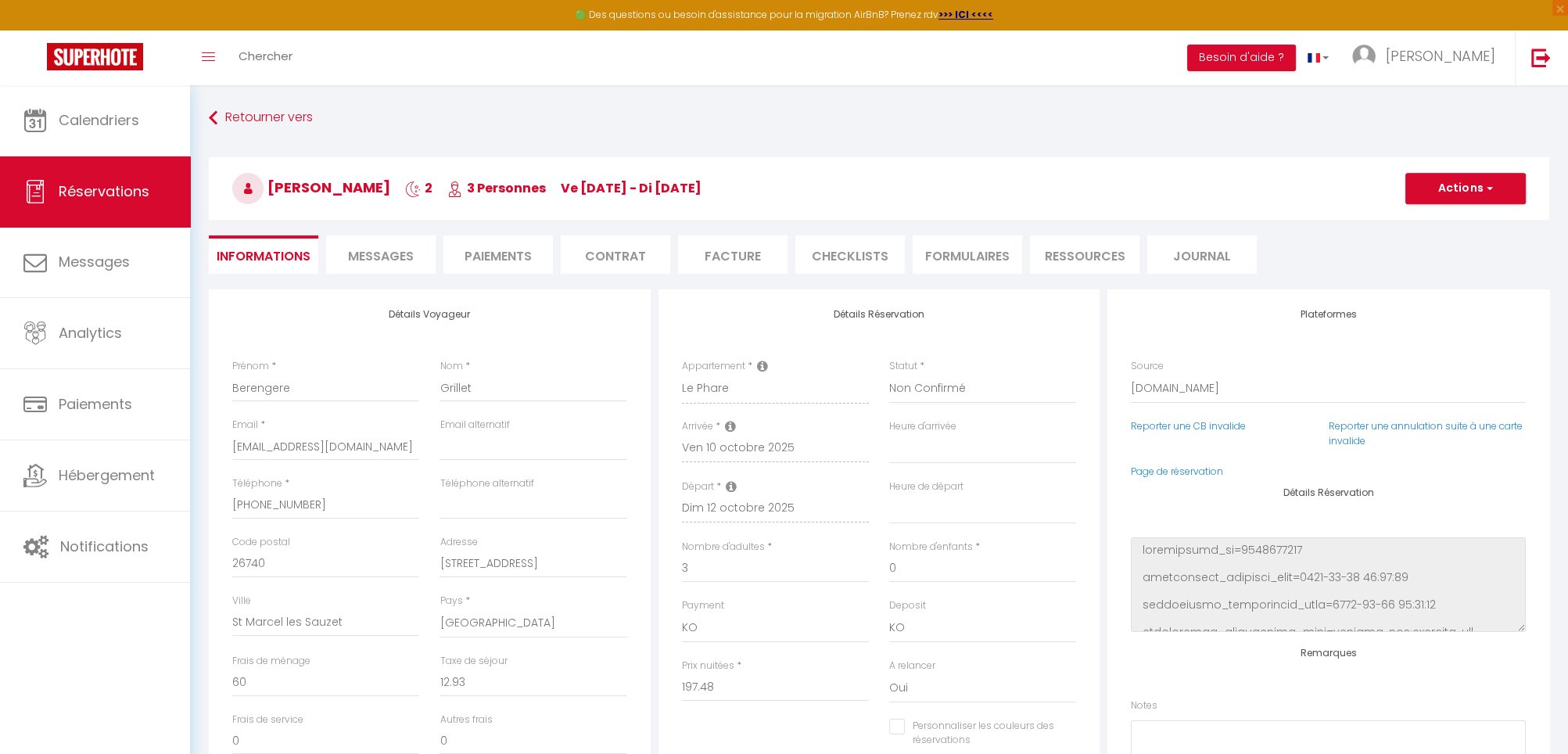
checkbox input "false"
select select
checkbox input "false"
select select
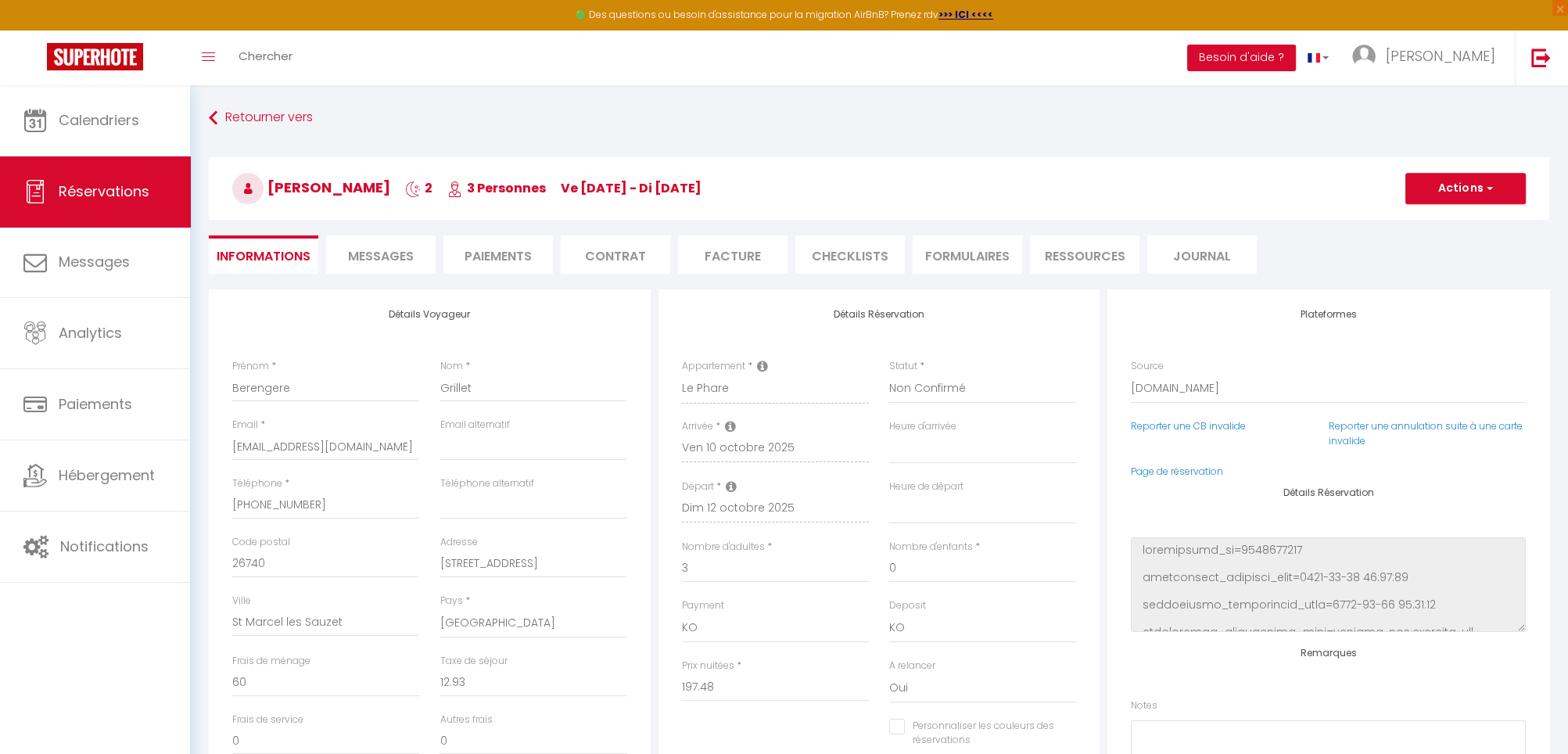
select select
checkbox input "false"
select select
checkbox input "false"
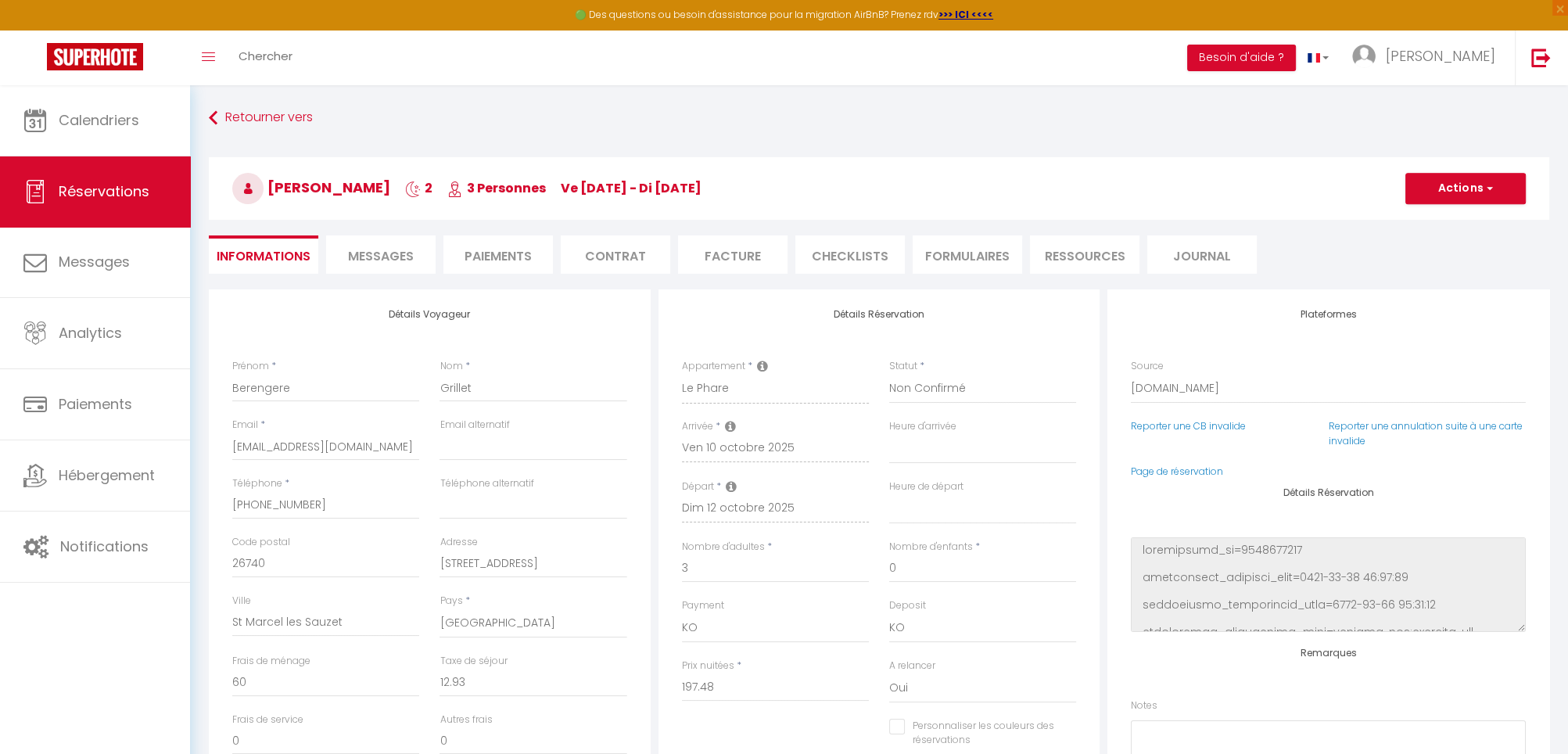
select select
checkbox input "false"
select select
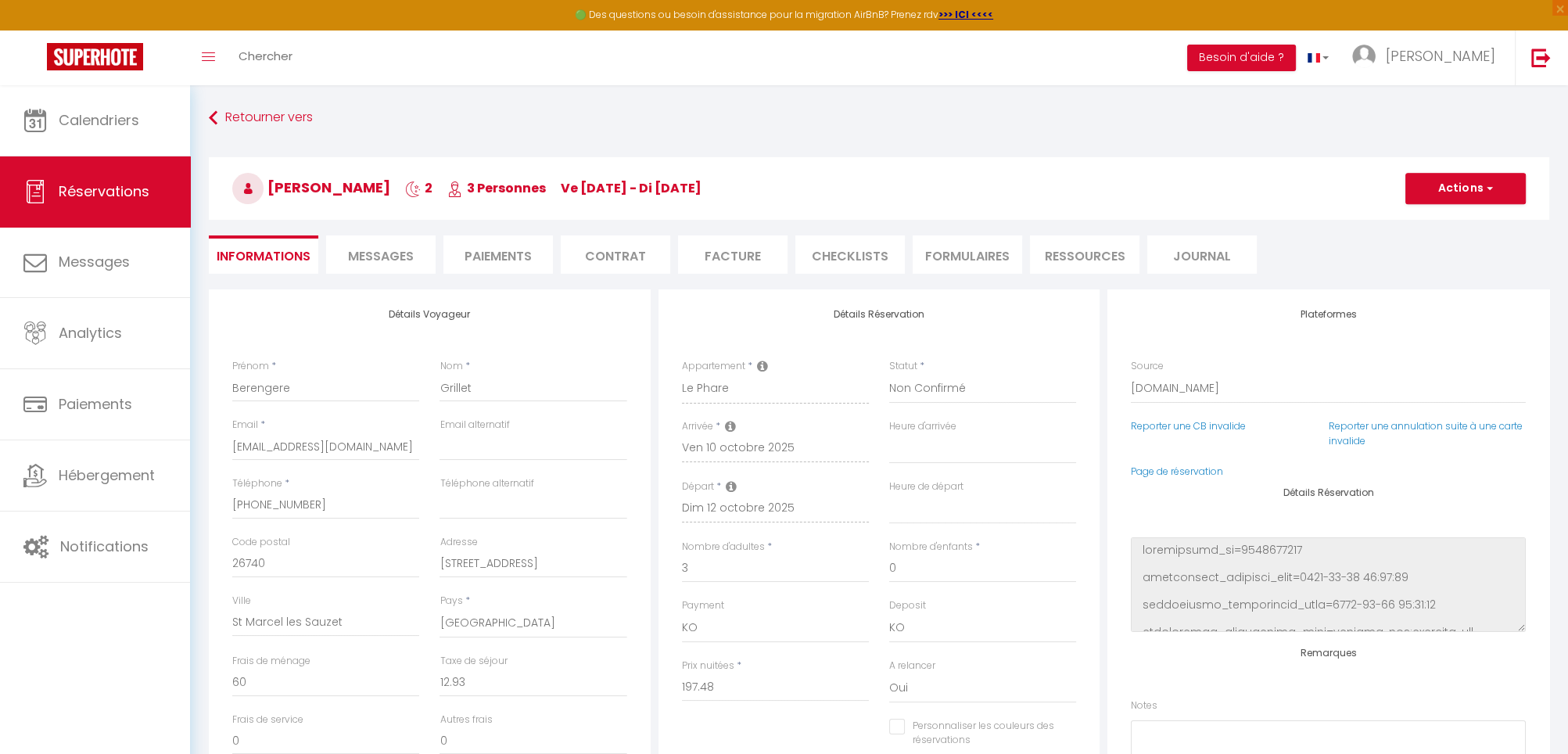
checkbox input "false"
select select
checkbox input "false"
select select
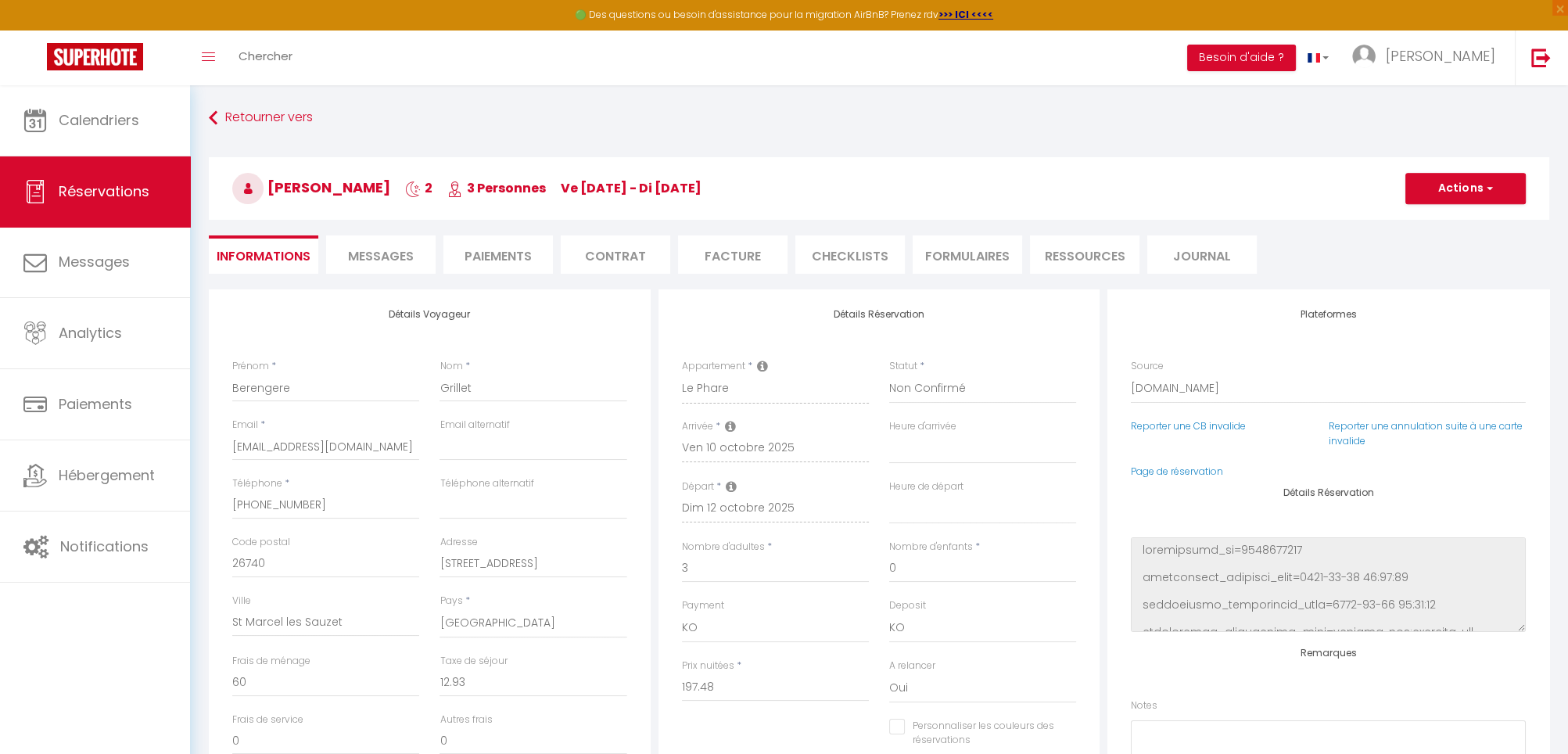
select select
checkbox input "false"
select select
checkbox input "false"
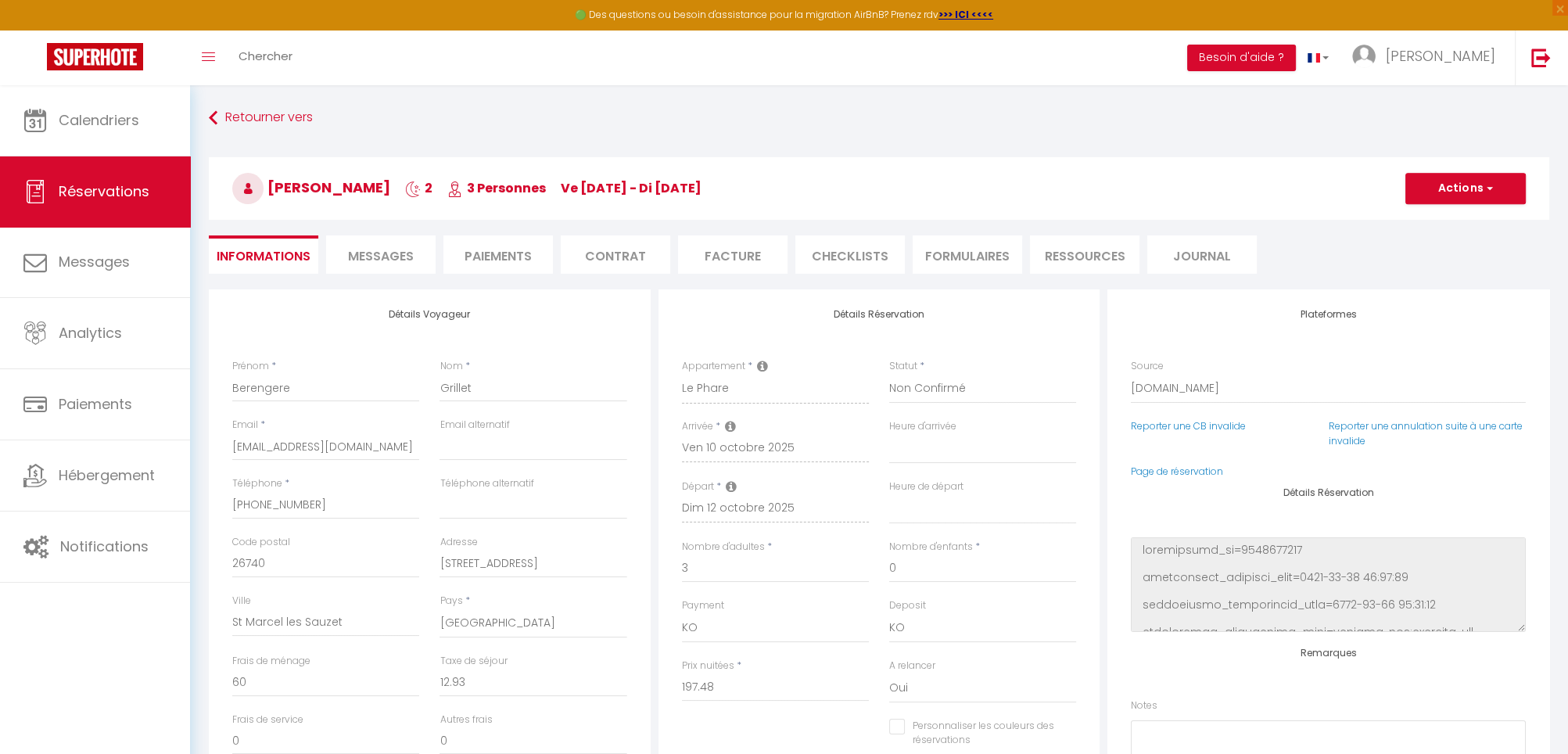
select select
checkbox input "false"
select select
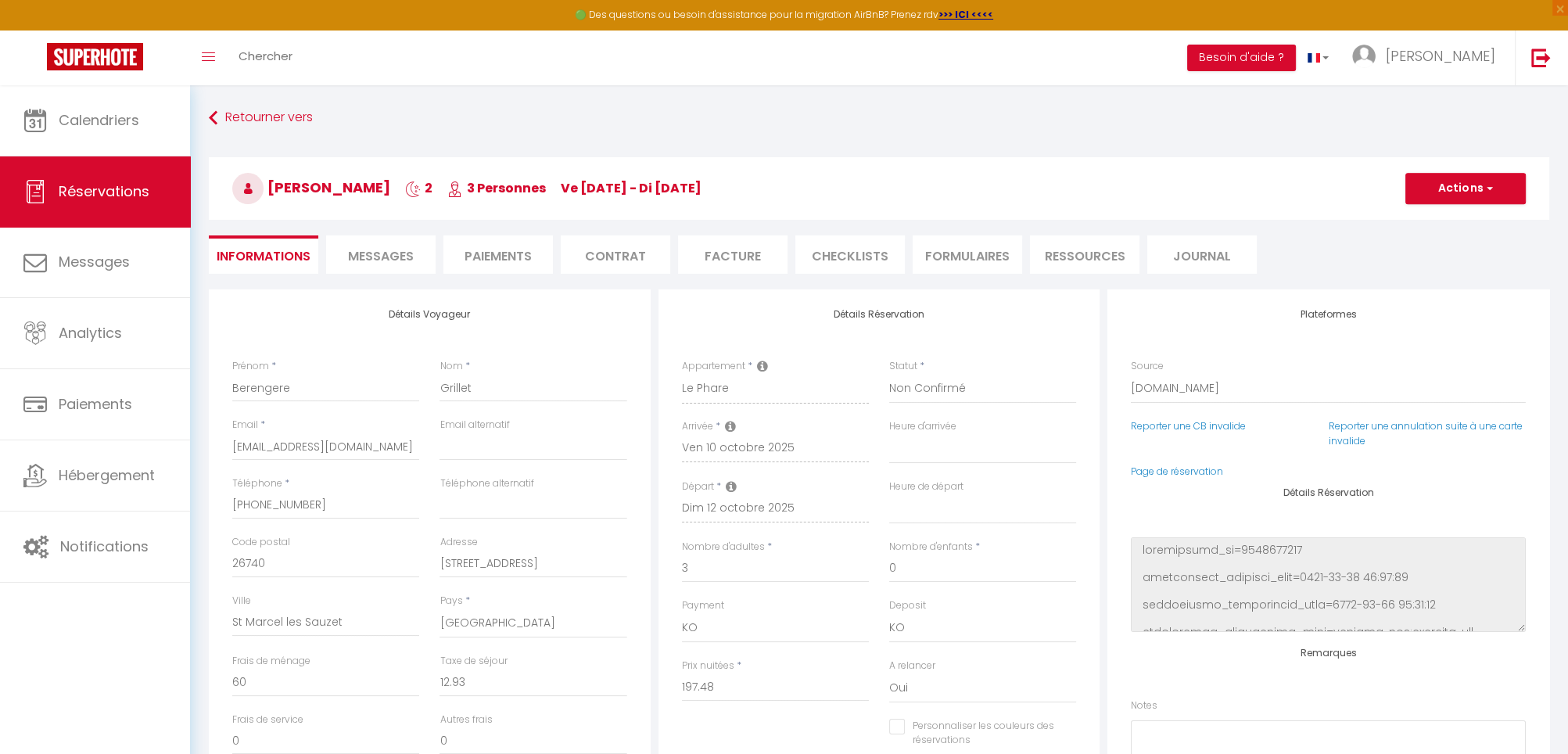
checkbox input "false"
select select
checkbox input "false"
select select
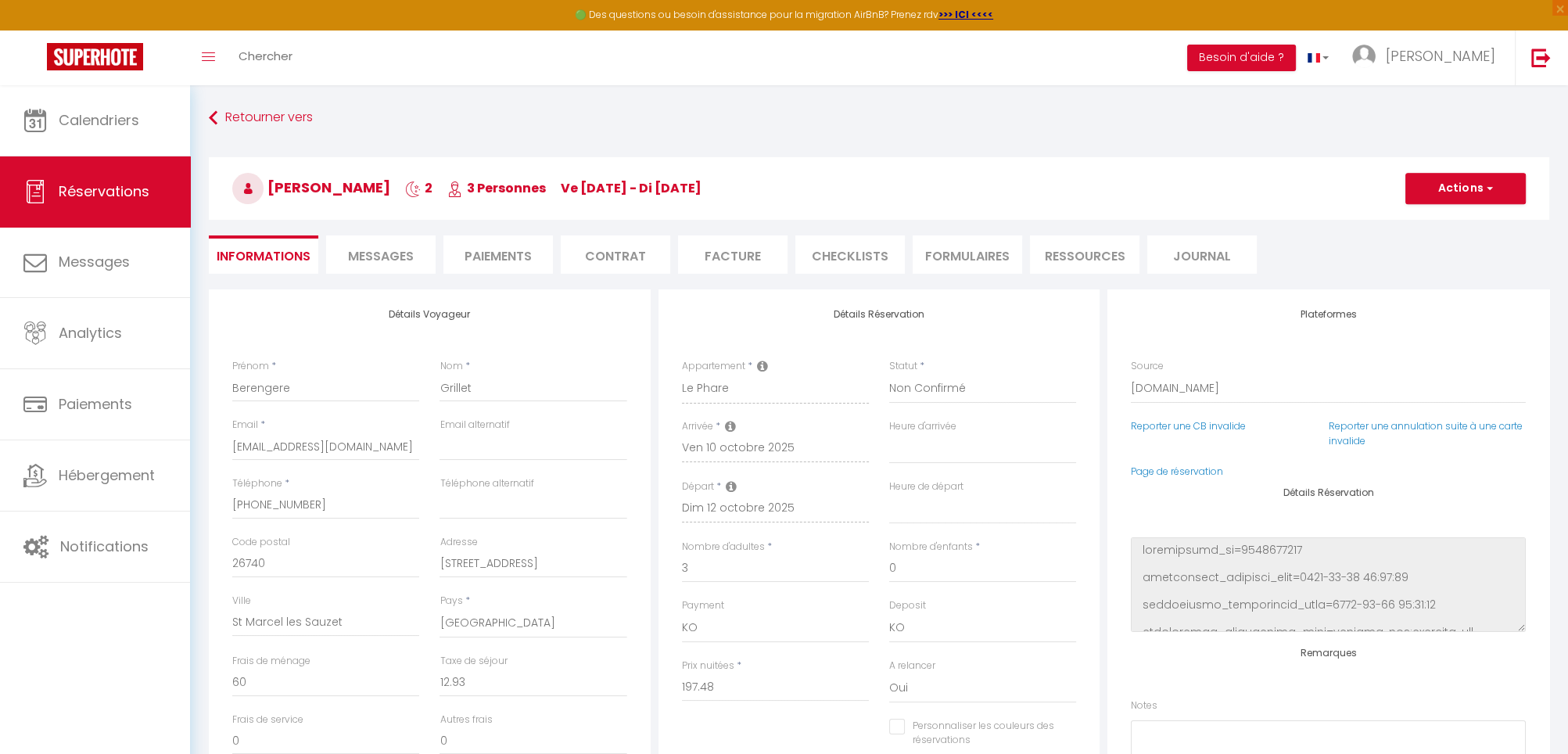
select select
checkbox input "false"
select select
checkbox input "false"
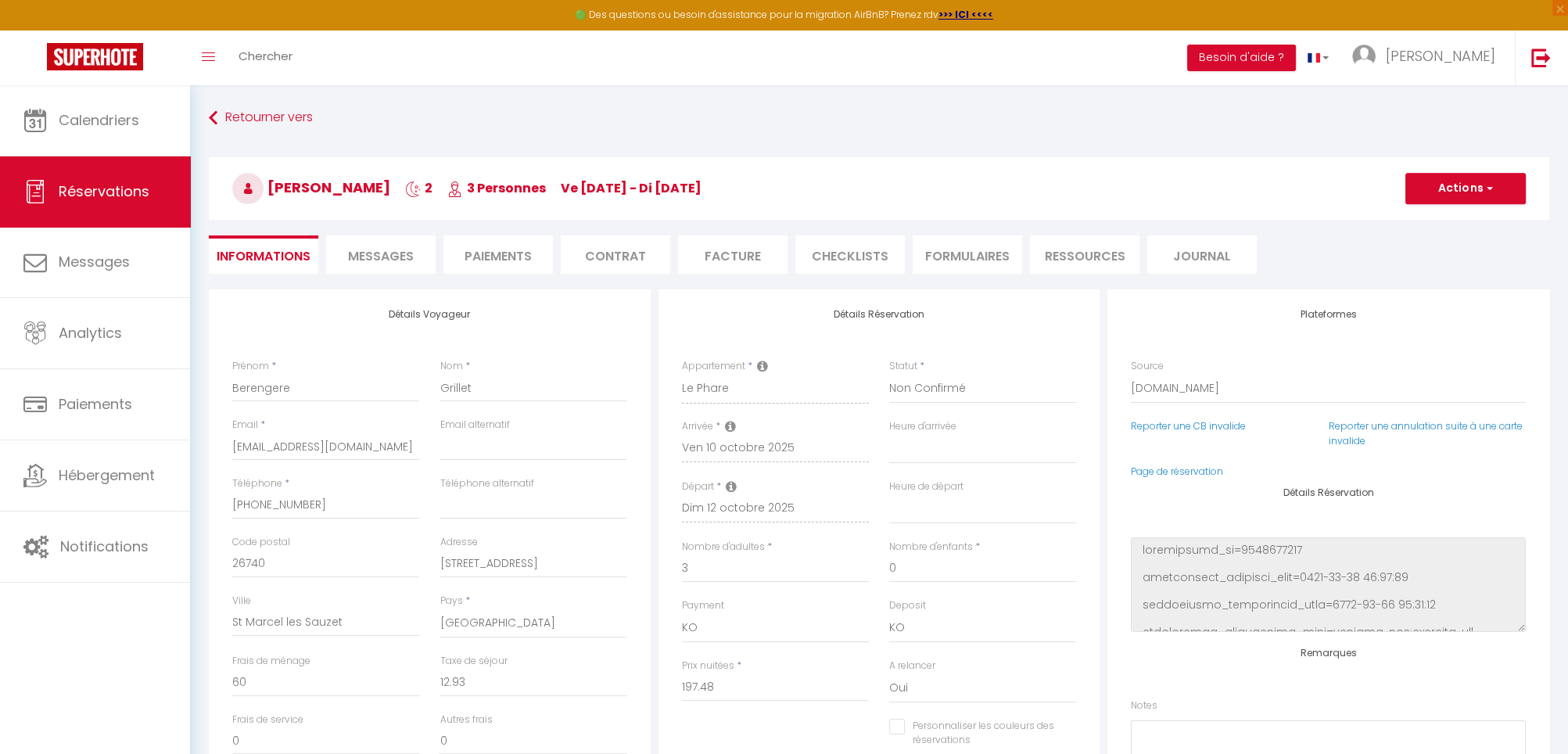
select select
checkbox input "false"
select select
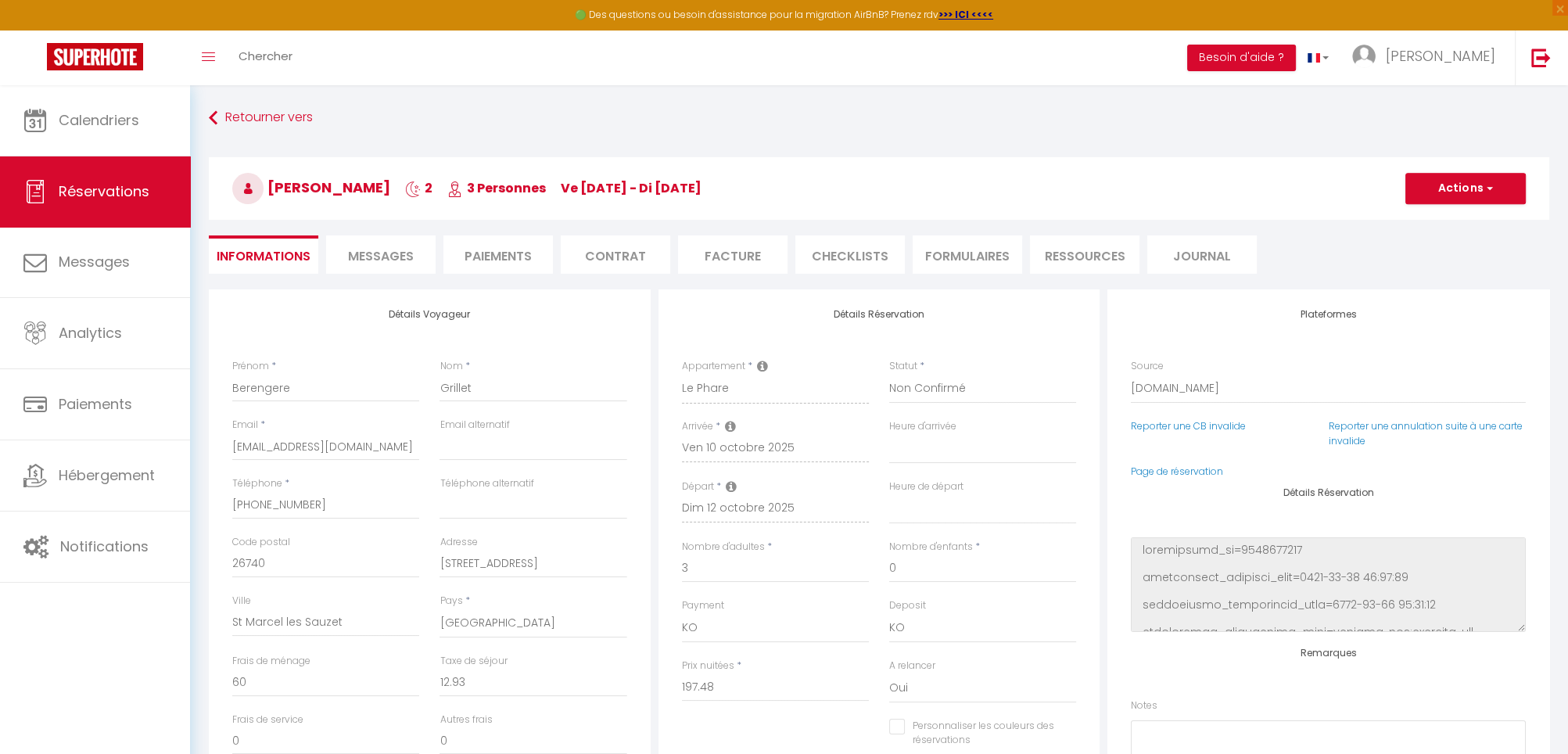
checkbox input "false"
select select
checkbox input "false"
select select
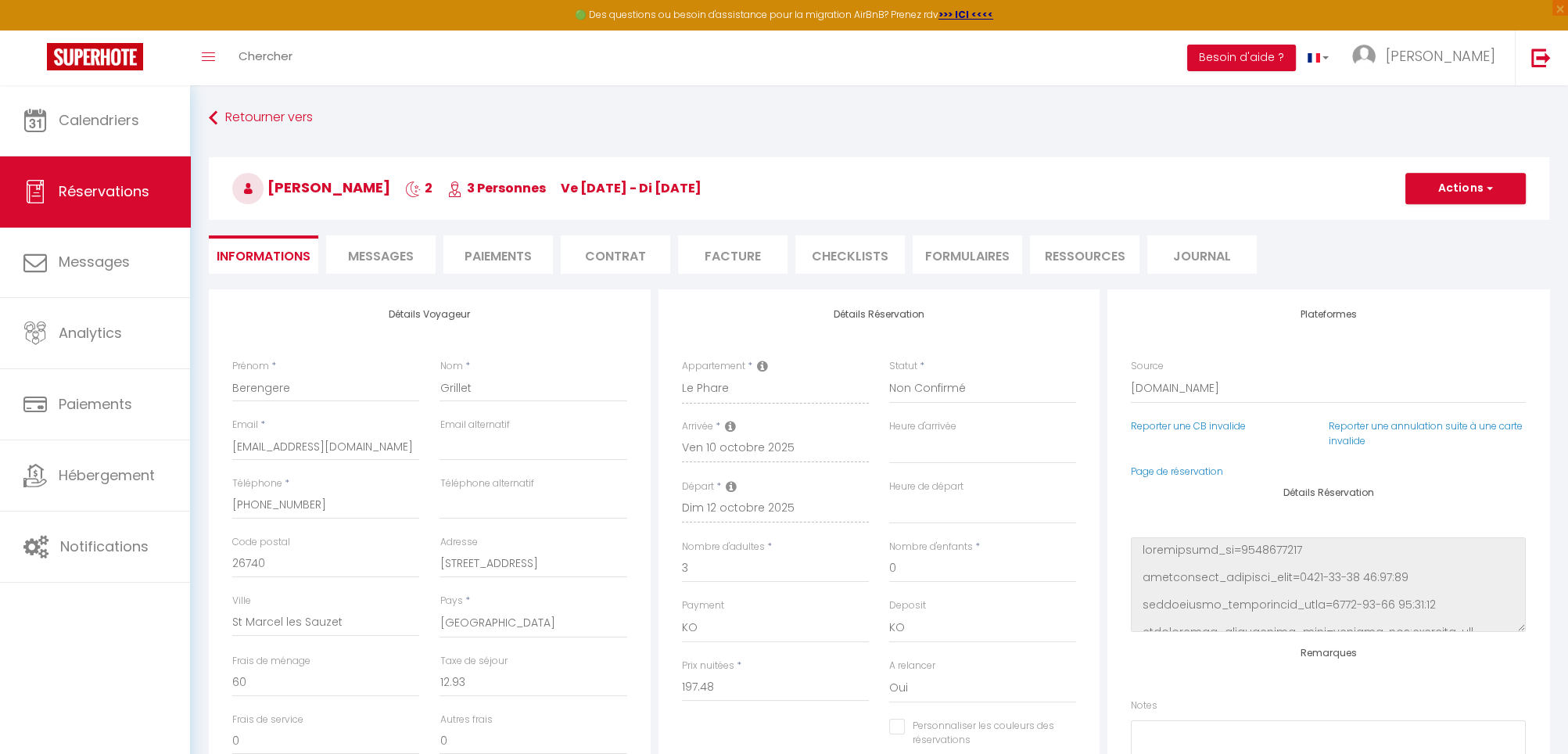
select select
checkbox input "false"
select select
checkbox input "false"
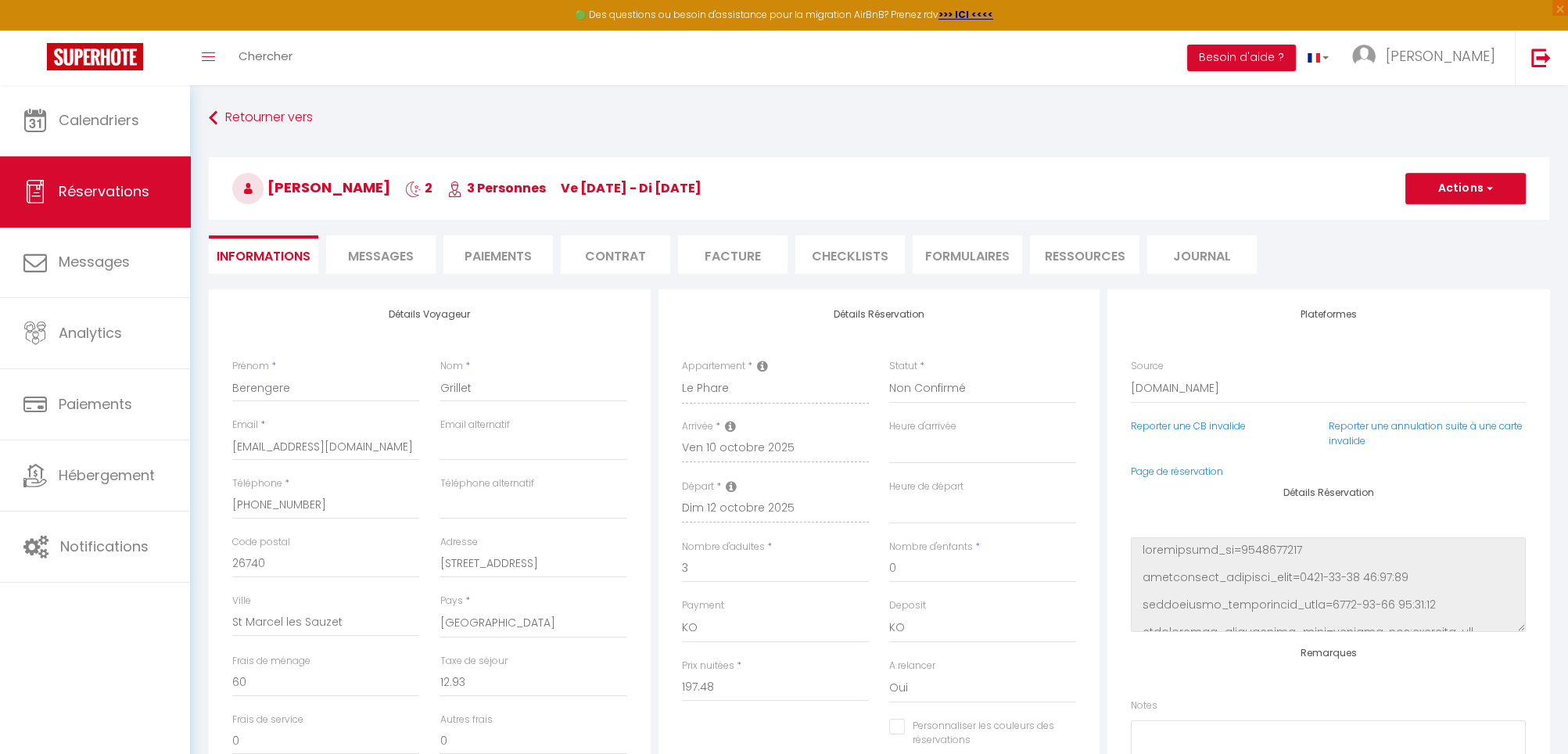
select select
checkbox input "false"
select select
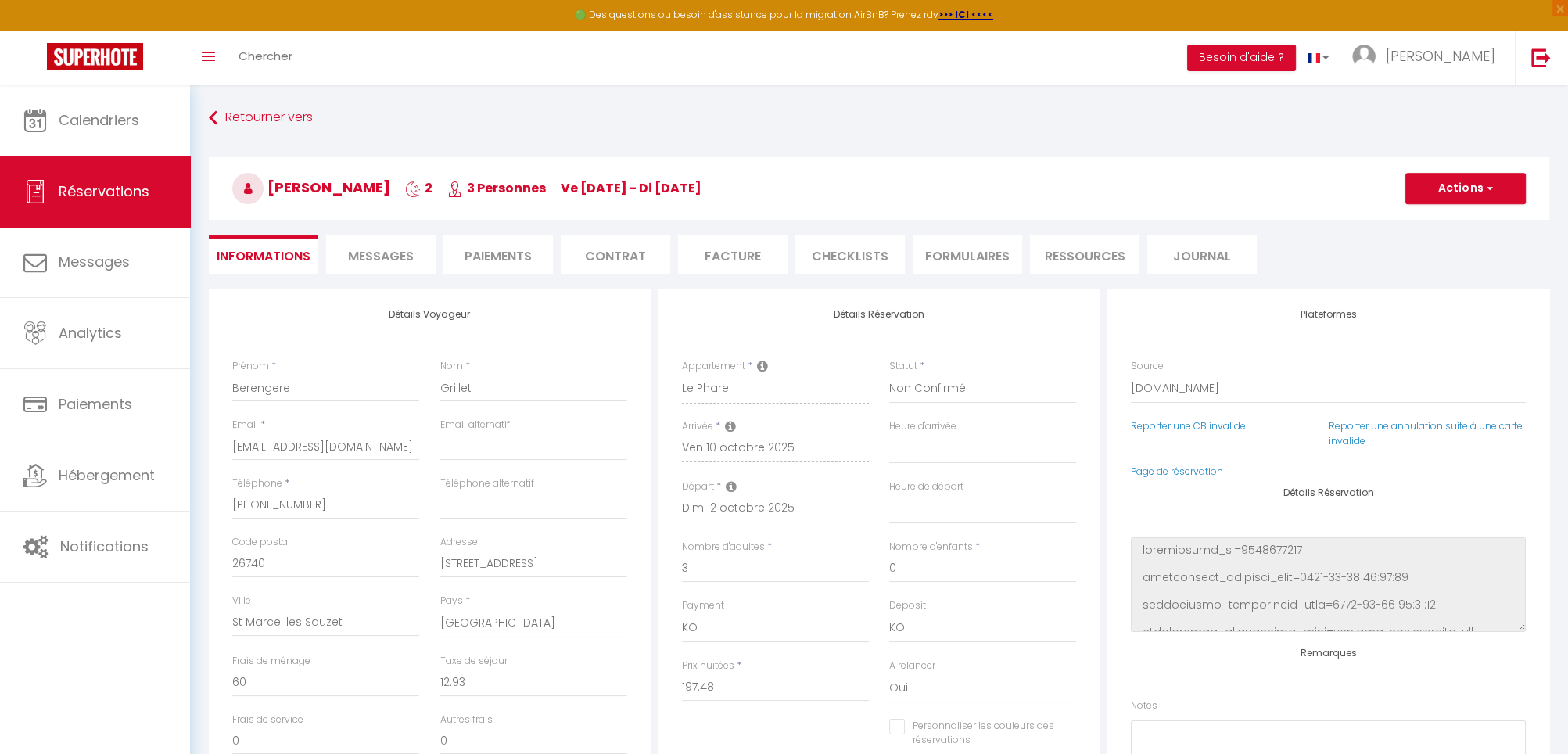
checkbox input "false"
select select
checkbox input "false"
select select
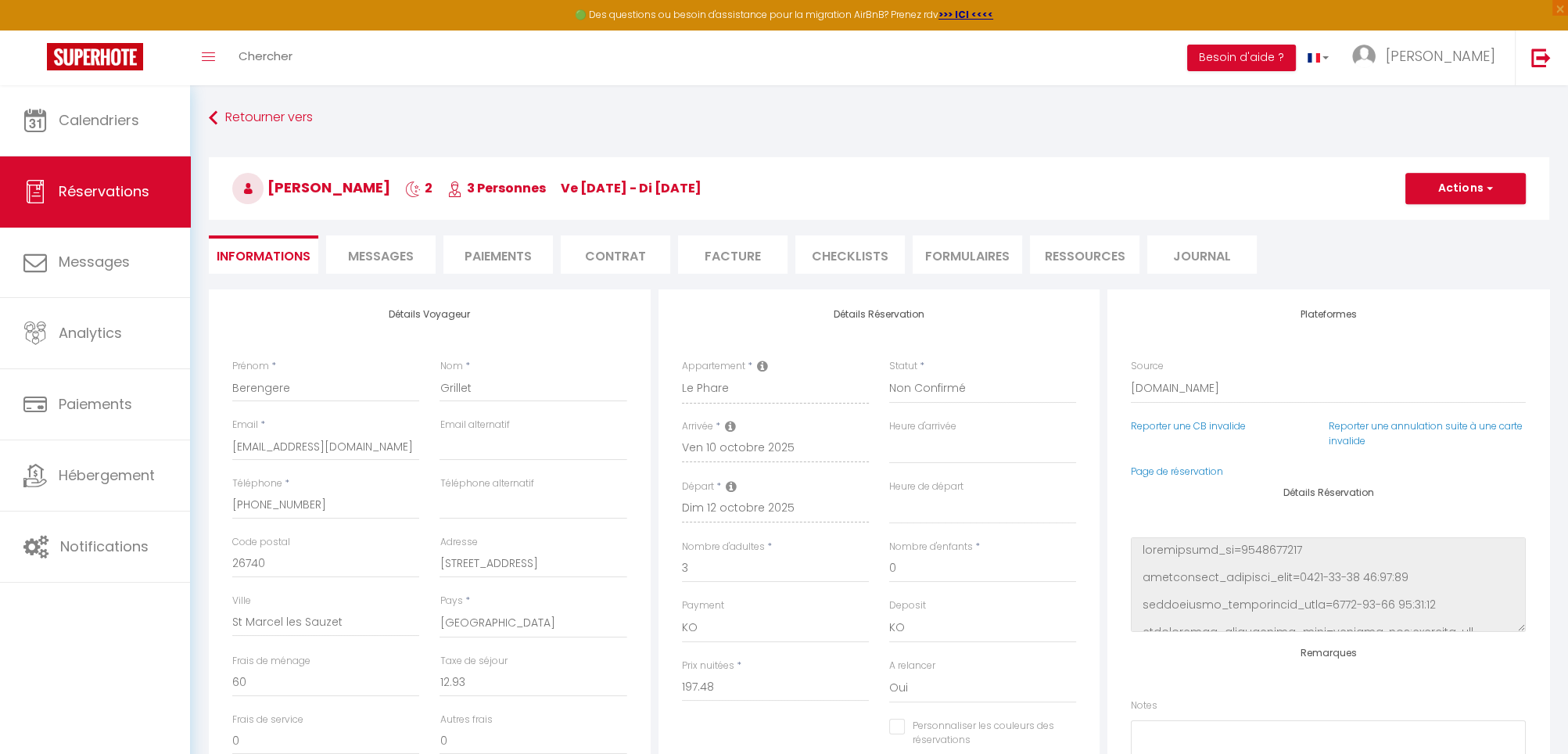
select select
checkbox input "false"
select select
checkbox input "false"
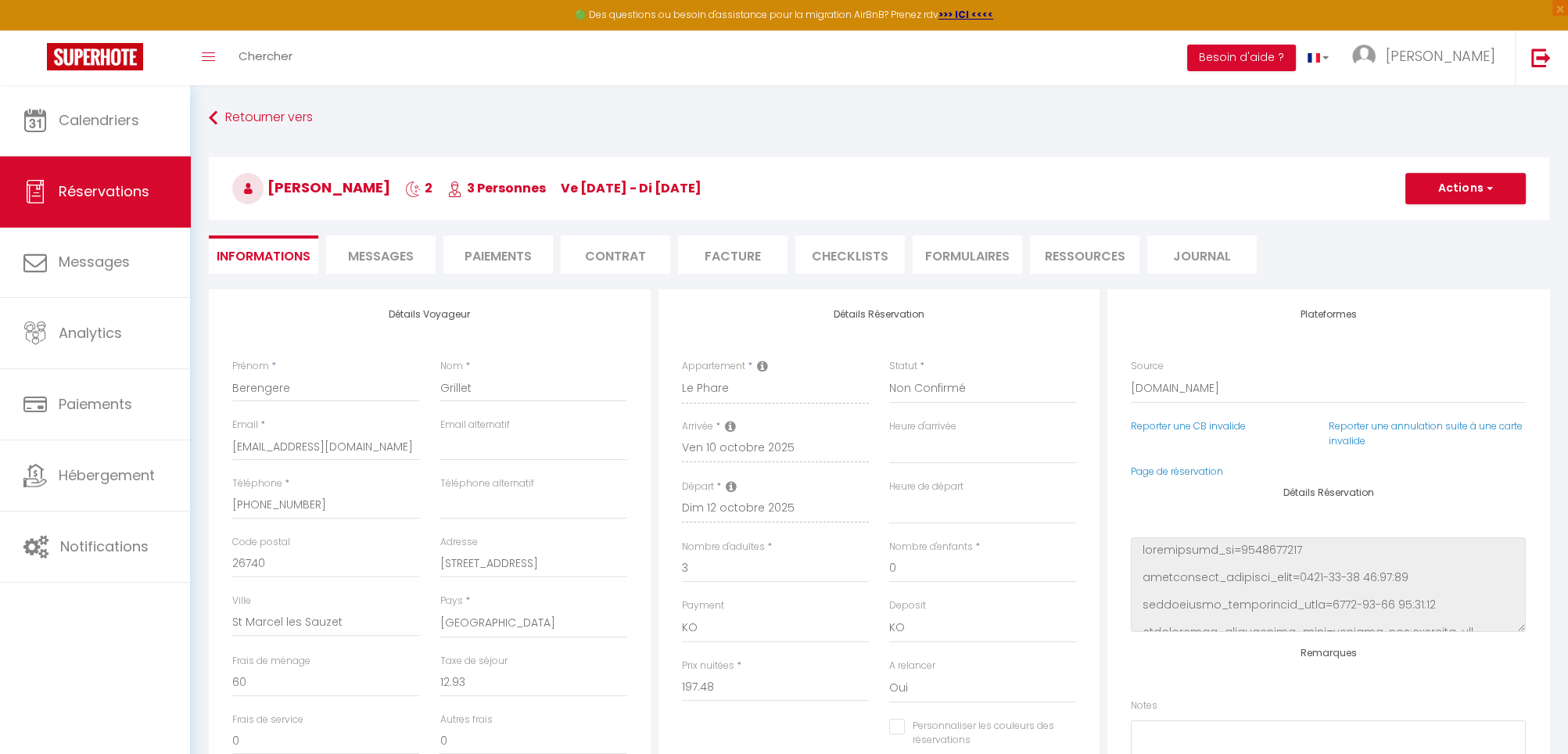
select select
checkbox input "false"
select select
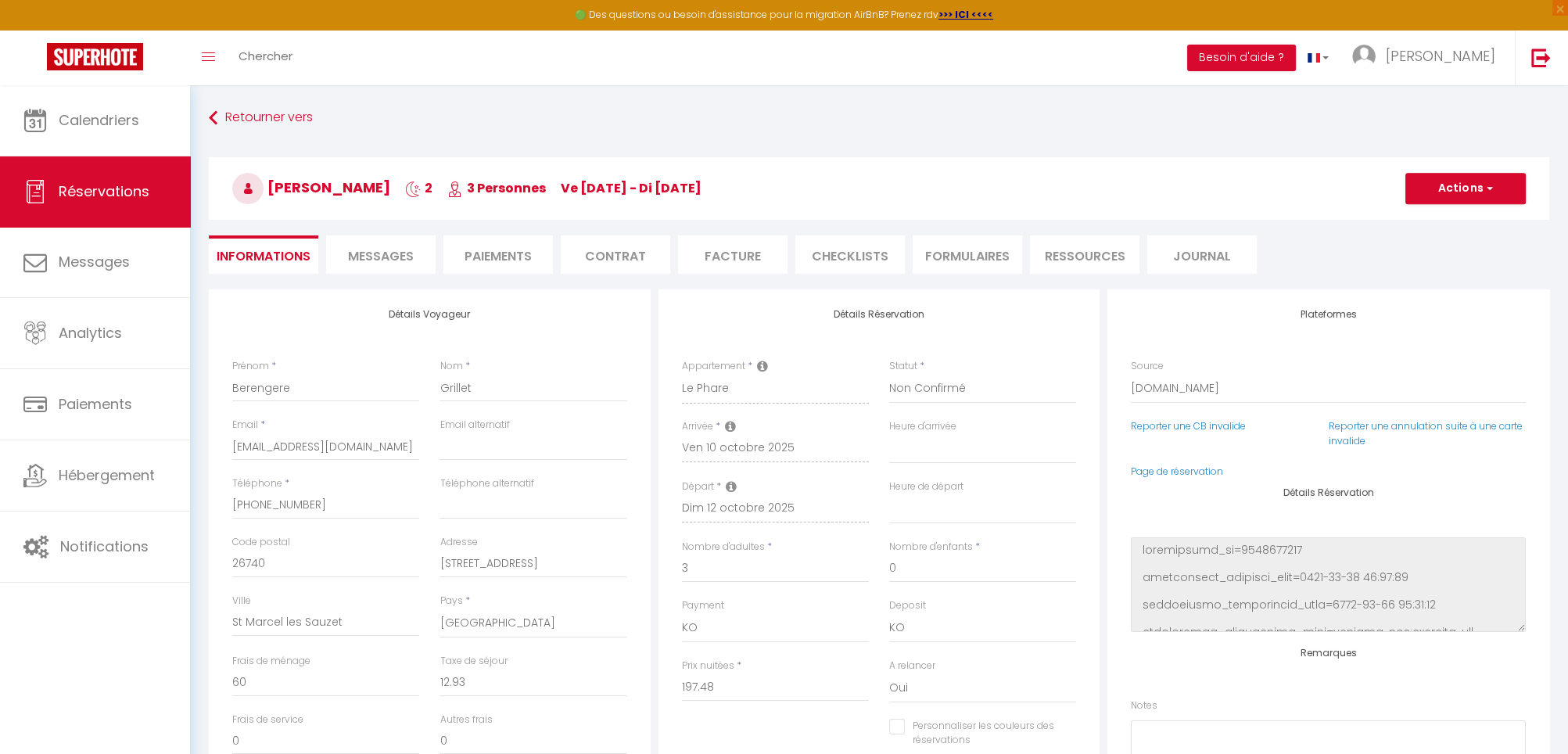
checkbox input "false"
select select
checkbox input "false"
select select
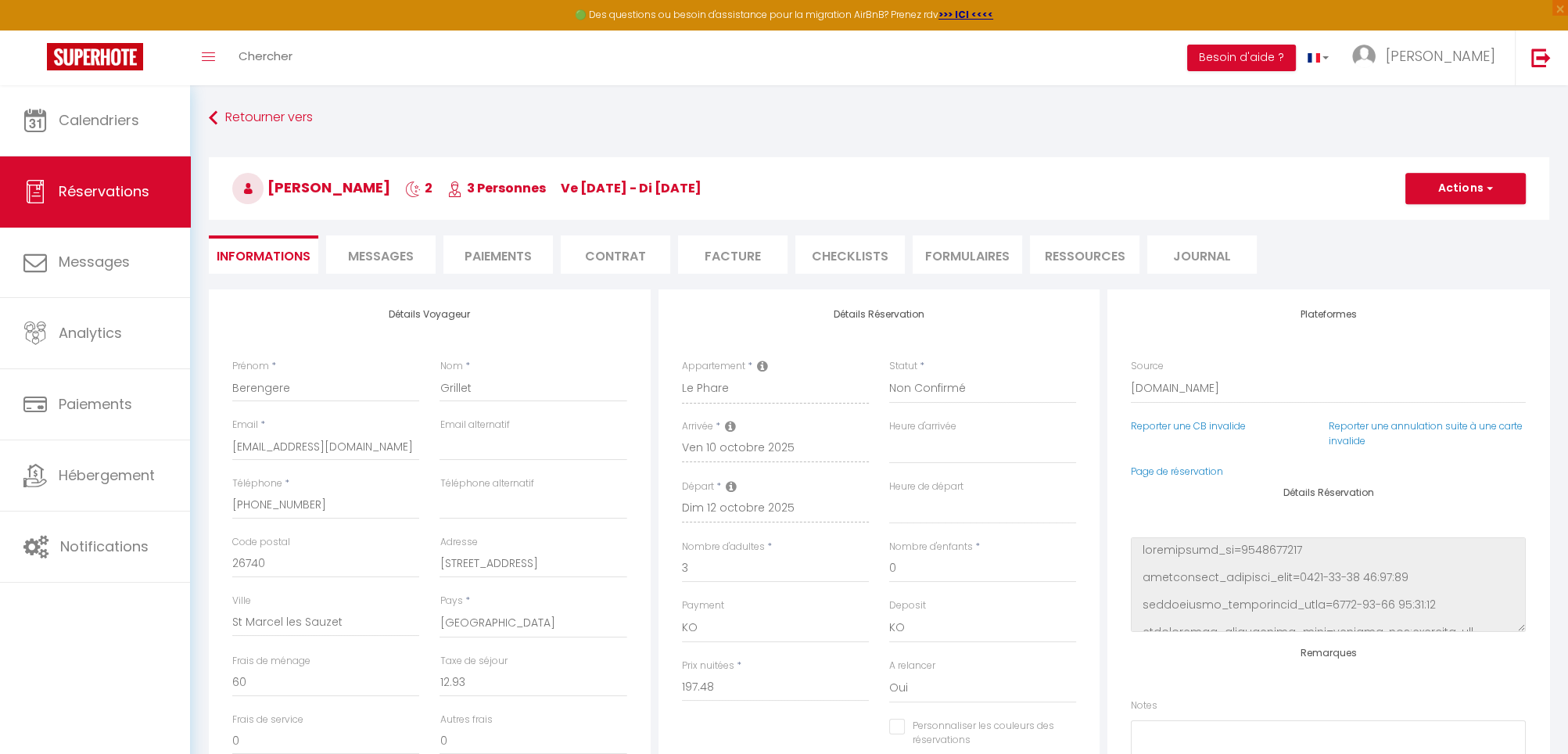
select select
checkbox input "false"
select select
checkbox input "false"
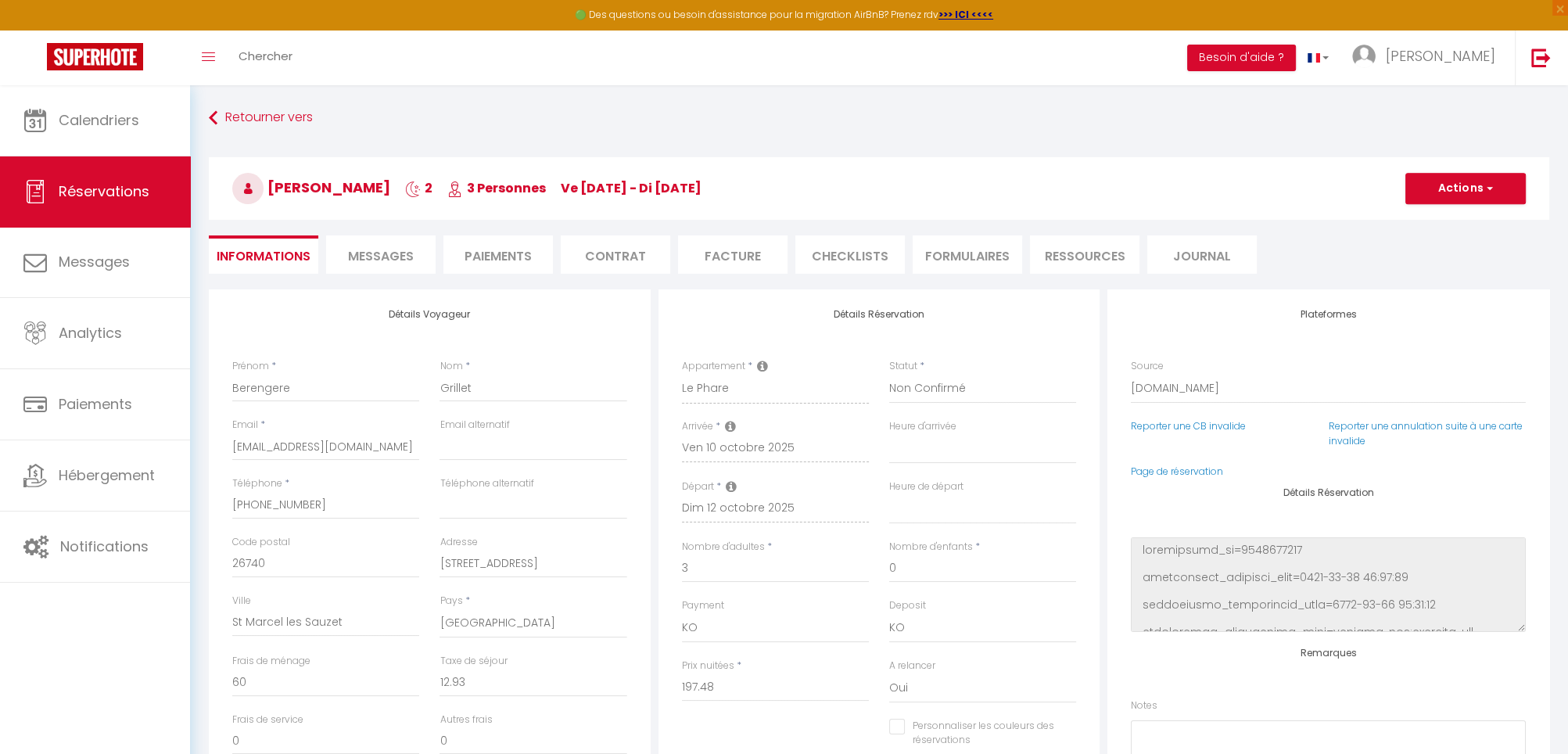
select select
checkbox input "false"
select select
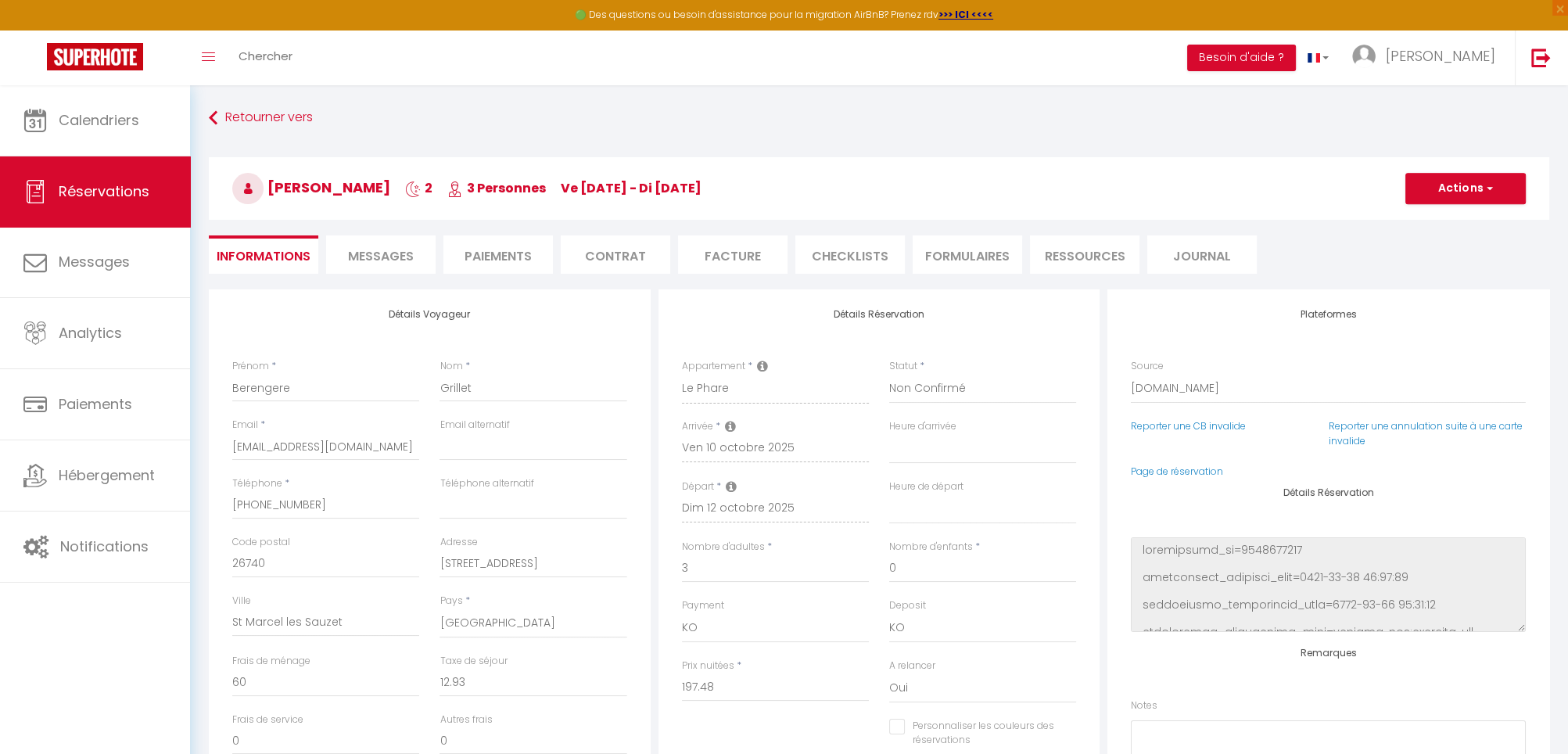
checkbox input "false"
select select
checkbox input "false"
